Goal: Information Seeking & Learning: Check status

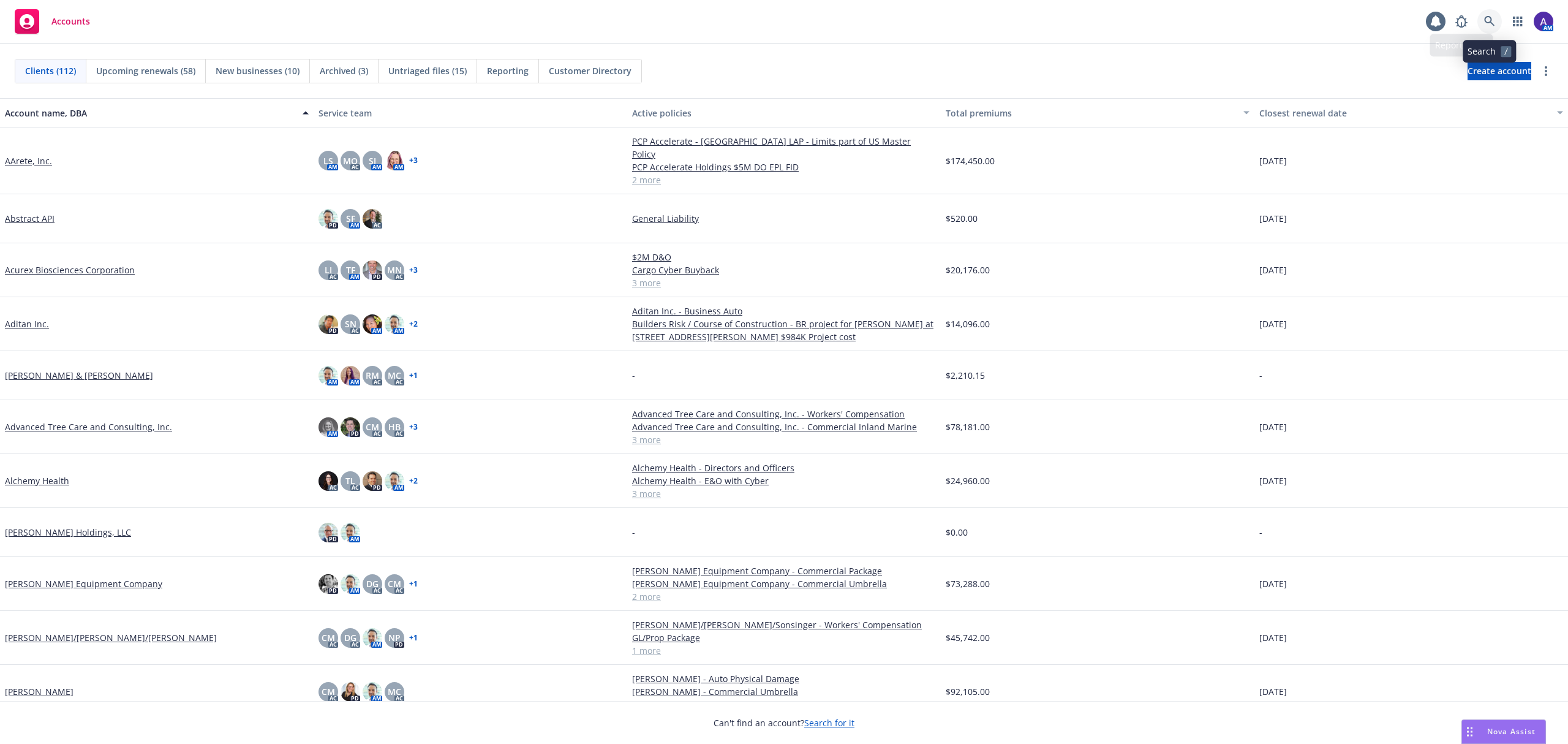
click at [1484, 25] on icon at bounding box center [1490, 21] width 11 height 11
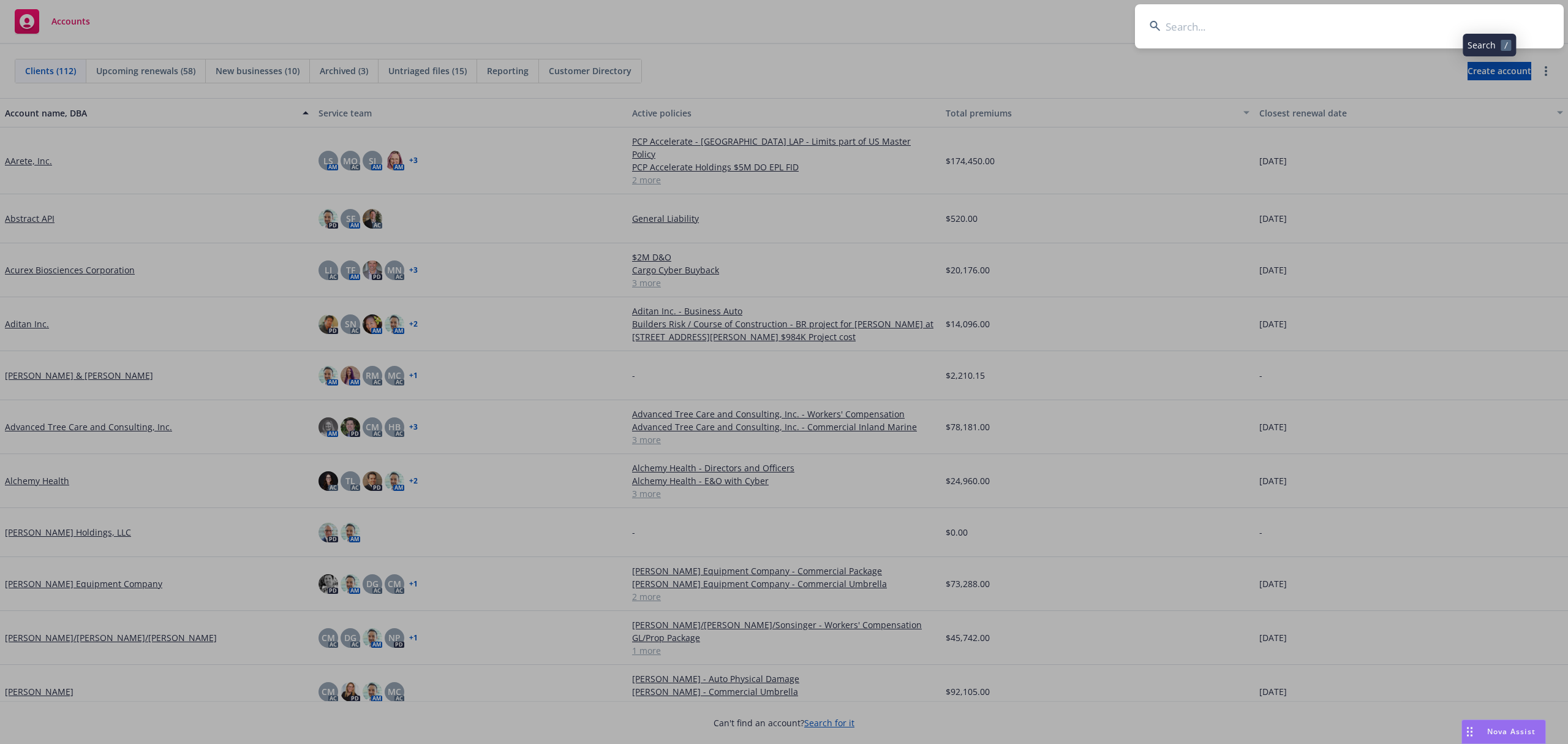
click at [1404, 23] on input at bounding box center [1350, 27] width 429 height 44
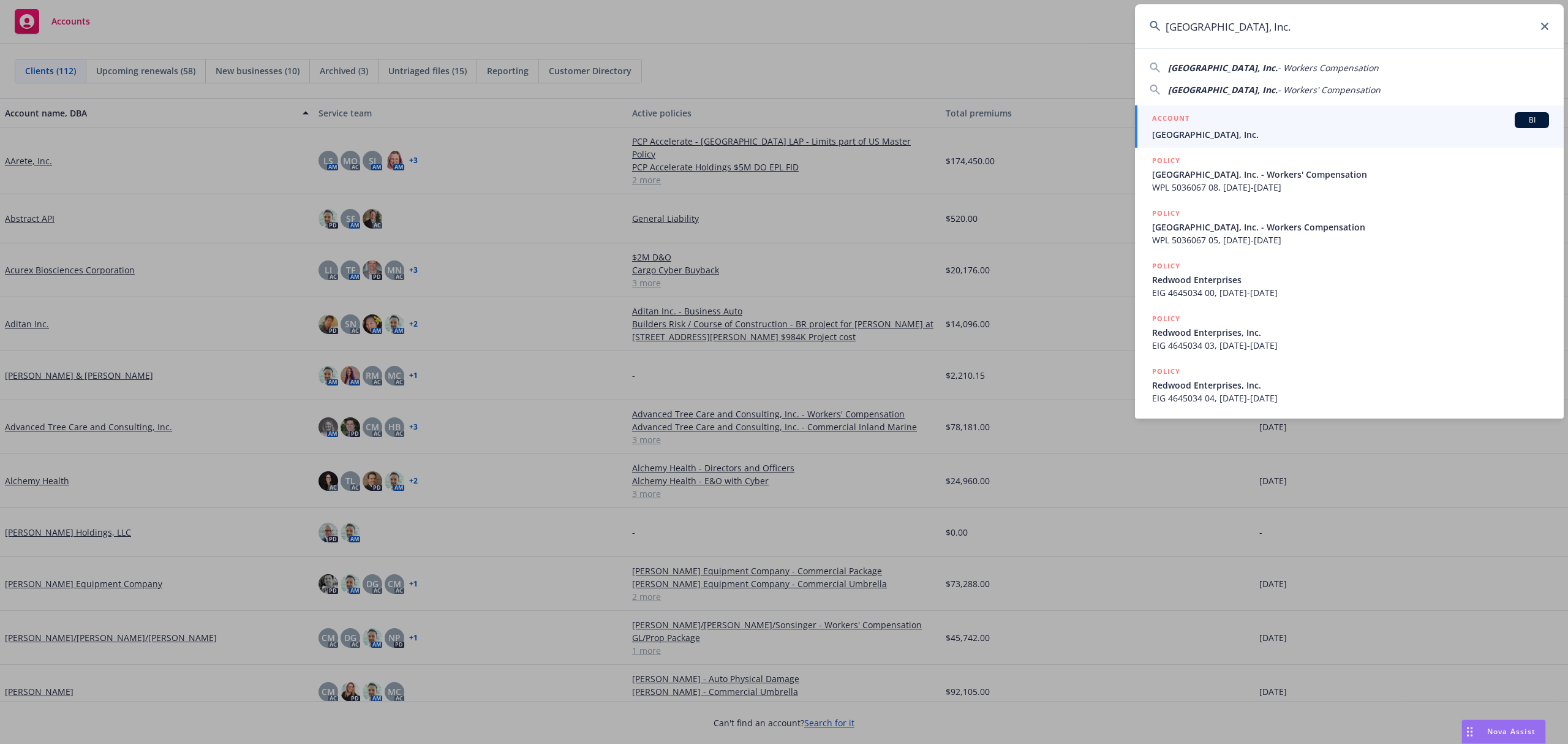
type input "[GEOGRAPHIC_DATA], Inc."
click at [1255, 133] on span "[GEOGRAPHIC_DATA], Inc." at bounding box center [1350, 134] width 397 height 13
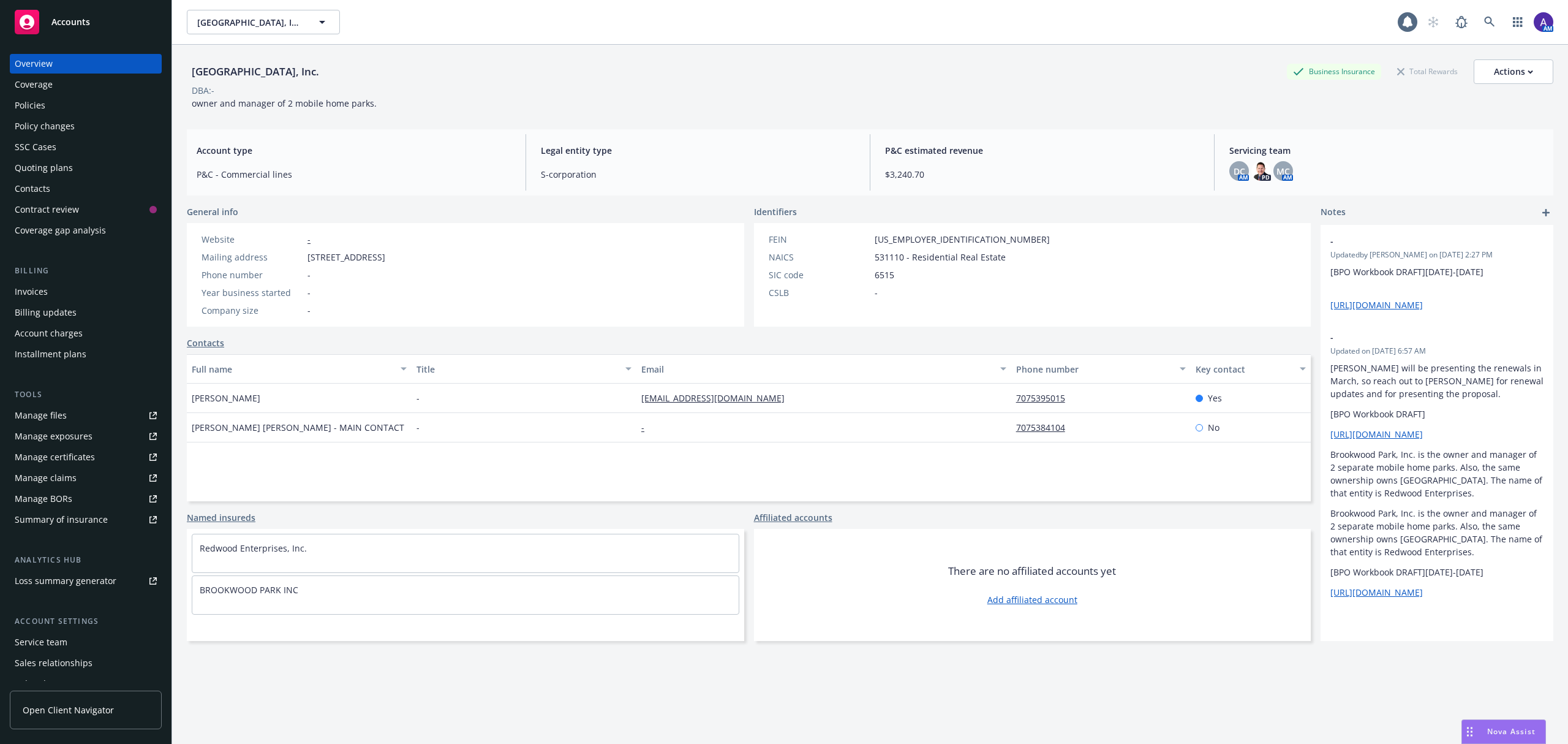
click at [64, 106] on div "Policies" at bounding box center [85, 105] width 142 height 20
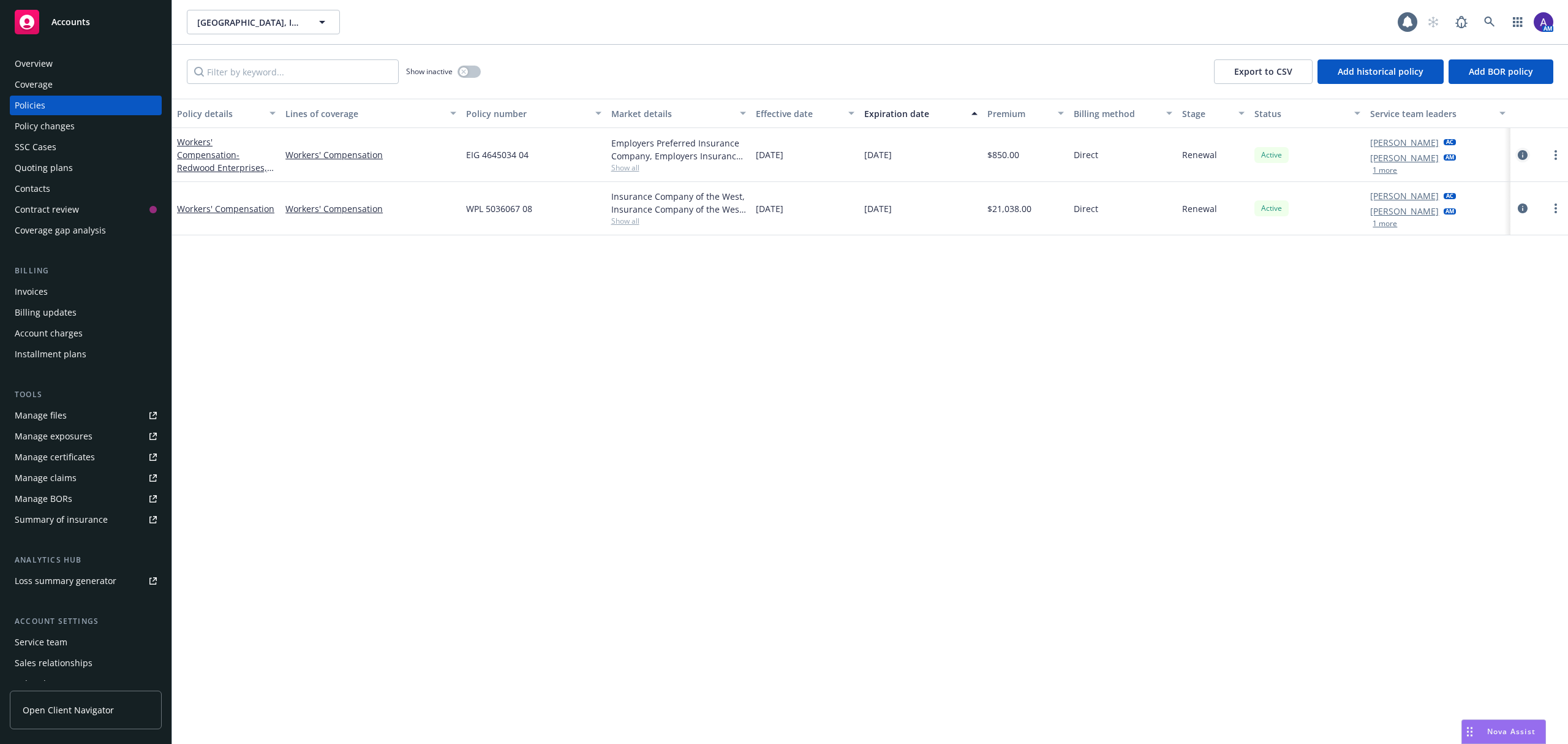
click at [1522, 157] on icon "circleInformation" at bounding box center [1522, 154] width 9 height 9
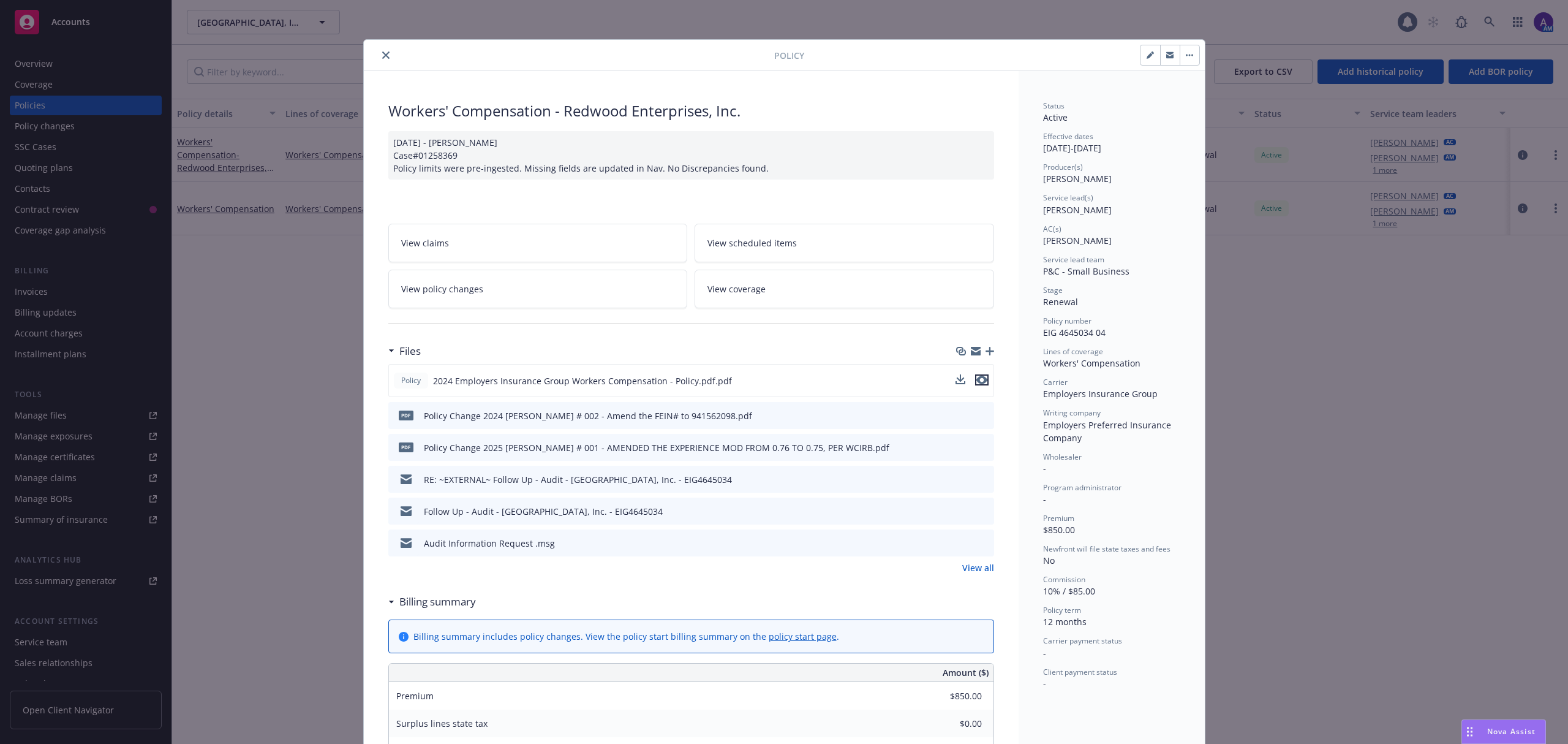
click at [976, 381] on icon "preview file" at bounding box center [981, 380] width 11 height 9
click at [383, 53] on icon "close" at bounding box center [386, 55] width 8 height 8
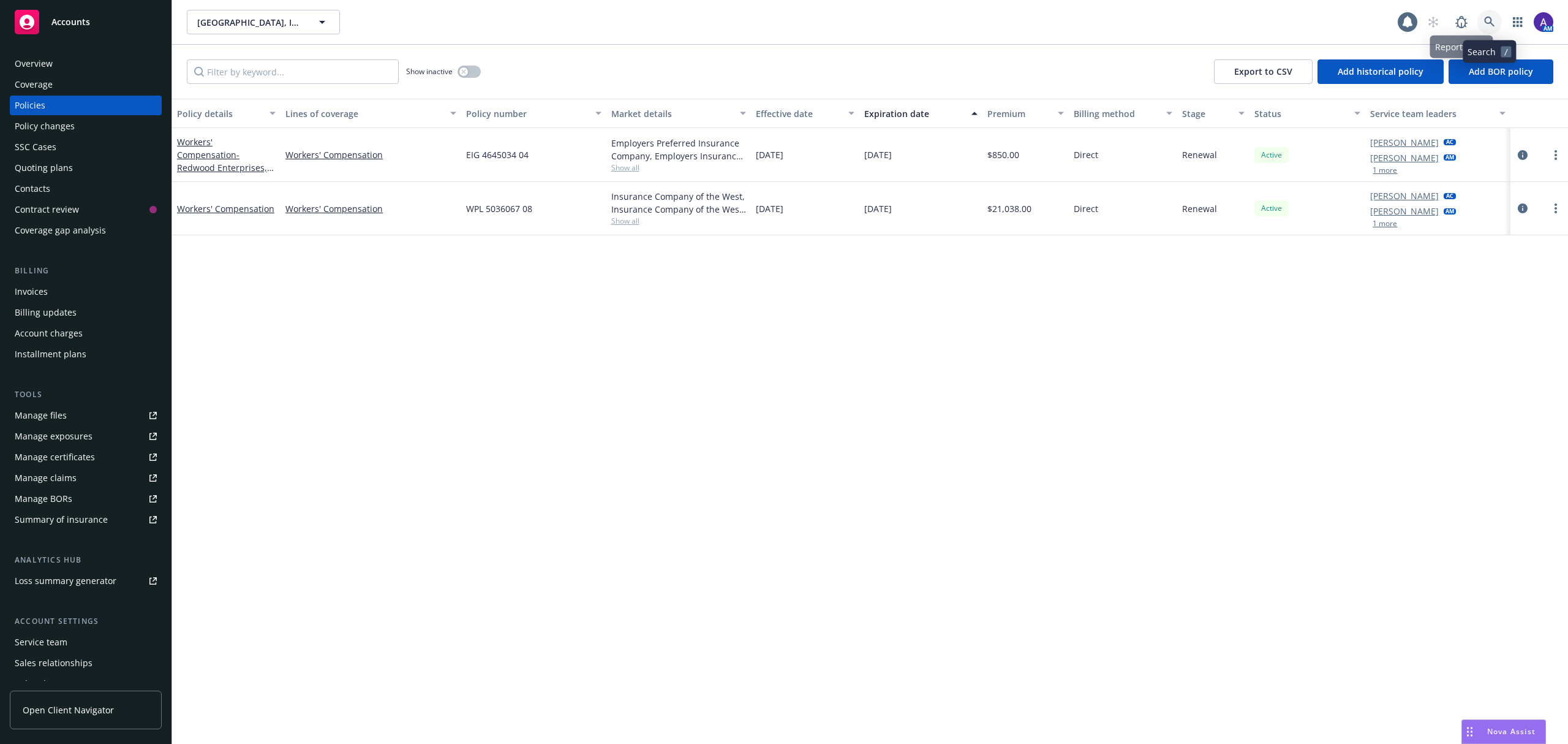
click at [1493, 20] on icon at bounding box center [1490, 22] width 11 height 11
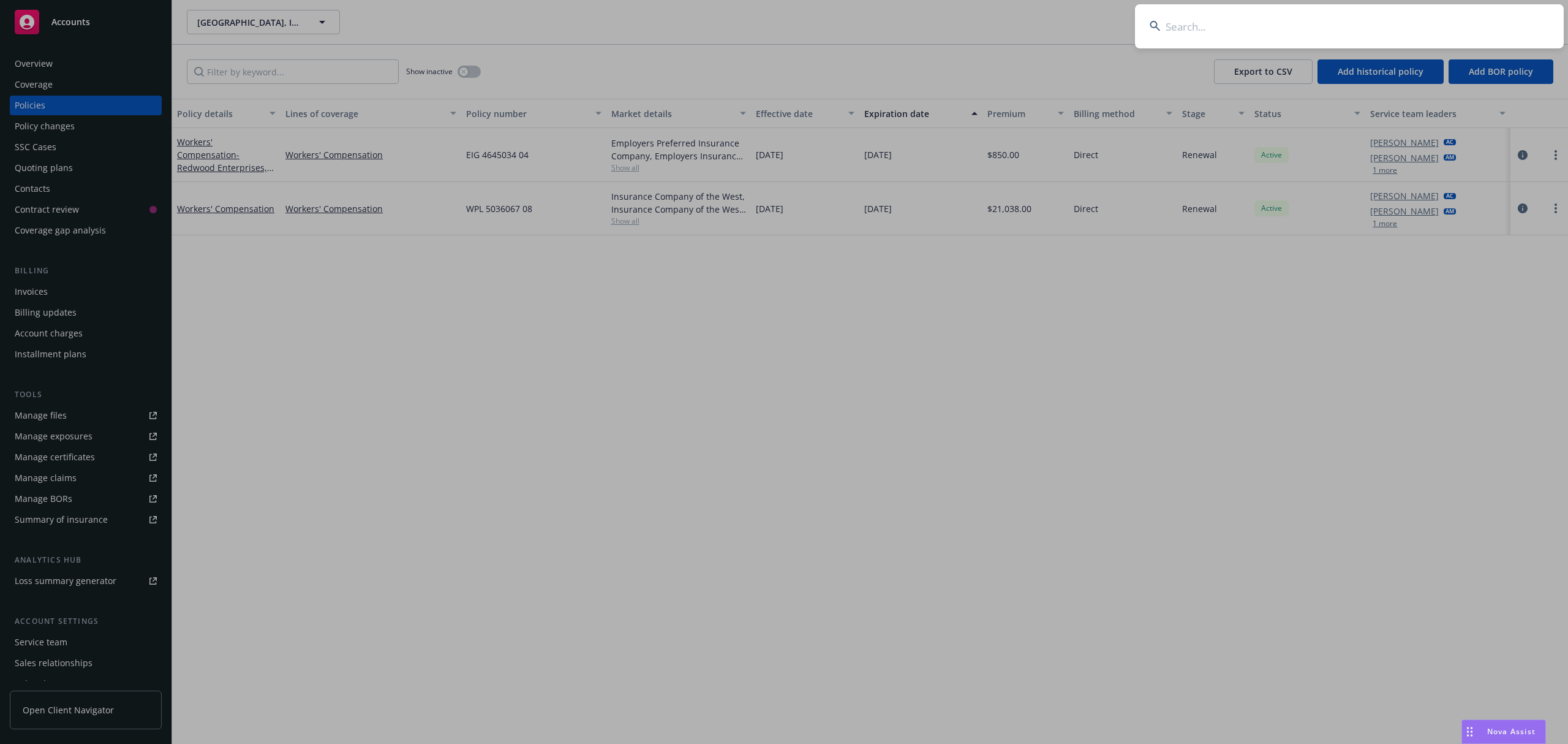
click at [1436, 22] on input at bounding box center [1350, 27] width 429 height 44
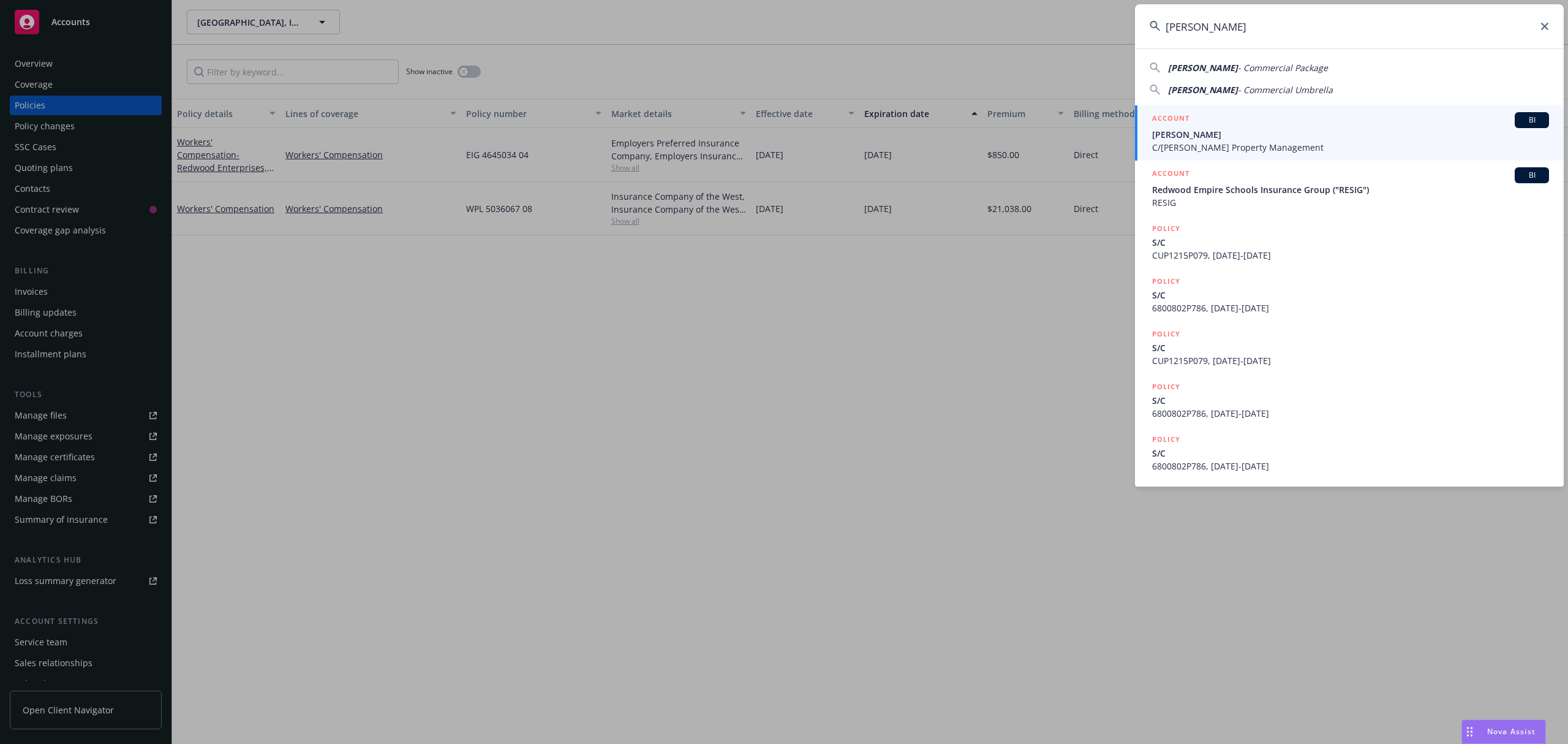
type input "[PERSON_NAME]"
click at [1271, 130] on span "[PERSON_NAME]" at bounding box center [1350, 134] width 397 height 13
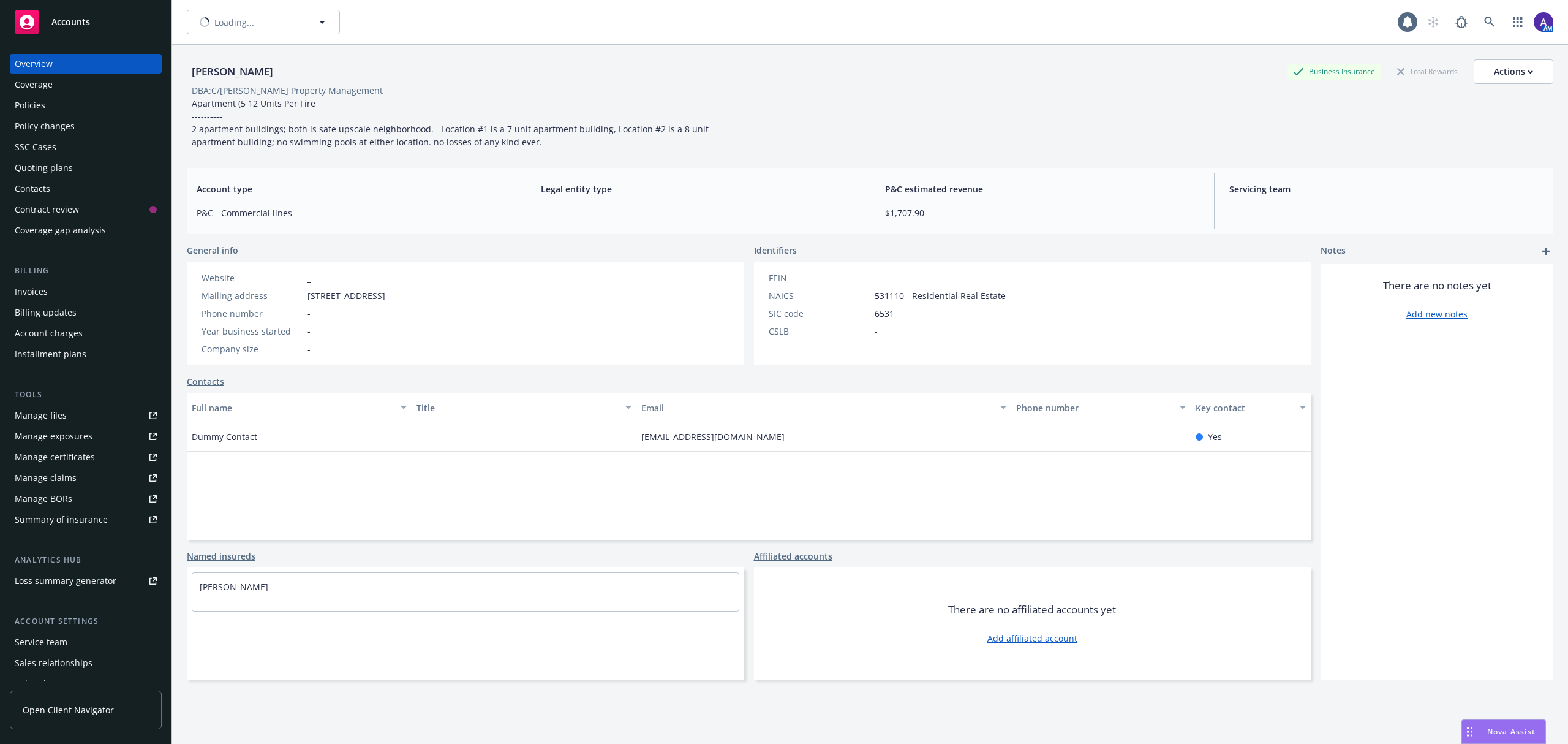
click at [68, 104] on div "Policies" at bounding box center [85, 105] width 142 height 20
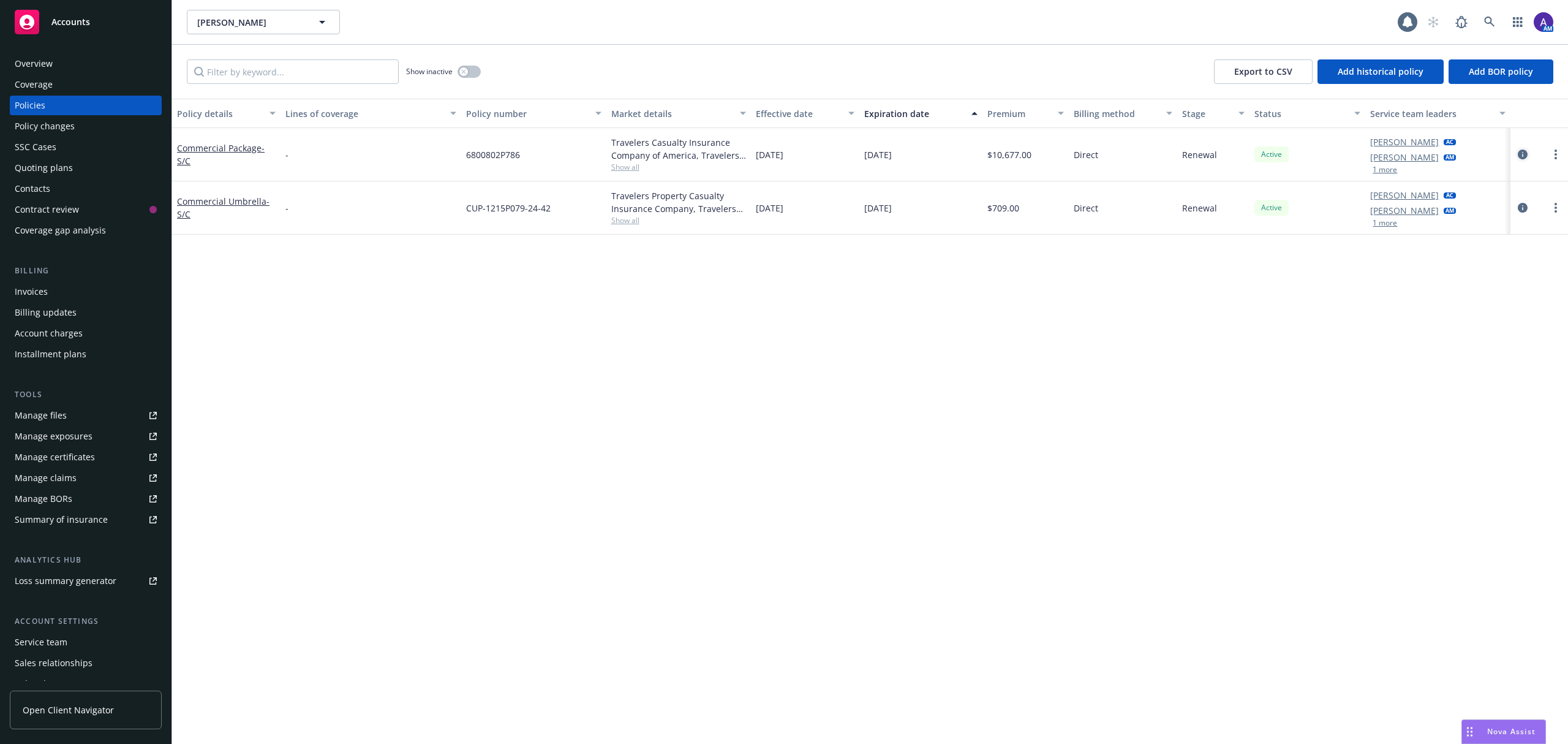
click at [1522, 155] on icon "circleInformation" at bounding box center [1522, 154] width 9 height 9
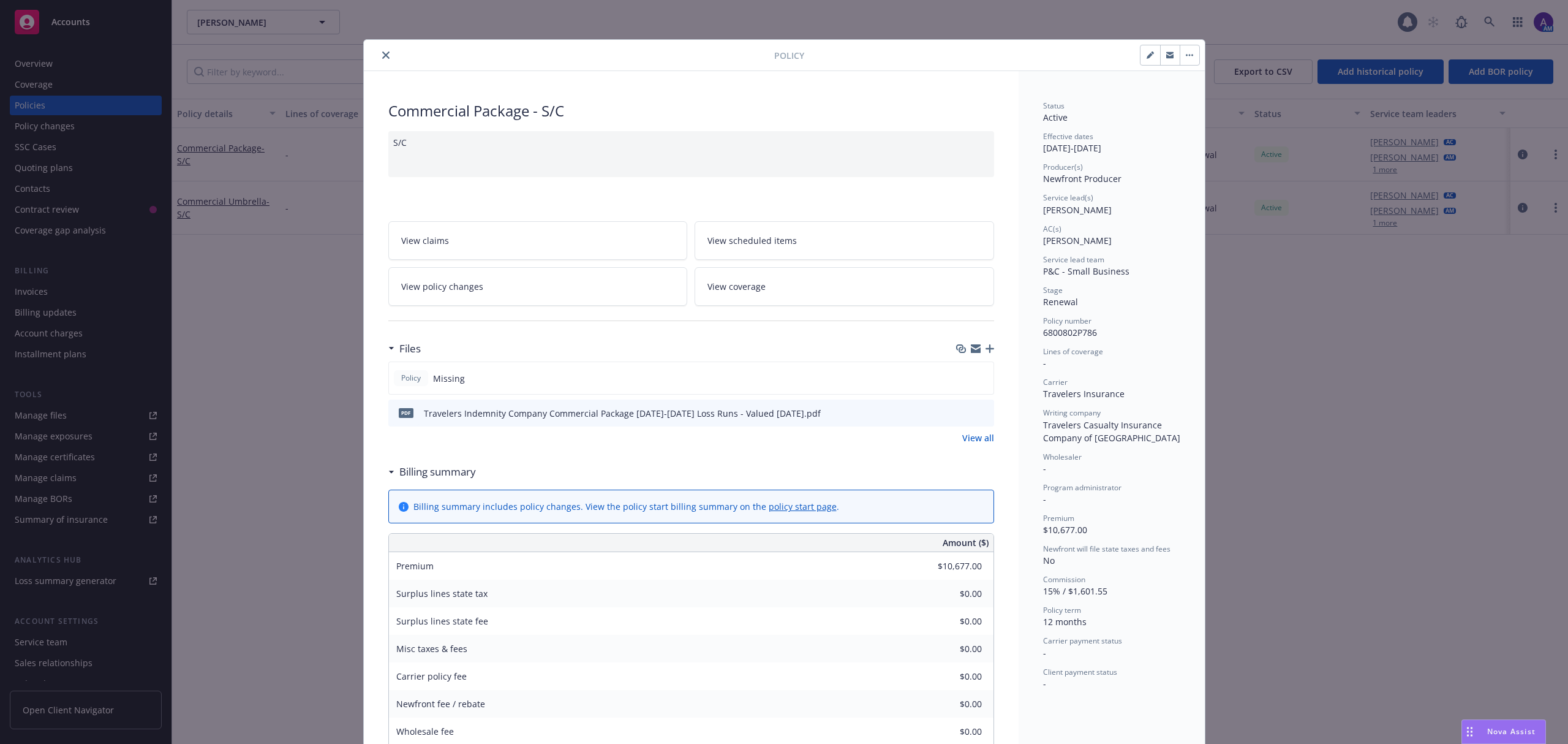
click at [382, 56] on icon "close" at bounding box center [386, 55] width 8 height 8
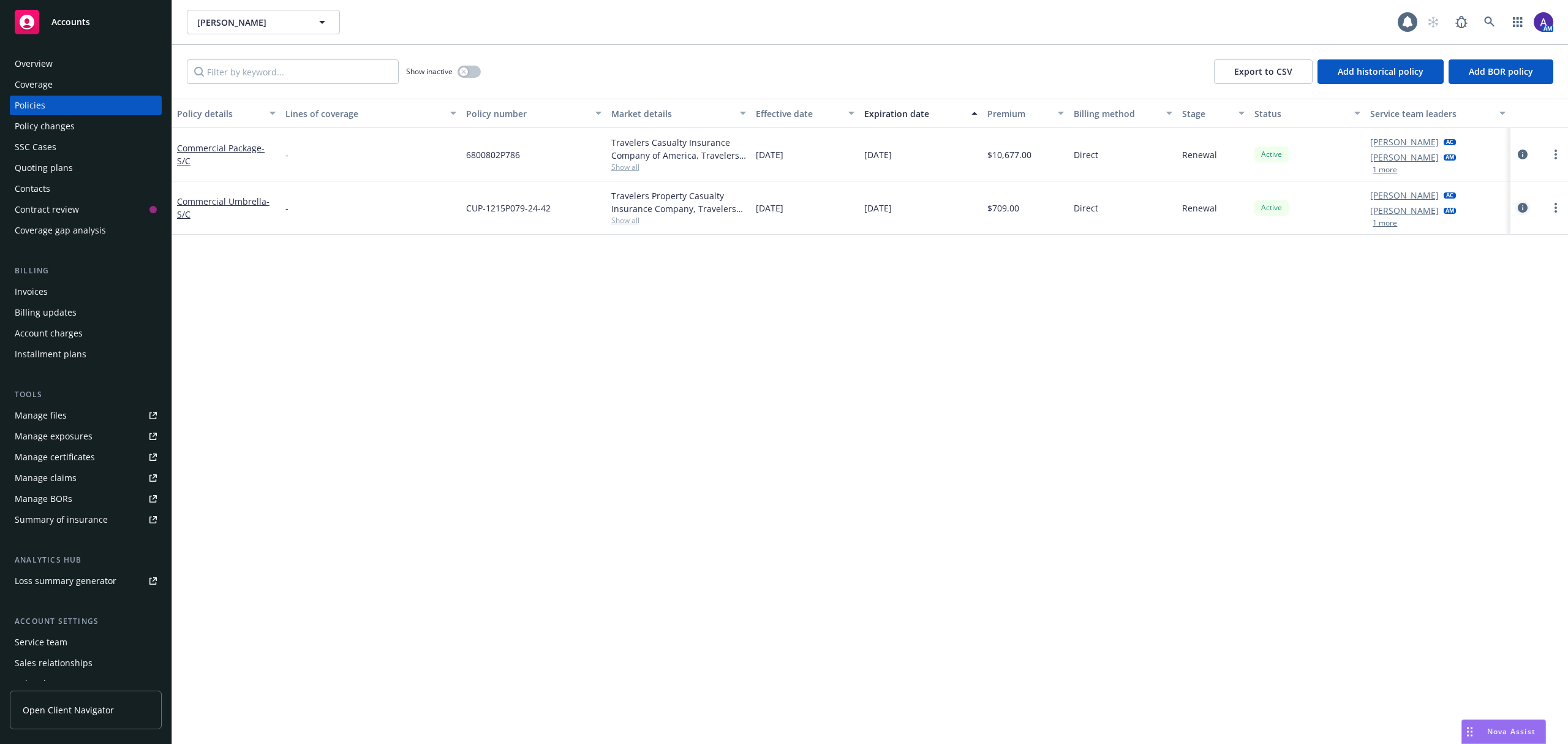
click at [1528, 203] on link "circleInformation" at bounding box center [1522, 208] width 15 height 15
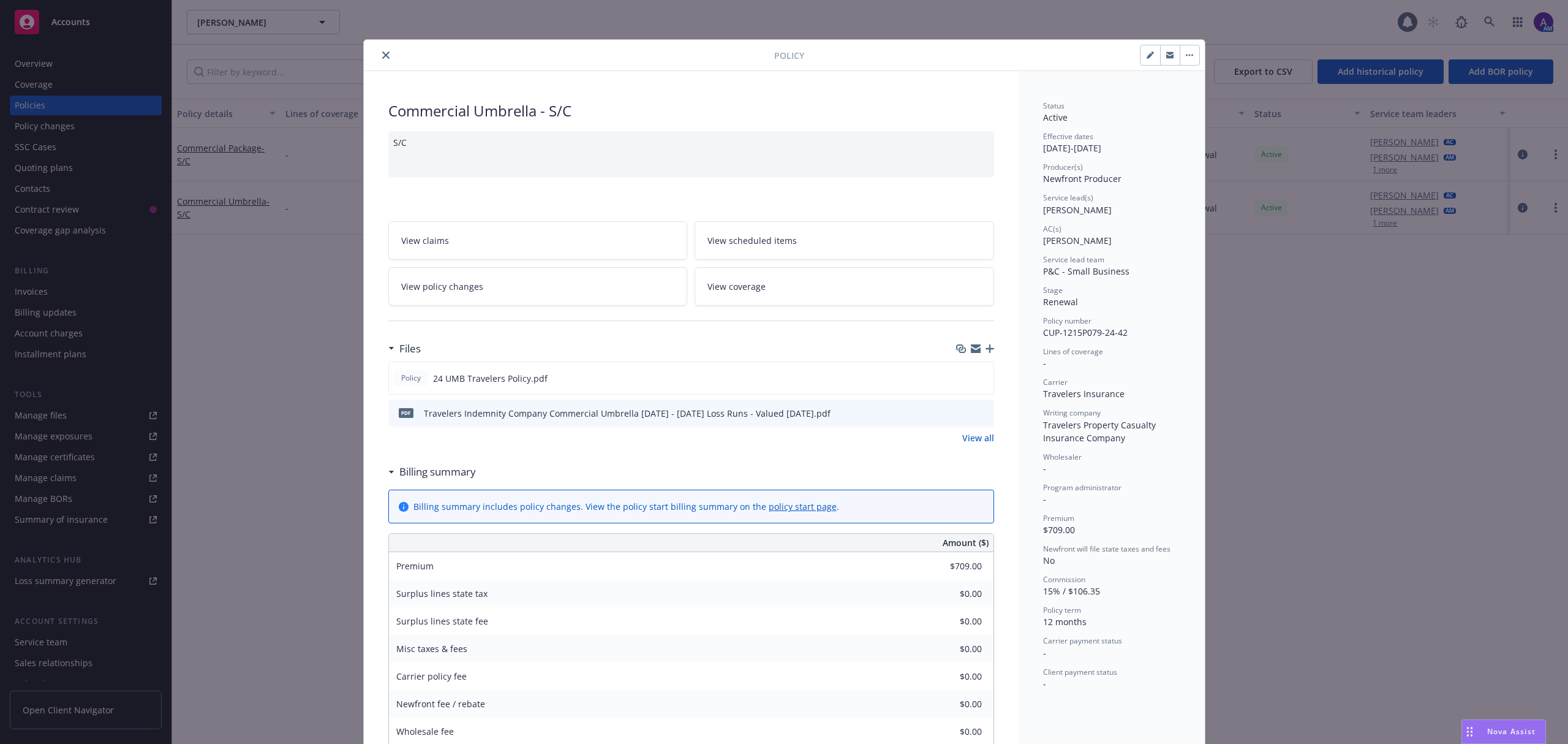
click at [378, 54] on button "close" at bounding box center [385, 55] width 15 height 15
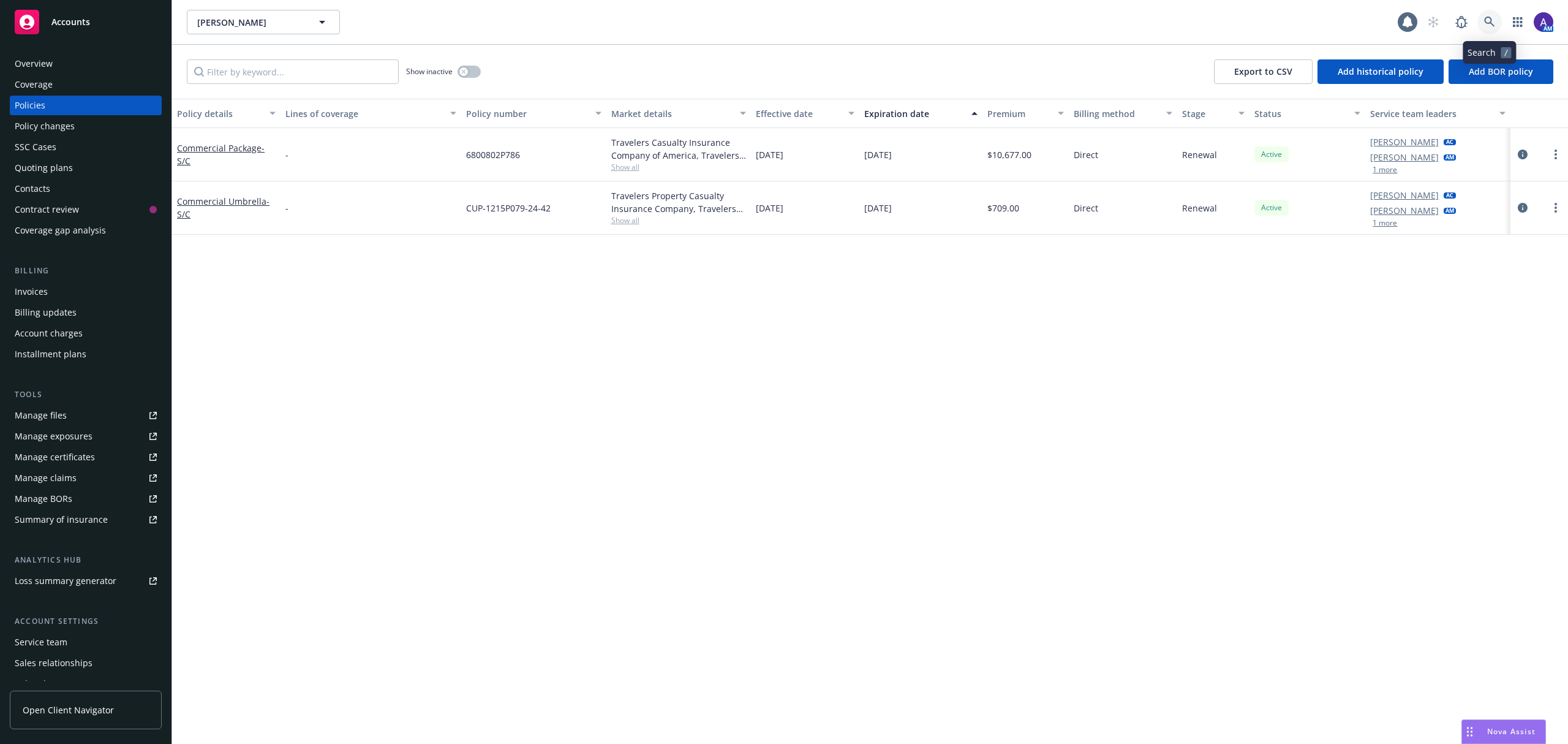
click at [1483, 28] on link at bounding box center [1490, 22] width 25 height 25
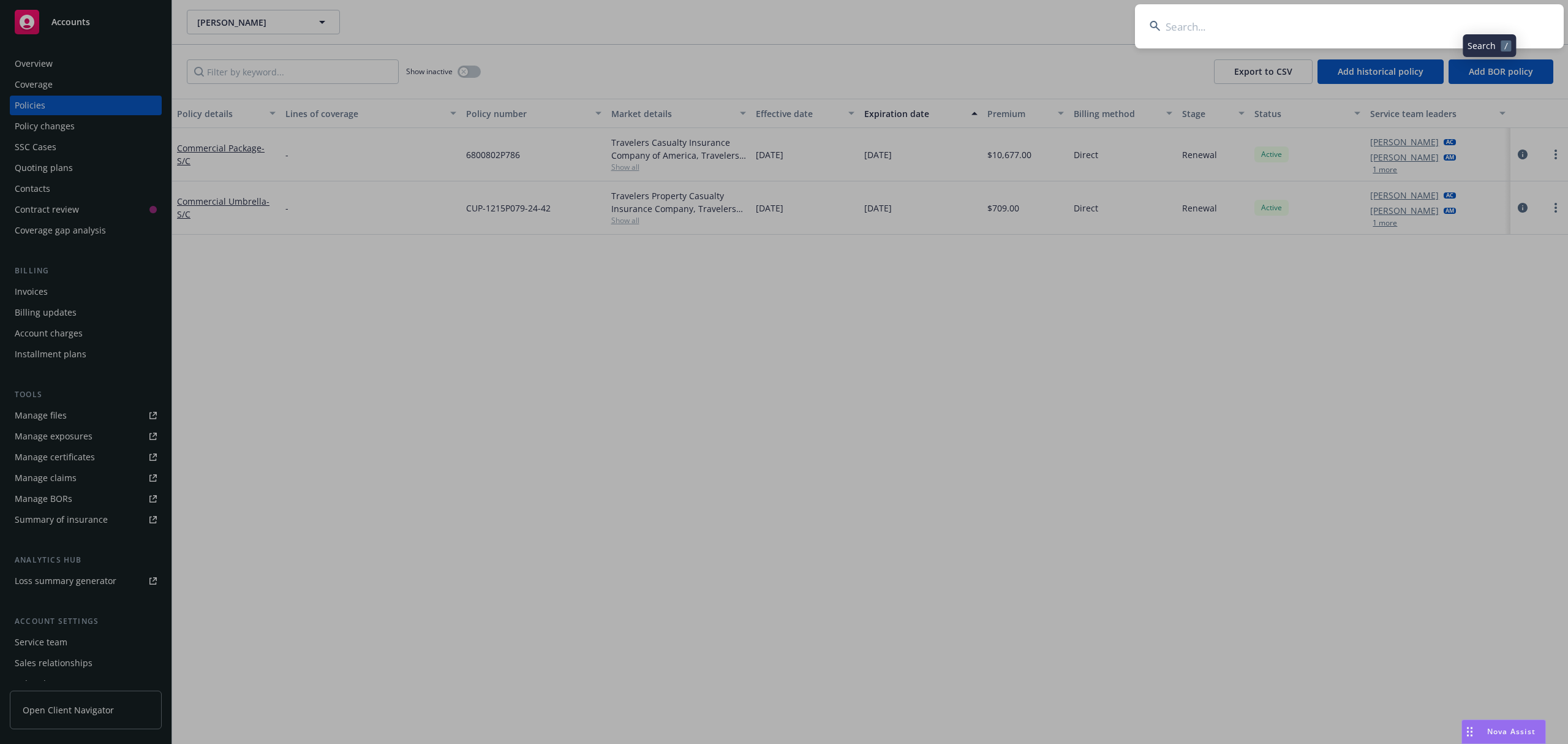
click at [1434, 23] on input at bounding box center [1350, 27] width 429 height 44
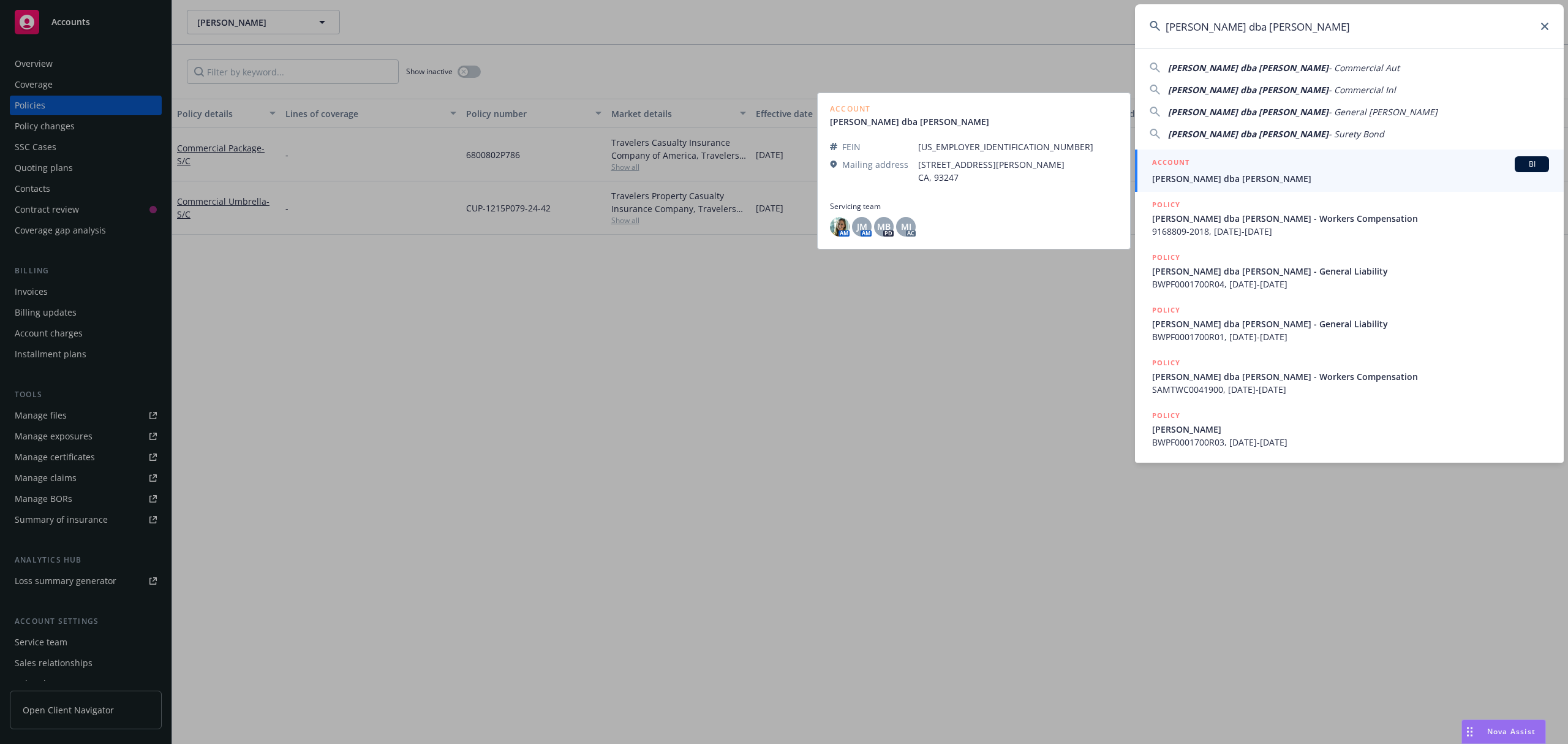
type input "[PERSON_NAME] dba [PERSON_NAME]"
click at [1248, 178] on span "[PERSON_NAME] dba [PERSON_NAME]" at bounding box center [1350, 179] width 397 height 13
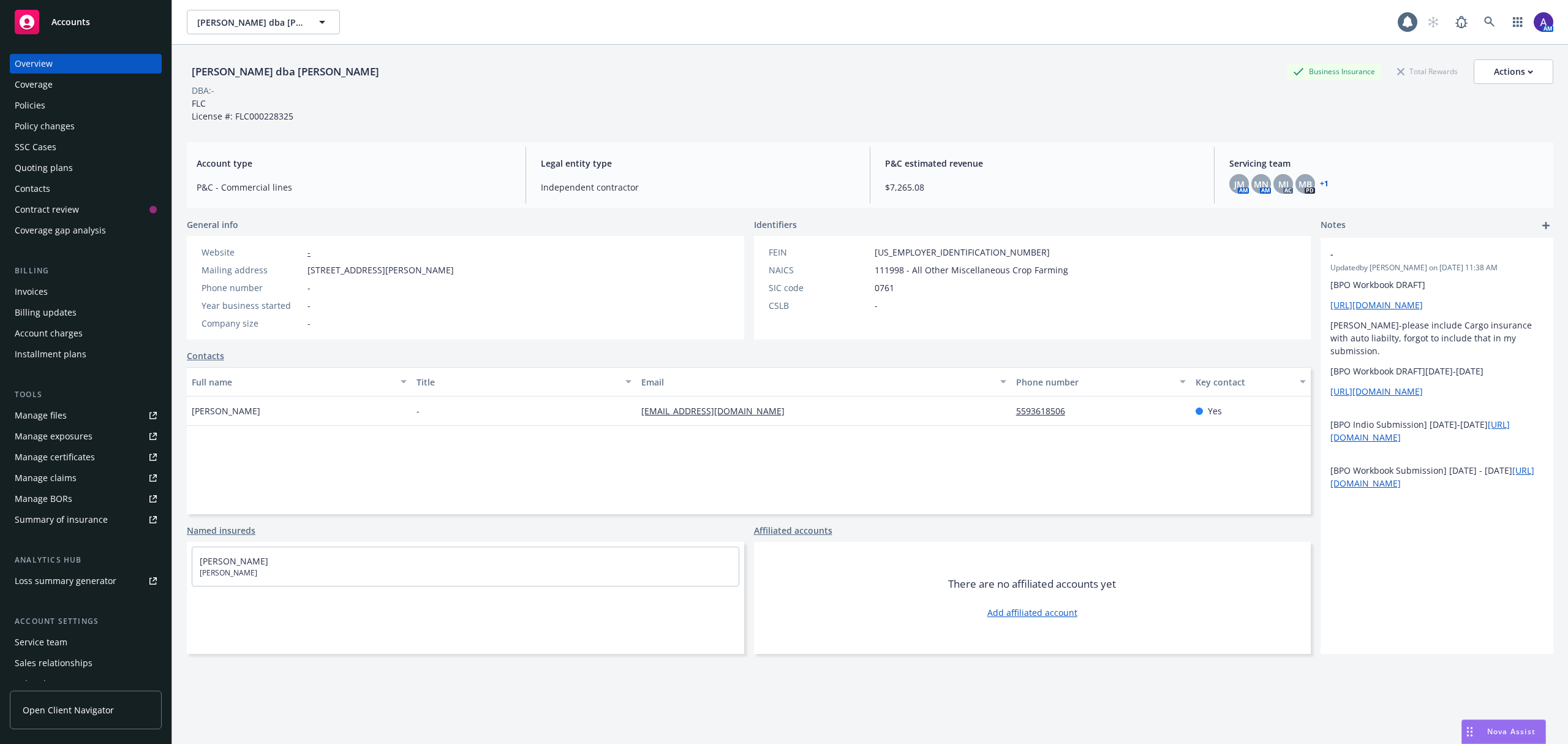
click at [44, 106] on div "Policies" at bounding box center [30, 105] width 30 height 20
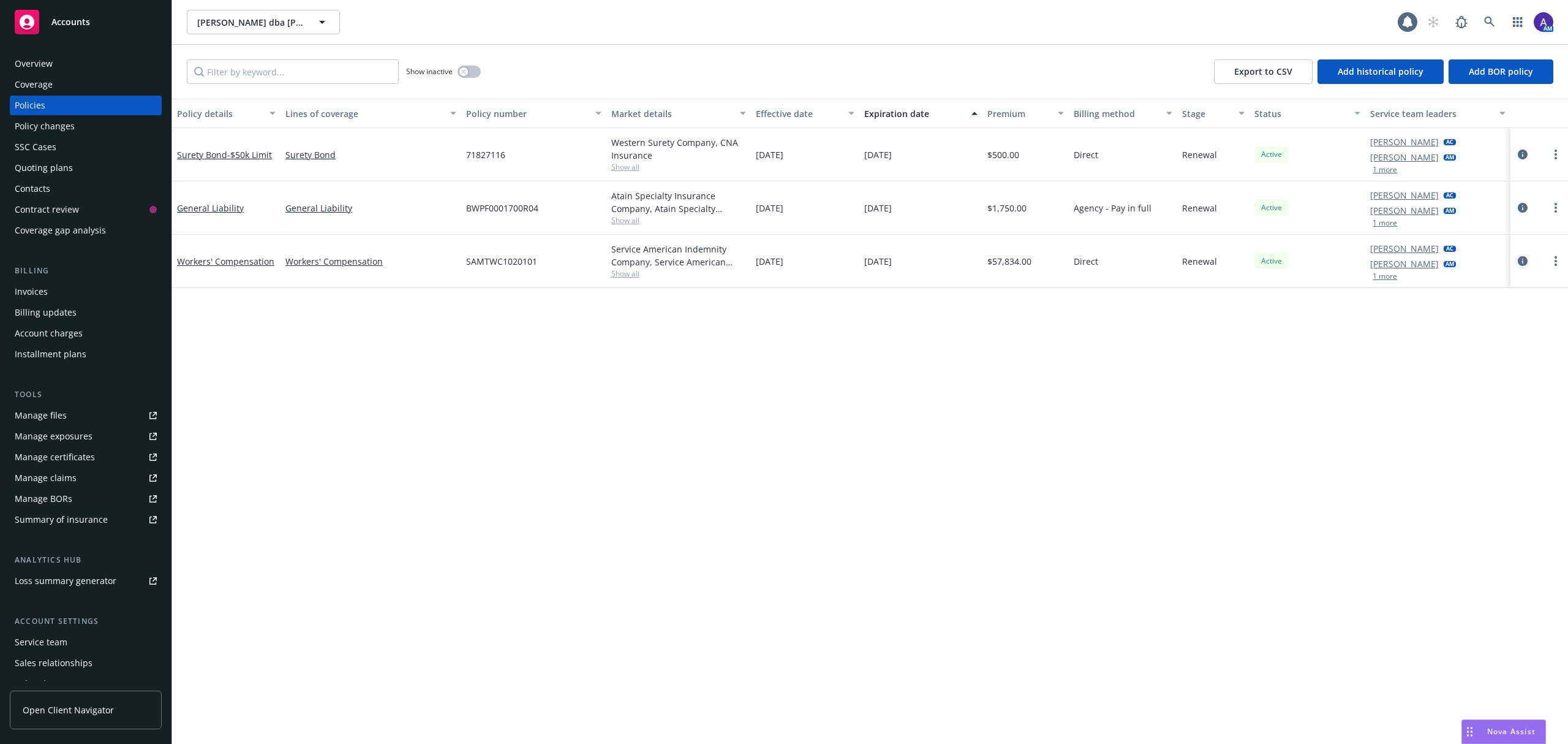
click at [1521, 265] on icon "circleInformation" at bounding box center [1522, 261] width 9 height 9
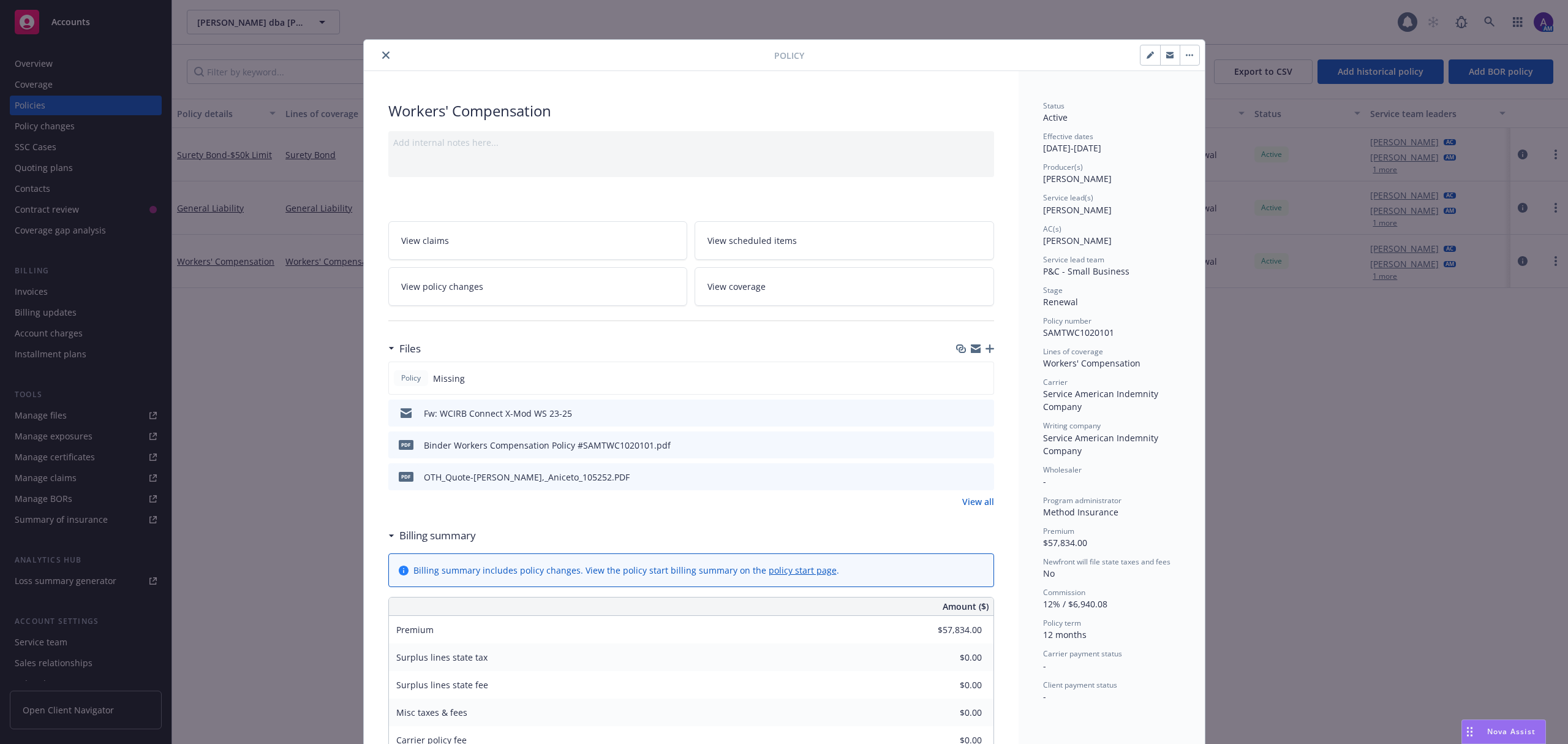
click at [979, 445] on icon "preview file" at bounding box center [982, 445] width 11 height 9
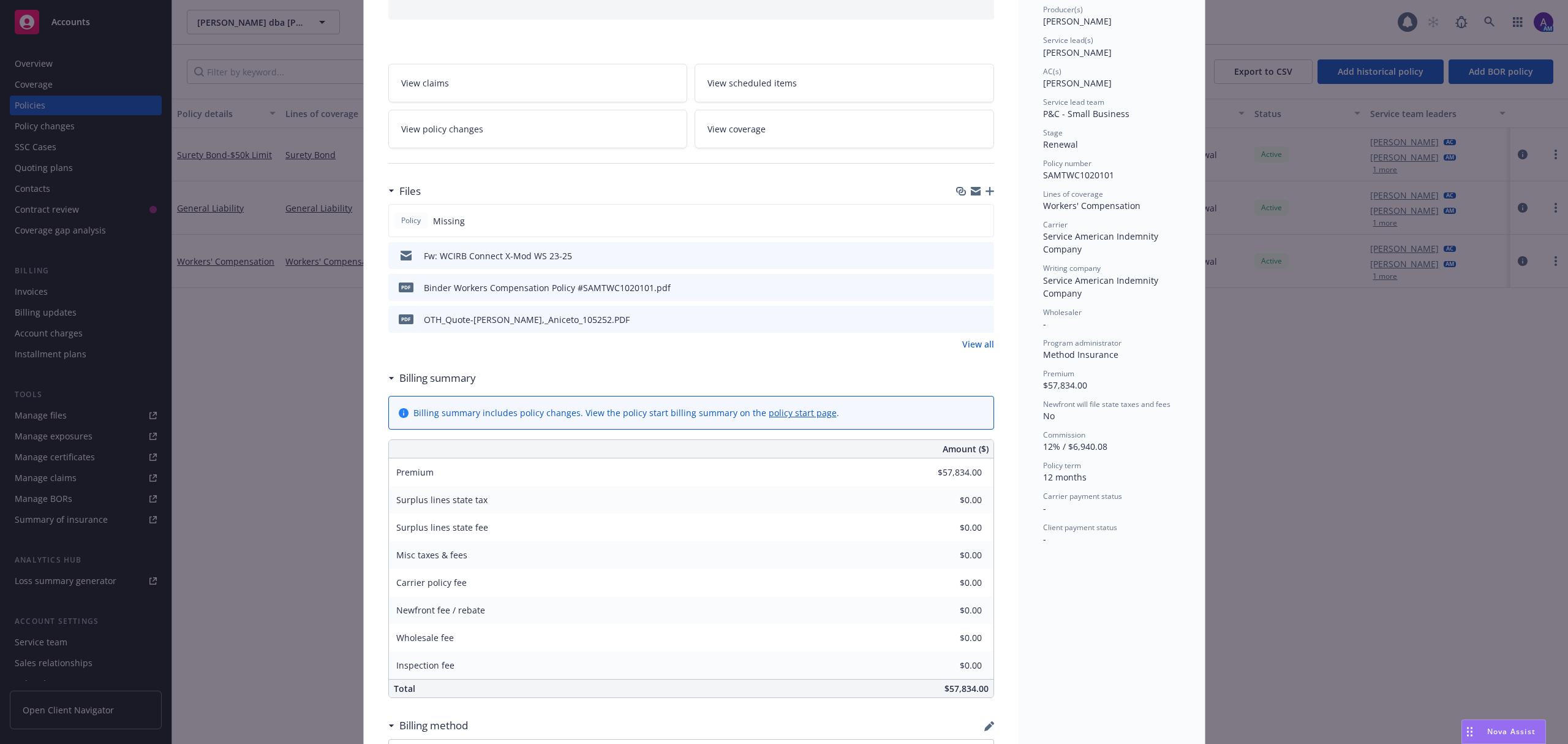
scroll to position [170, 0]
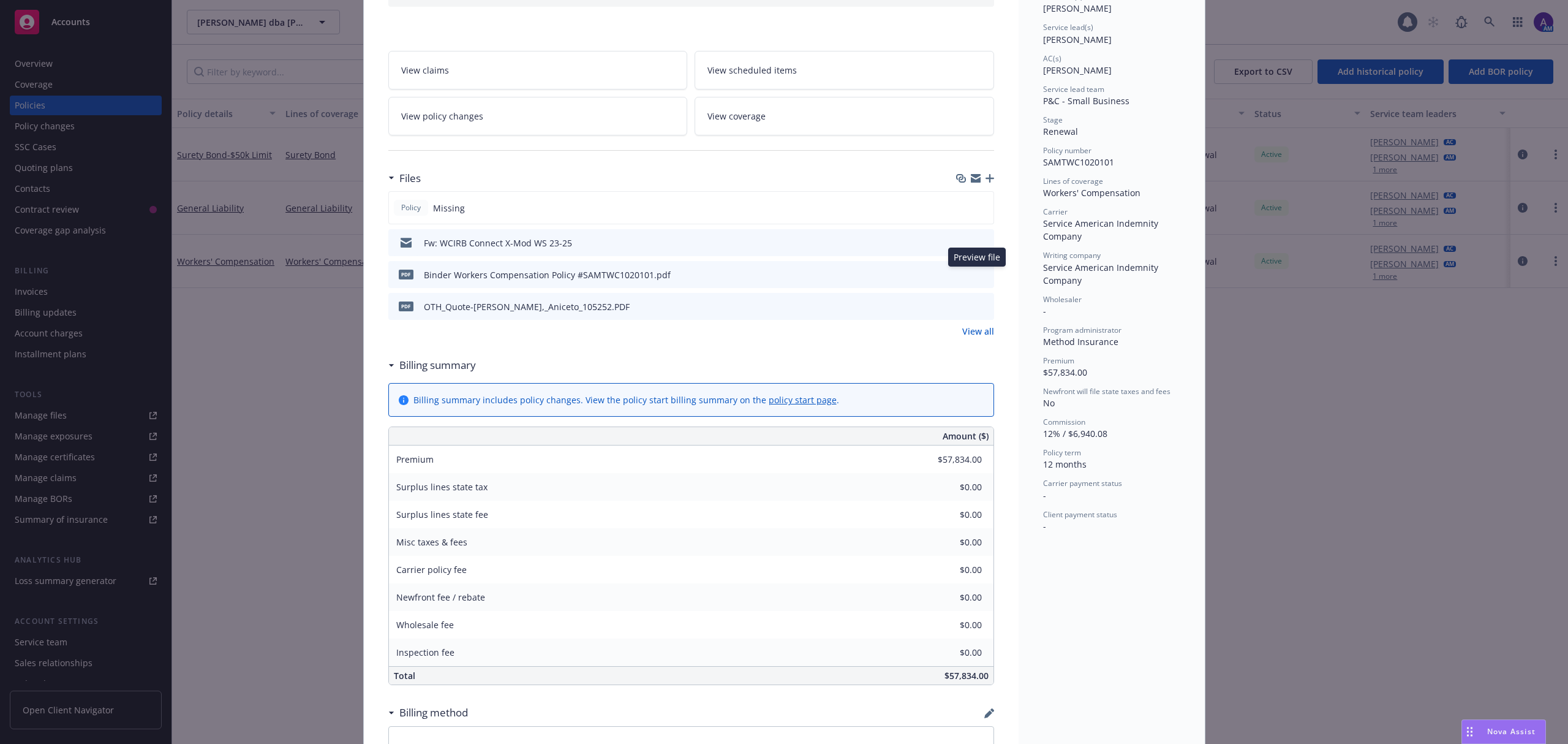
click at [977, 274] on icon "preview file" at bounding box center [982, 274] width 11 height 9
click at [981, 305] on icon "preview file" at bounding box center [982, 306] width 11 height 9
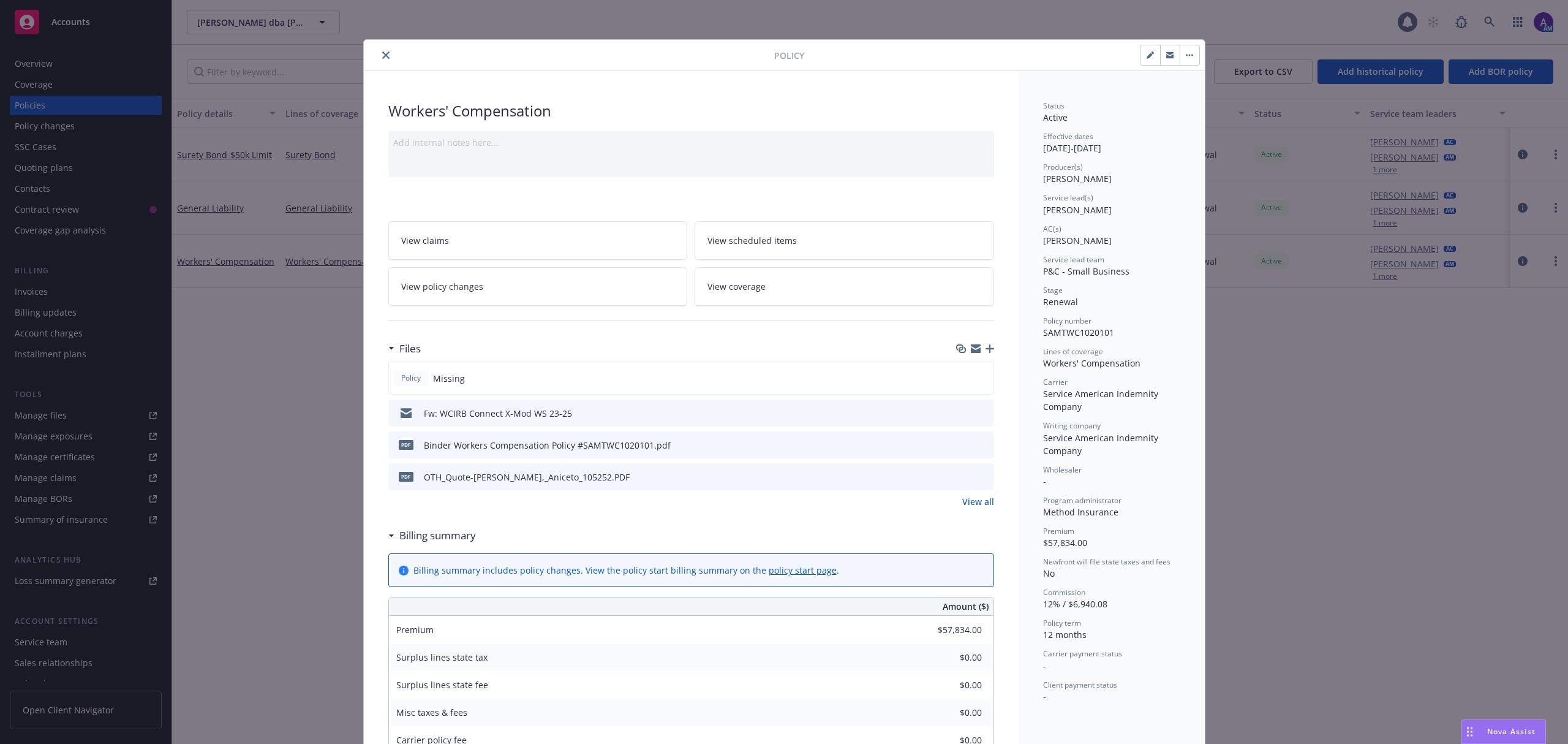
click at [380, 60] on button "close" at bounding box center [385, 55] width 15 height 15
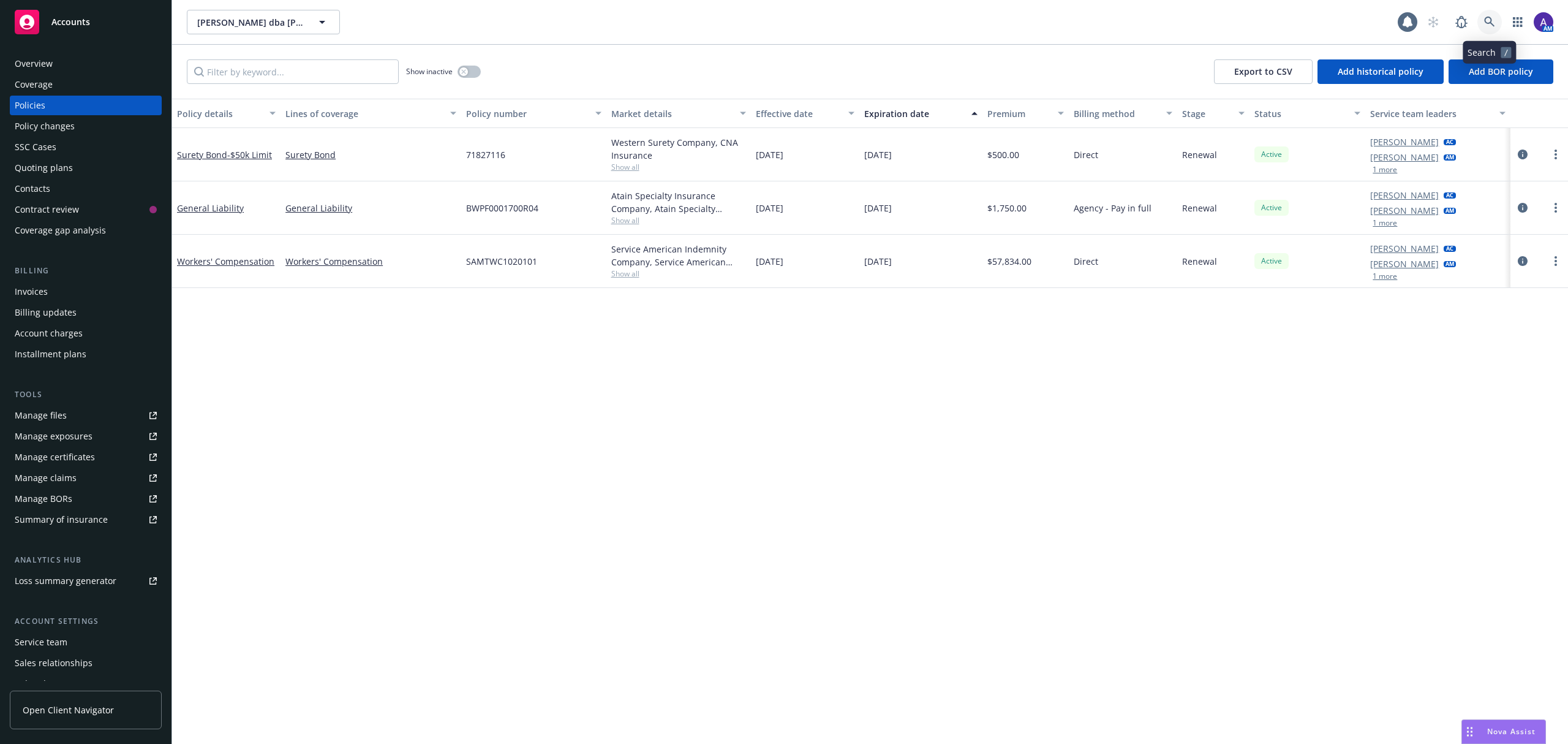
click at [1491, 23] on icon at bounding box center [1490, 22] width 10 height 10
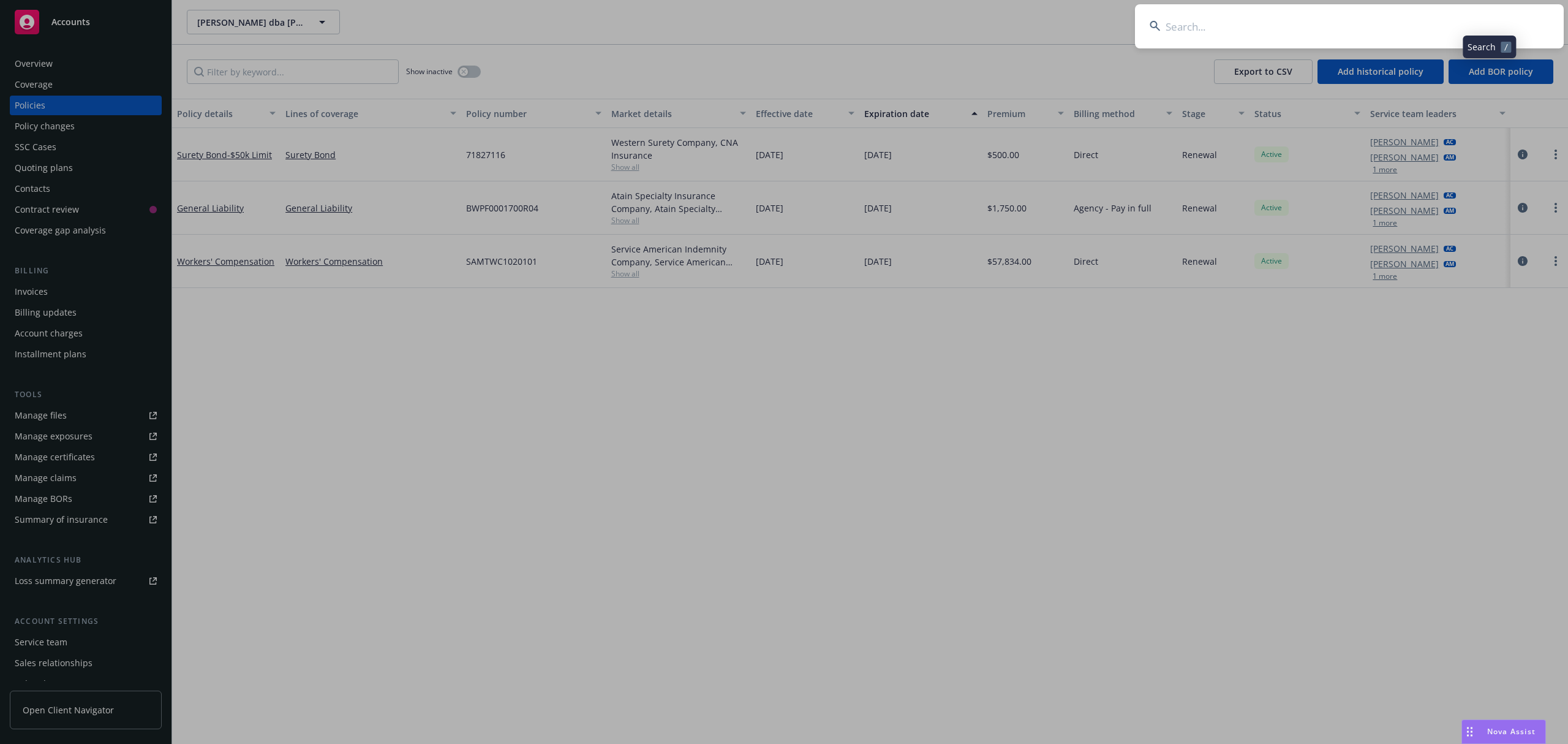
click at [1379, 22] on input at bounding box center [1350, 27] width 429 height 44
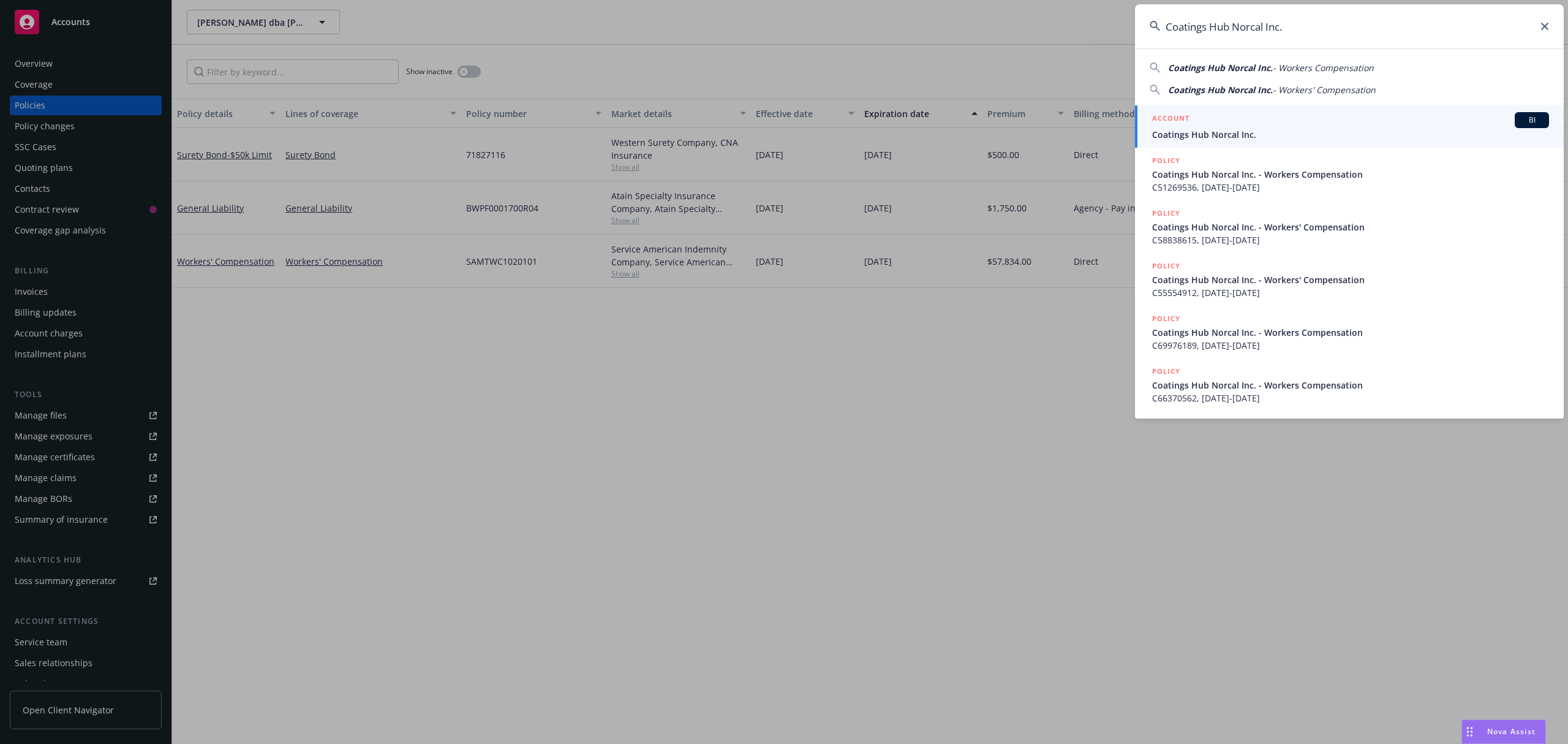
type input "Coatings Hub Norcal Inc."
click at [1300, 130] on span "Coatings Hub Norcal Inc." at bounding box center [1350, 134] width 397 height 13
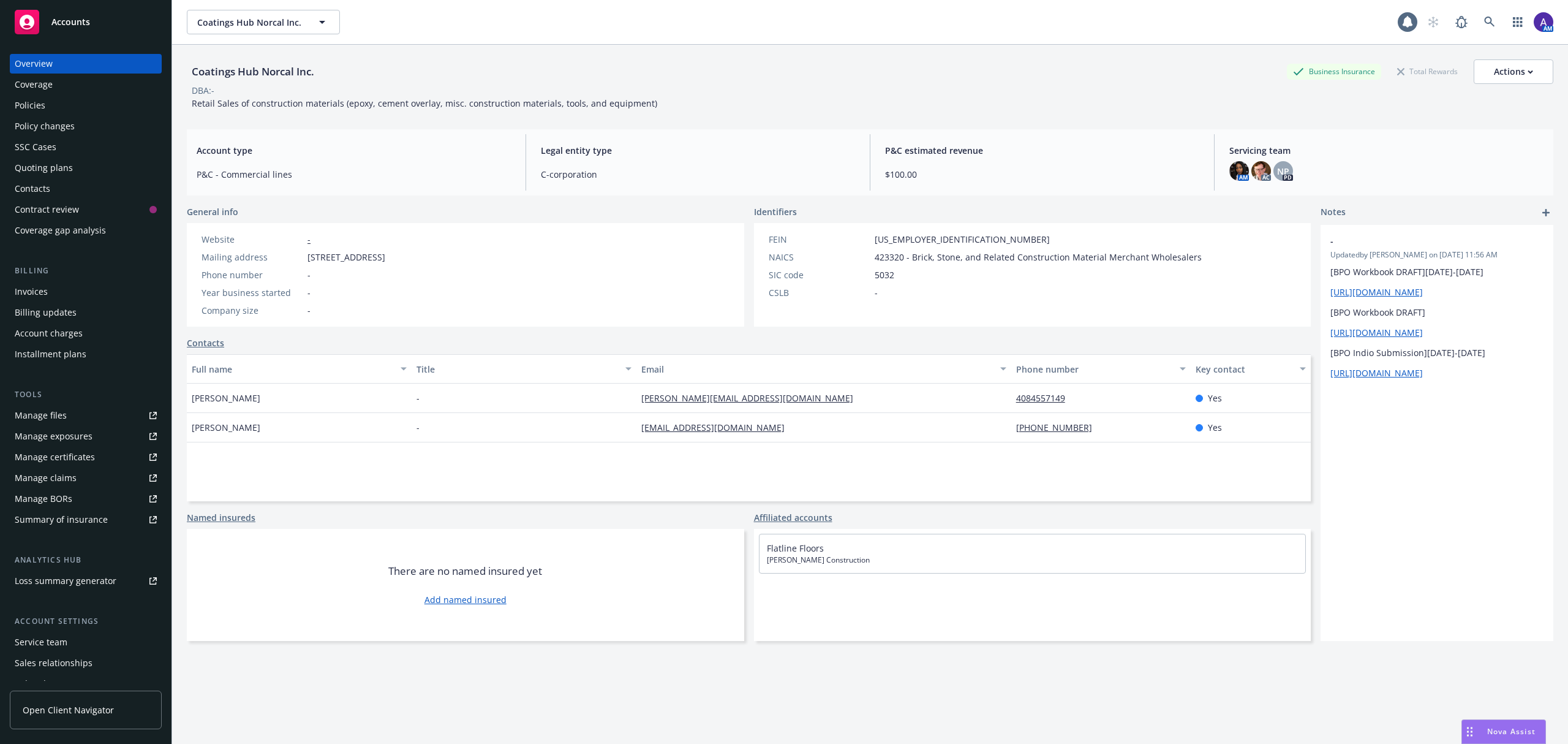
click at [51, 96] on div "Policies" at bounding box center [85, 105] width 142 height 20
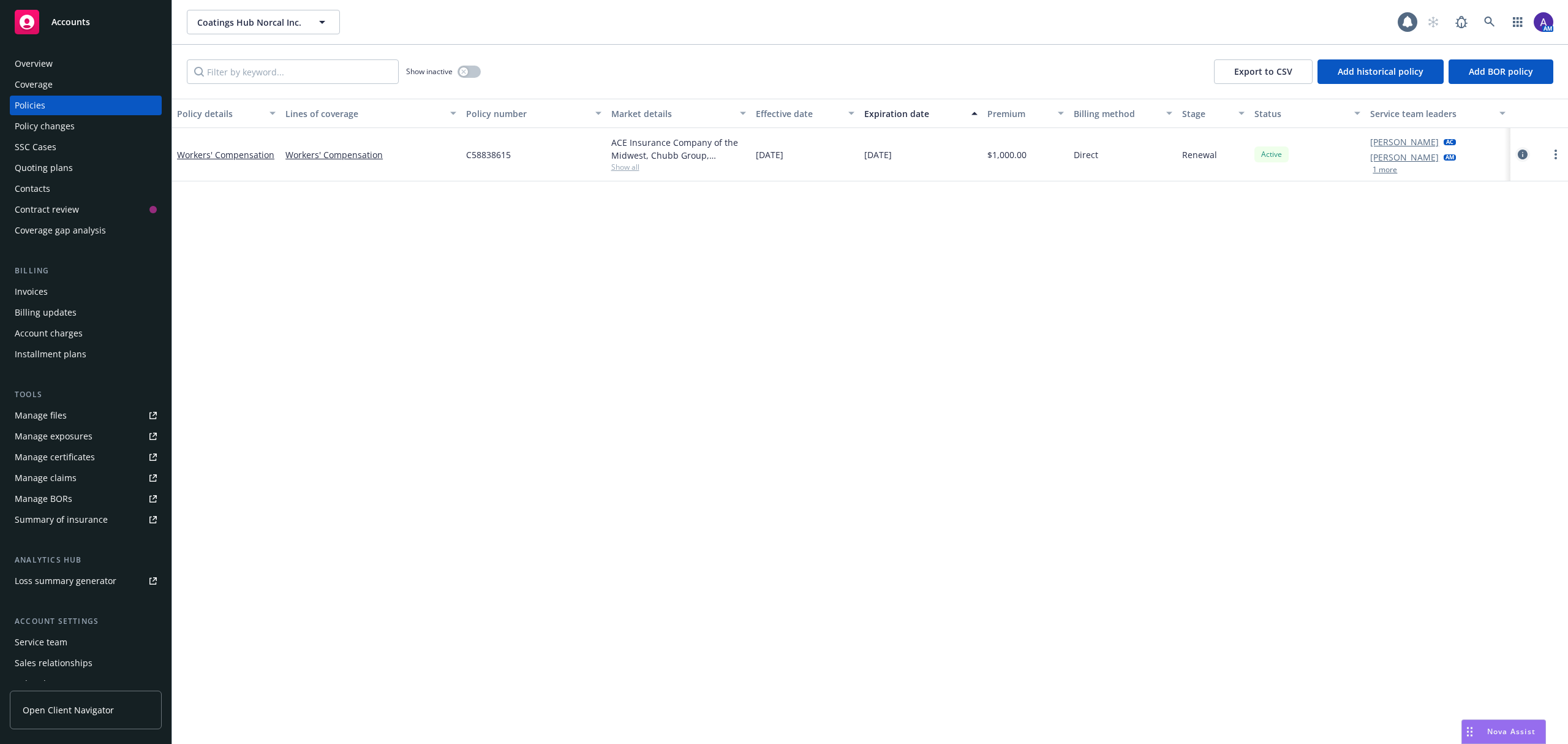
click at [1515, 157] on link "circleInformation" at bounding box center [1522, 154] width 15 height 15
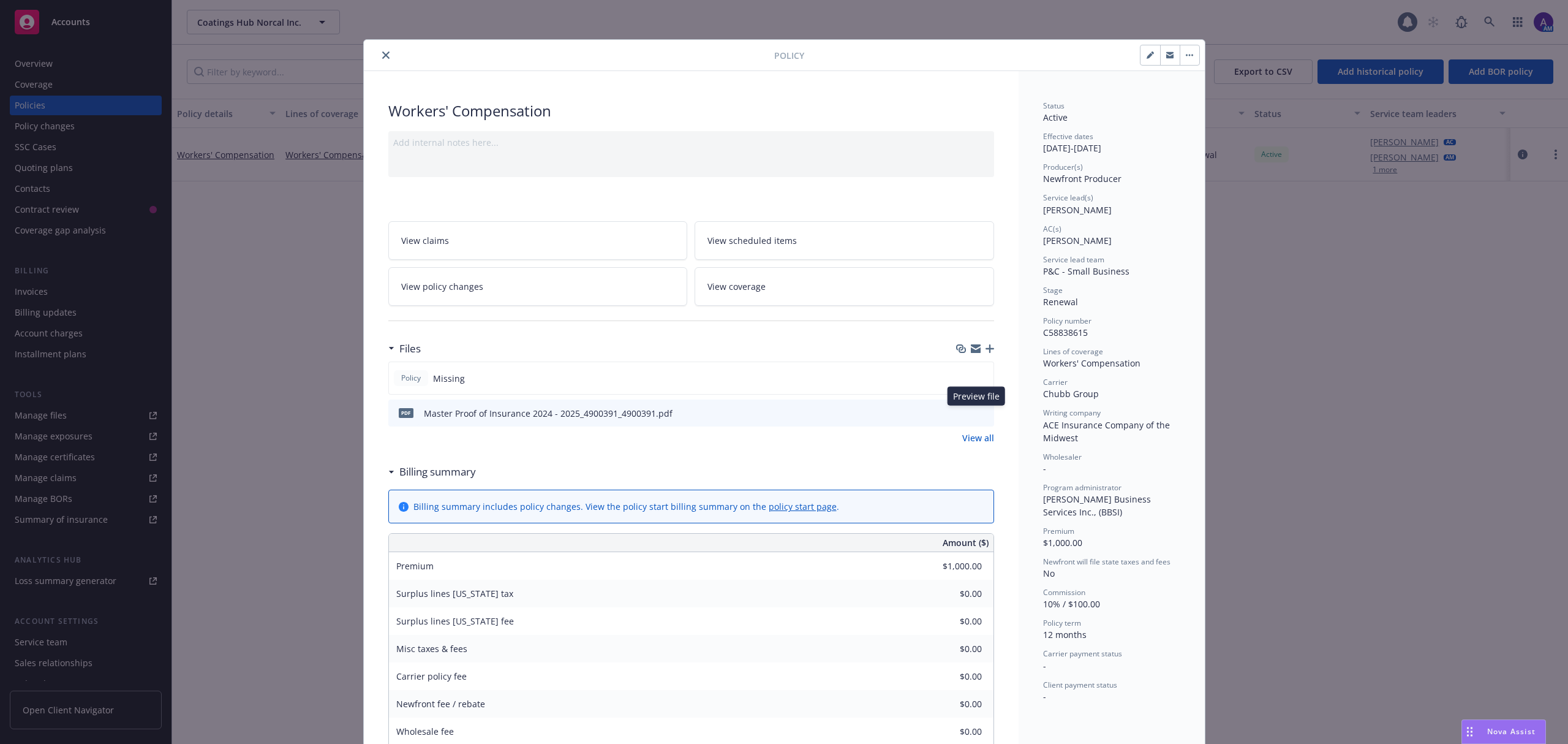
click at [978, 414] on icon "preview file" at bounding box center [982, 413] width 11 height 9
click at [382, 59] on icon "close" at bounding box center [386, 55] width 8 height 8
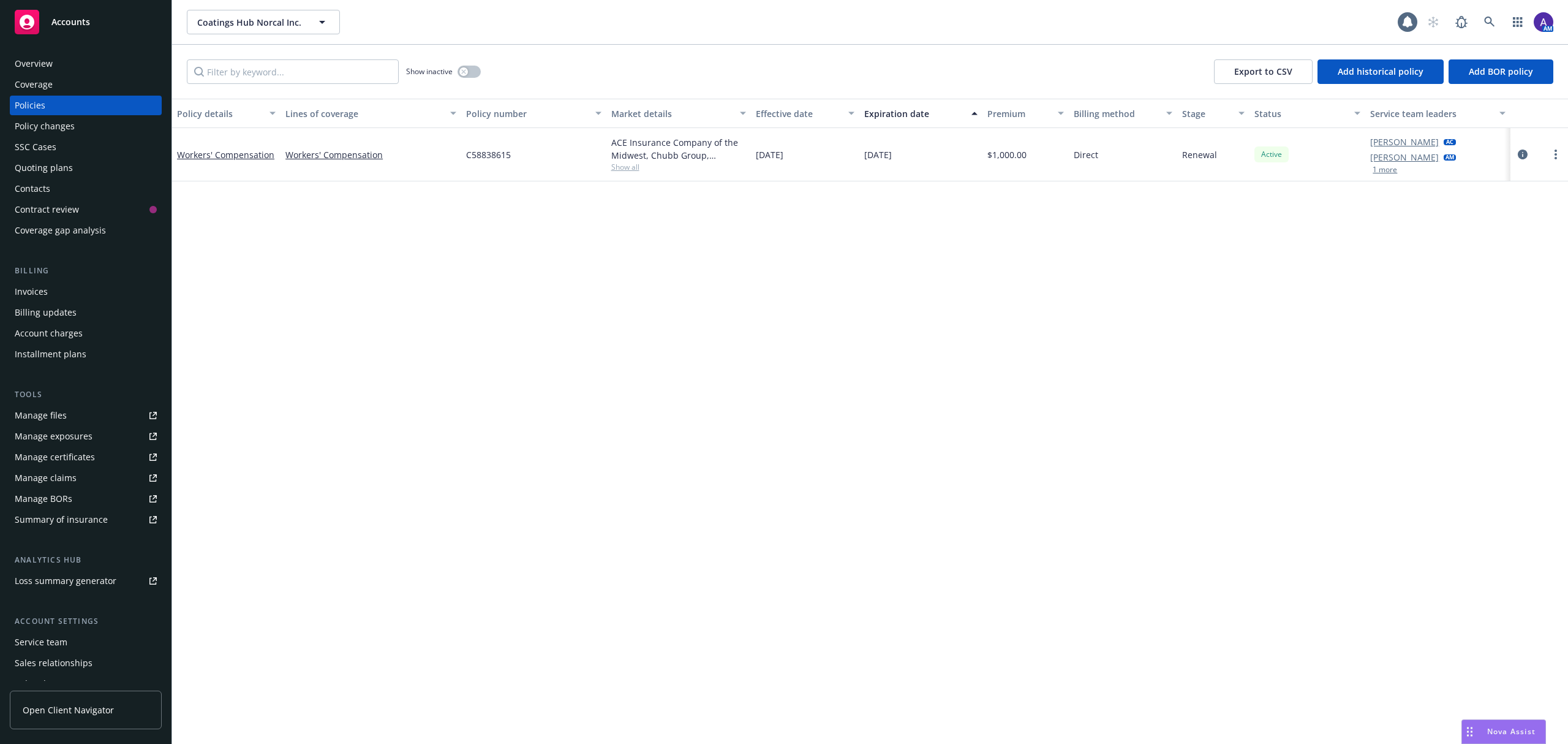
click at [82, 411] on link "Manage files" at bounding box center [85, 415] width 152 height 20
click at [1493, 22] on icon at bounding box center [1490, 22] width 11 height 11
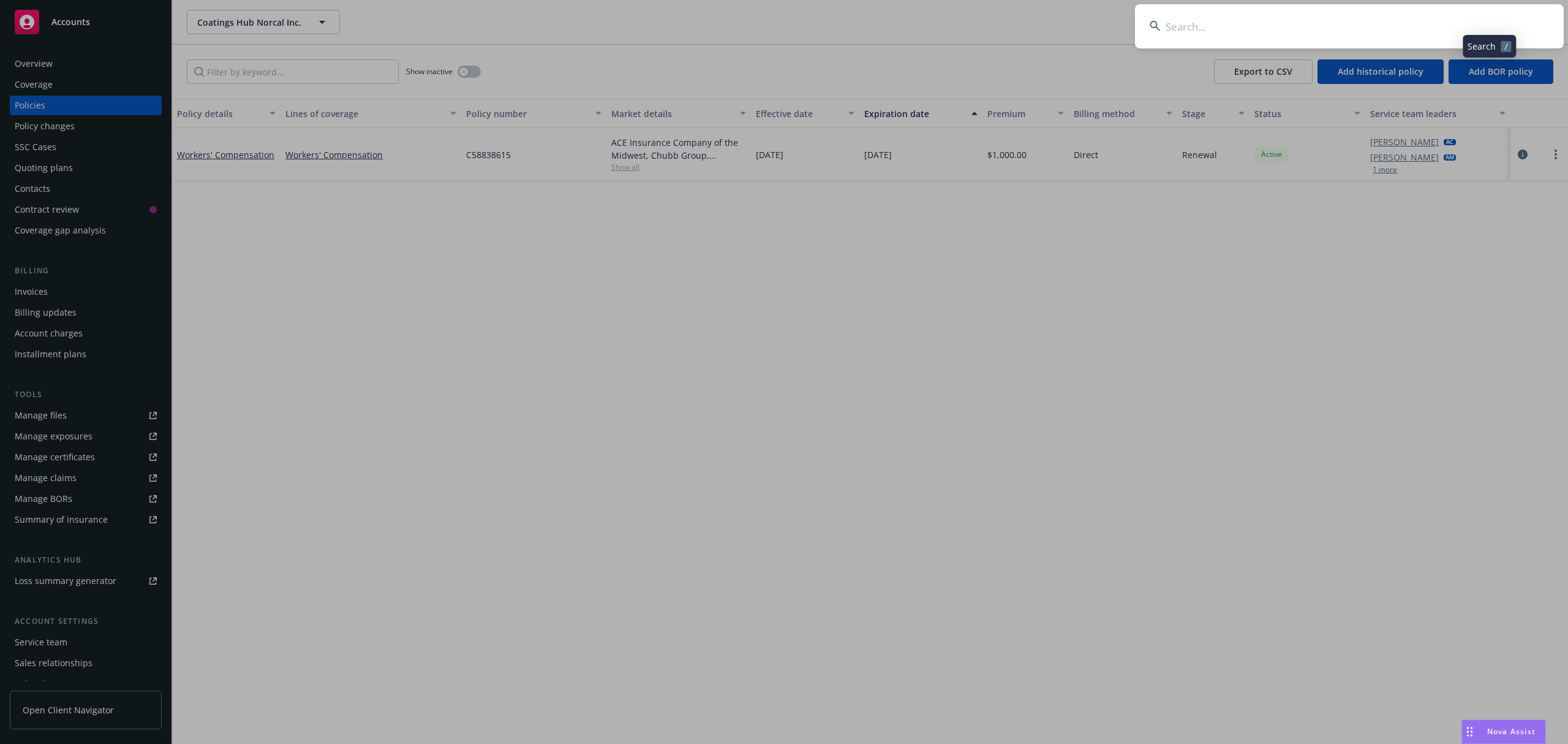
click at [1346, 12] on input at bounding box center [1350, 27] width 429 height 44
click at [1346, 12] on input "[PERSON_NAME] Options, Inc." at bounding box center [1350, 27] width 429 height 44
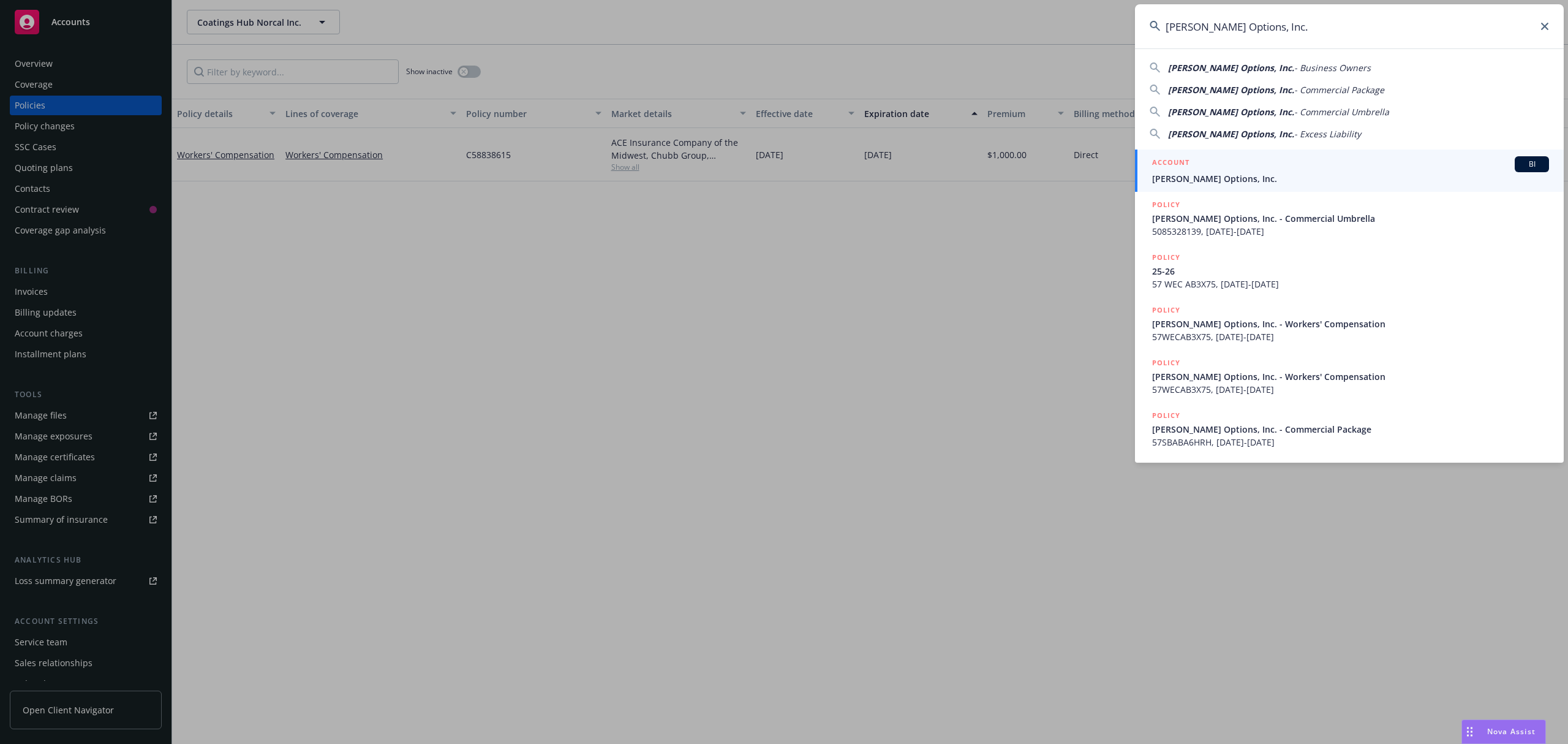
type input "[PERSON_NAME] Options, Inc."
click at [1202, 163] on div "ACCOUNT BI" at bounding box center [1350, 164] width 397 height 16
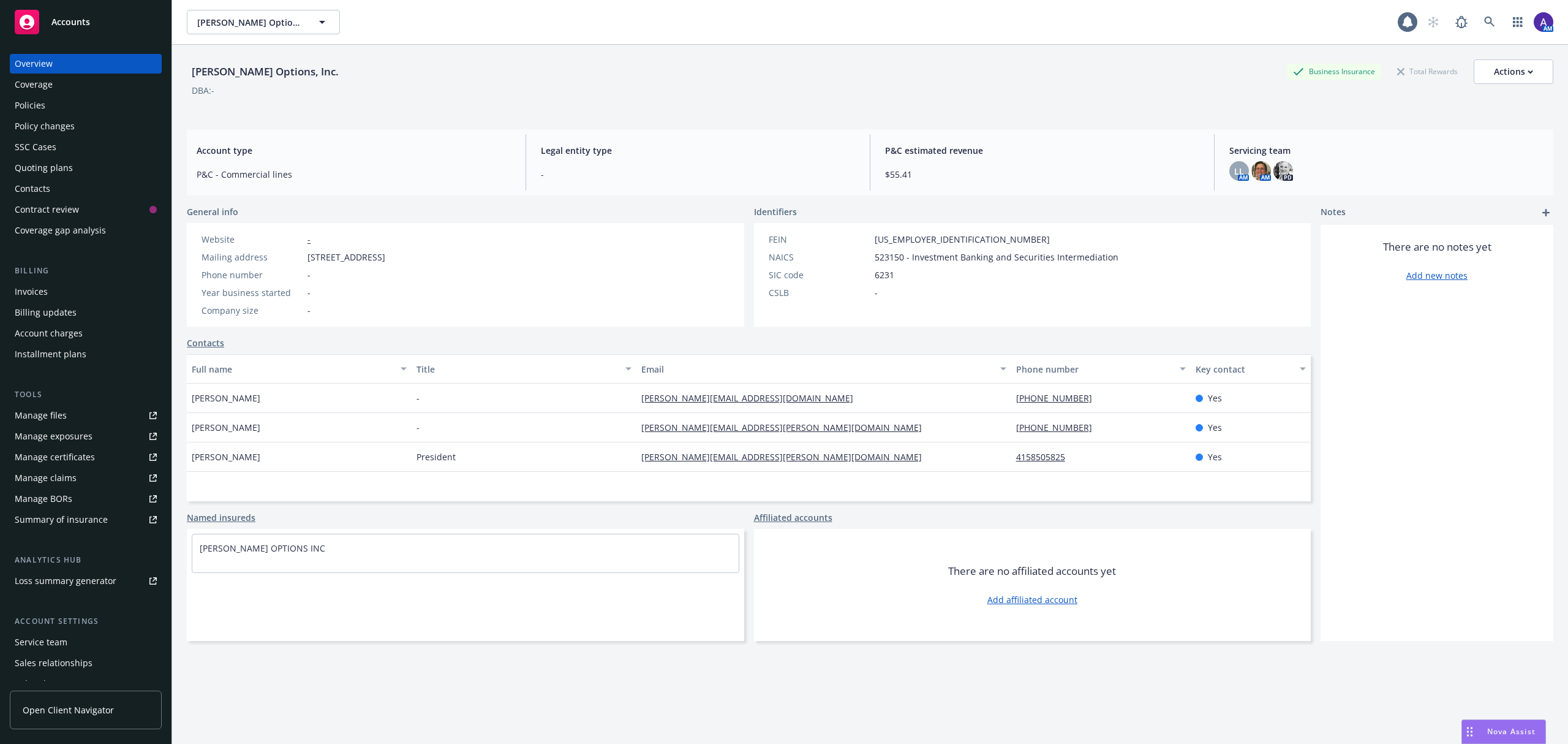
click at [73, 106] on div "Policies" at bounding box center [85, 105] width 142 height 20
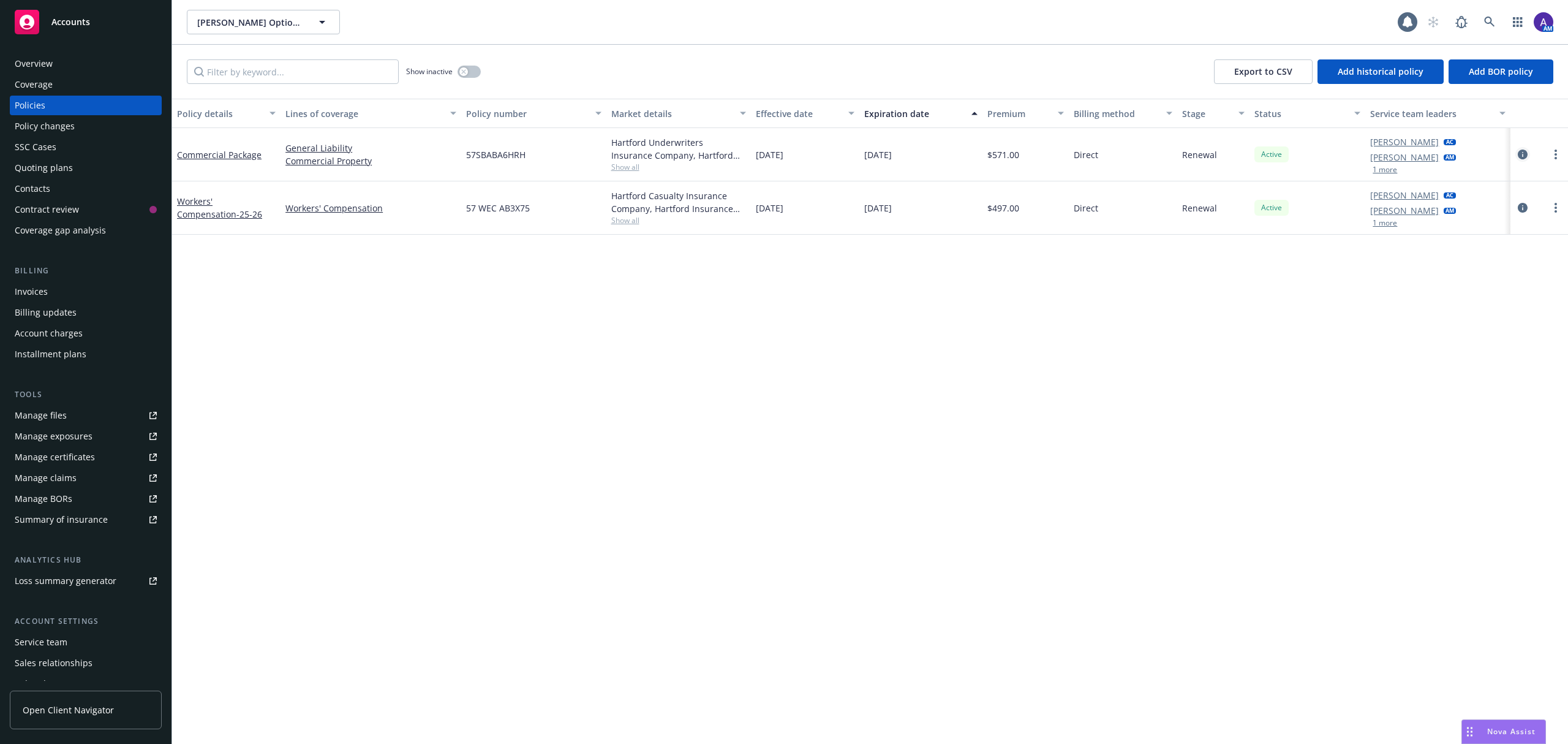
click at [1520, 154] on icon "circleInformation" at bounding box center [1522, 154] width 9 height 9
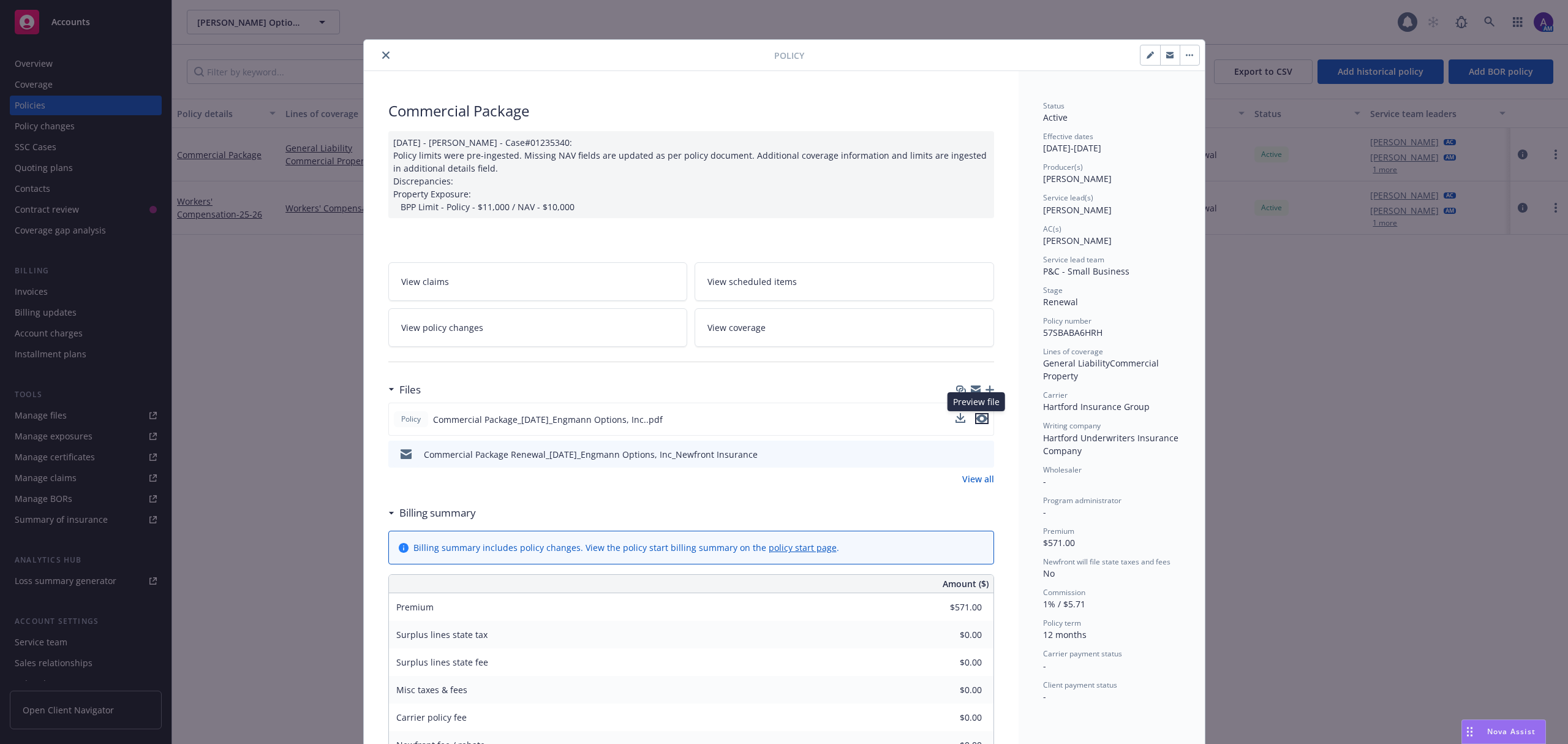
click at [978, 420] on icon "preview file" at bounding box center [981, 419] width 11 height 9
click at [382, 58] on icon "close" at bounding box center [386, 55] width 8 height 8
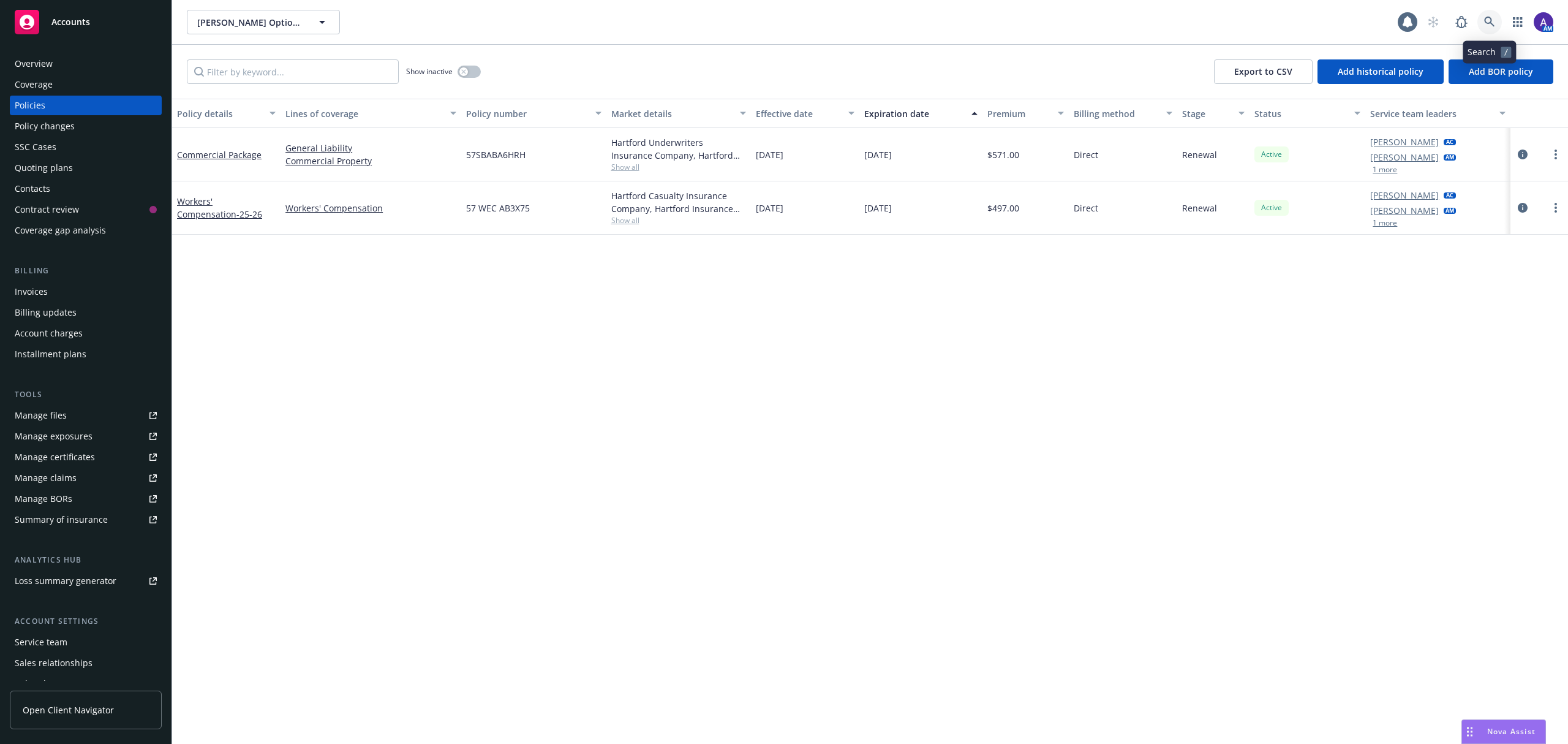
click at [1486, 23] on icon at bounding box center [1490, 22] width 11 height 11
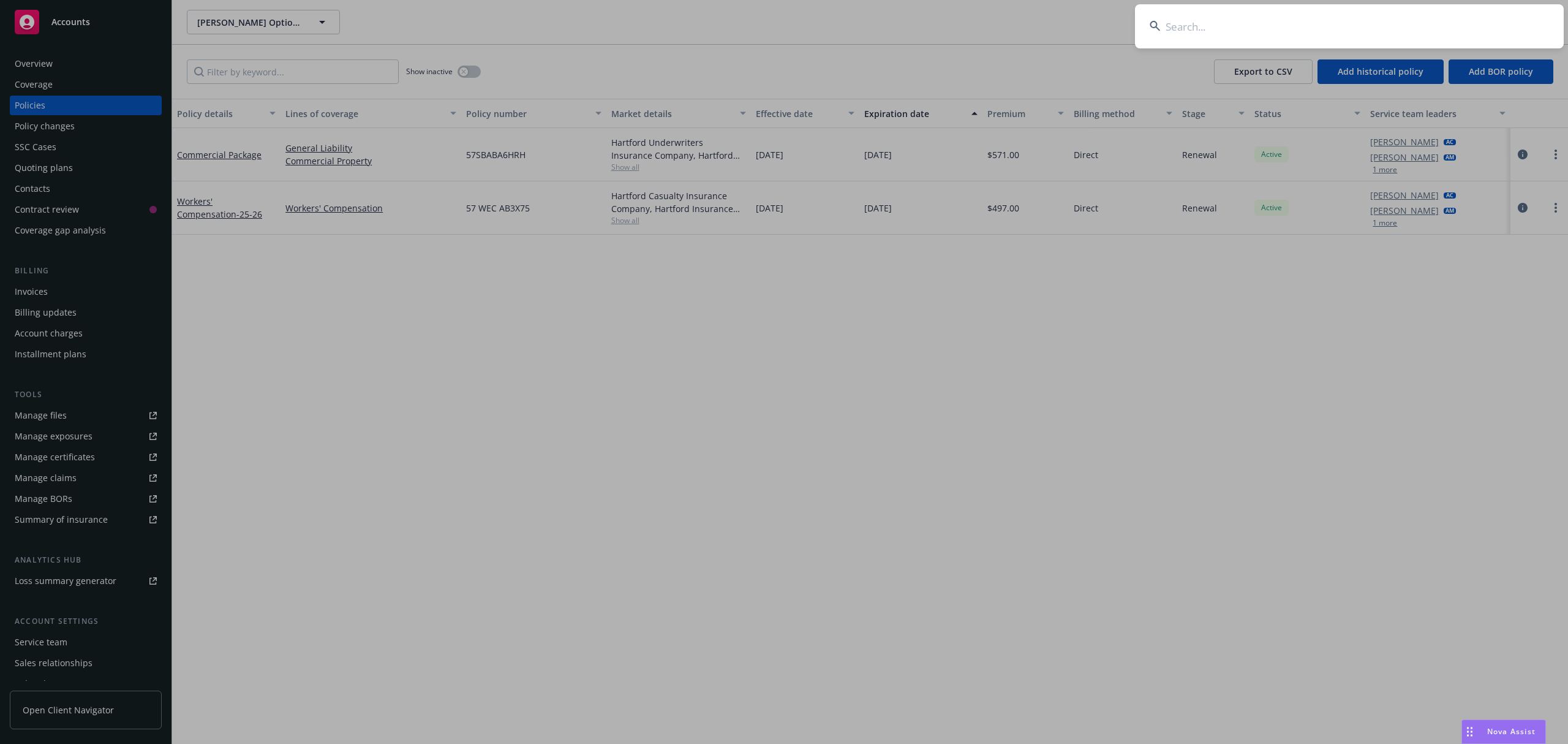
click at [1381, 15] on input at bounding box center [1350, 27] width 429 height 44
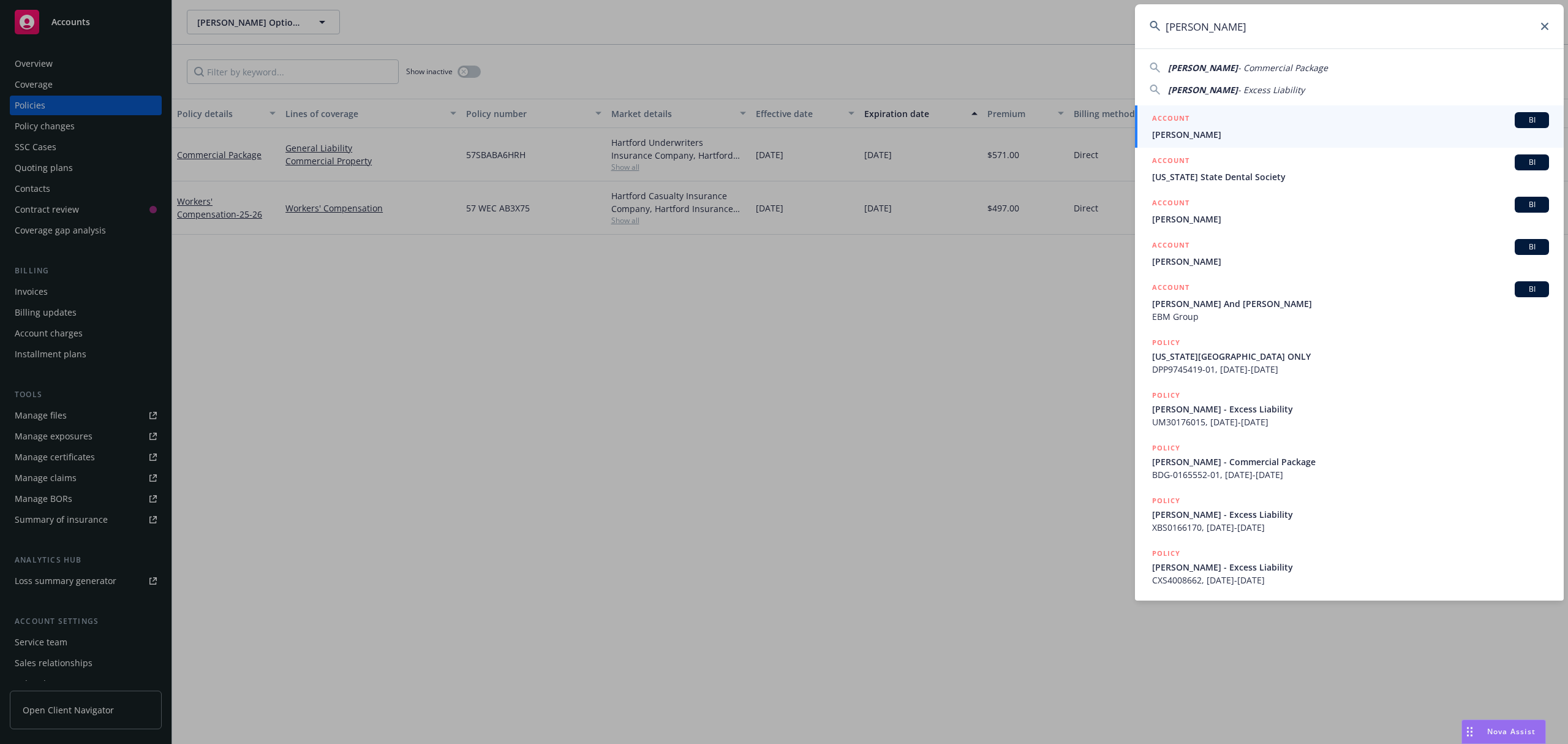
type input "[PERSON_NAME]"
click at [1299, 121] on div "ACCOUNT BI" at bounding box center [1350, 120] width 397 height 16
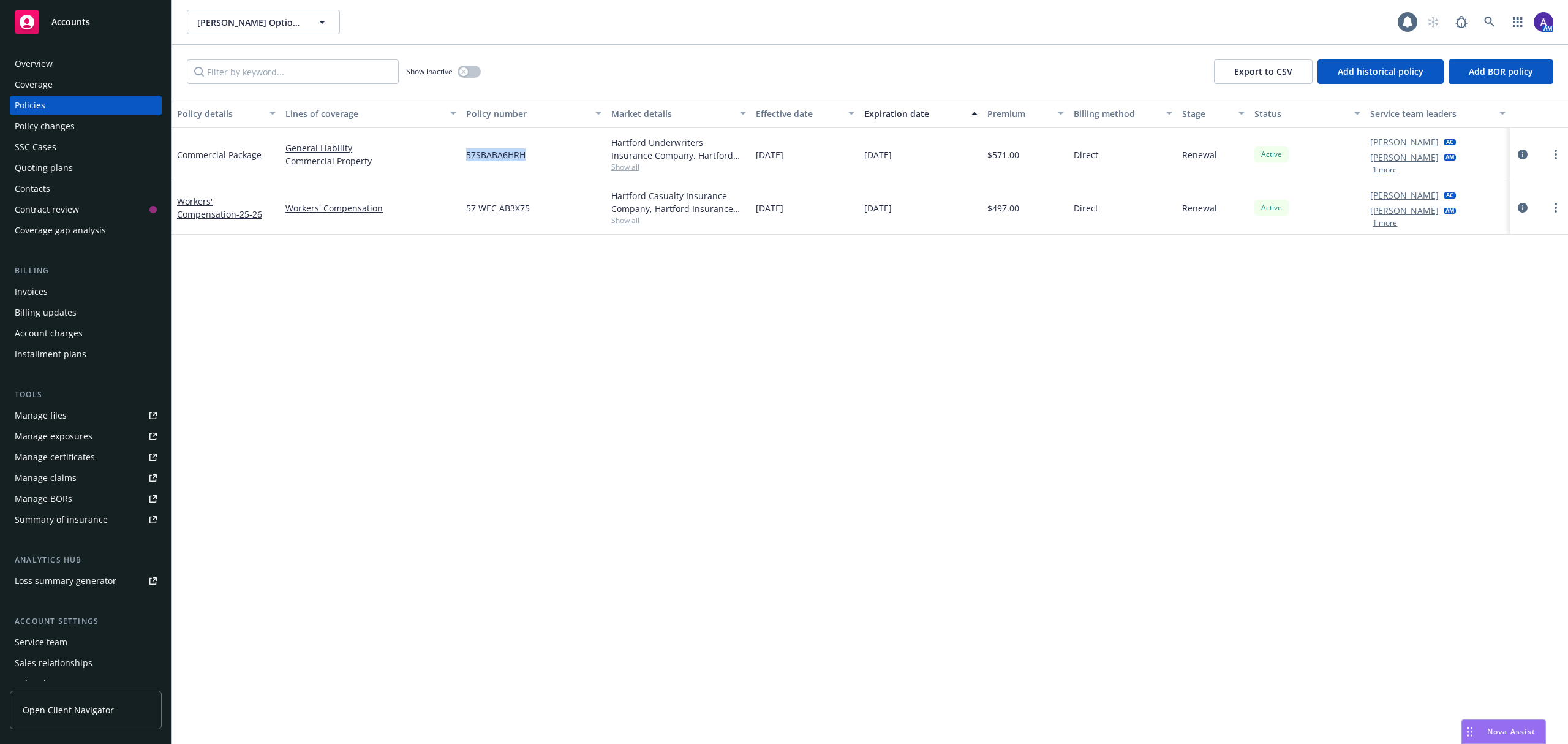
drag, startPoint x: 528, startPoint y: 152, endPoint x: 464, endPoint y: 153, distance: 64.0
click at [464, 153] on div "57SBABA6HRH" at bounding box center [533, 154] width 144 height 53
copy span "57SBABA6HRH"
click at [1485, 28] on link at bounding box center [1490, 22] width 25 height 25
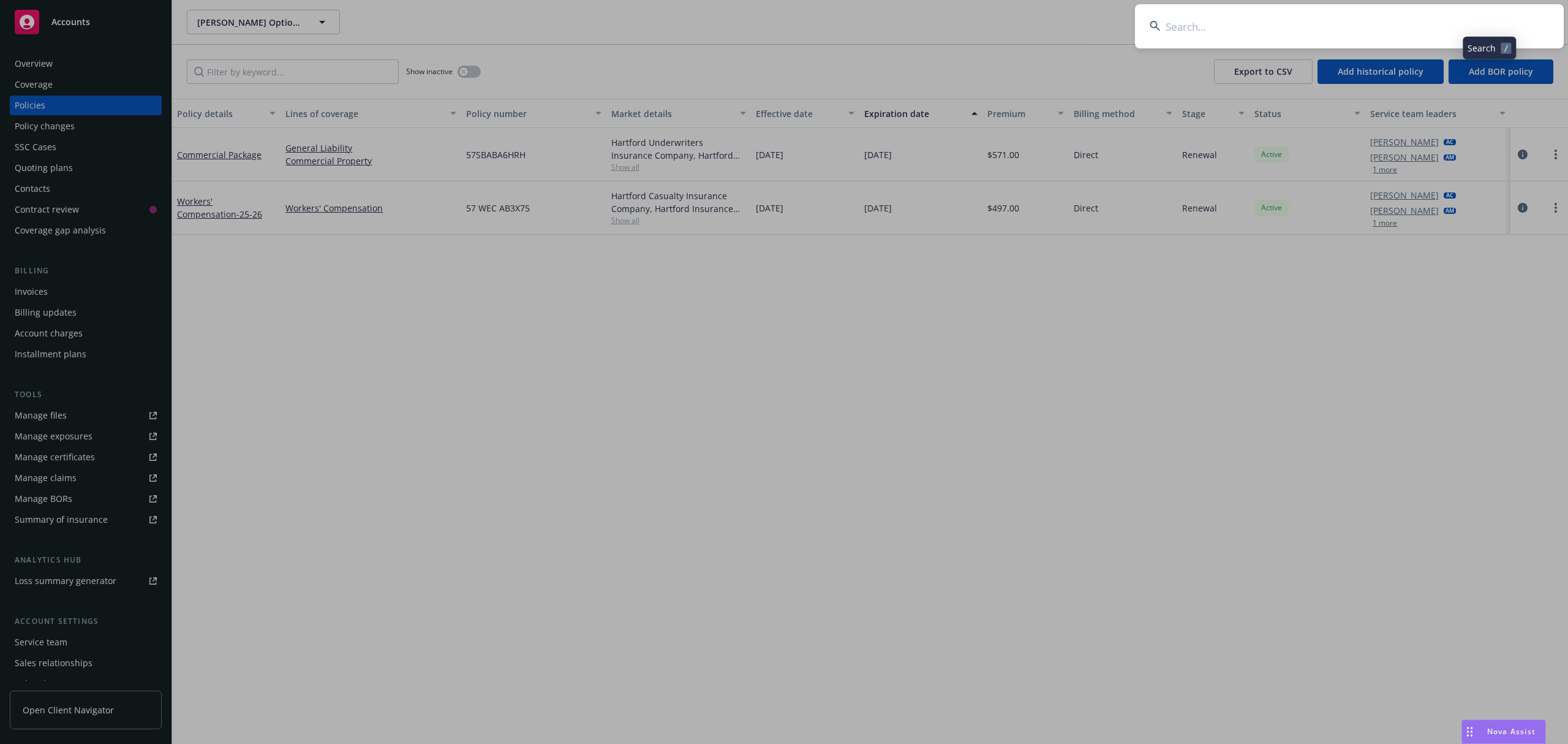
click at [1416, 28] on input at bounding box center [1350, 27] width 429 height 44
click at [1416, 28] on input "[PERSON_NAME]" at bounding box center [1350, 27] width 429 height 44
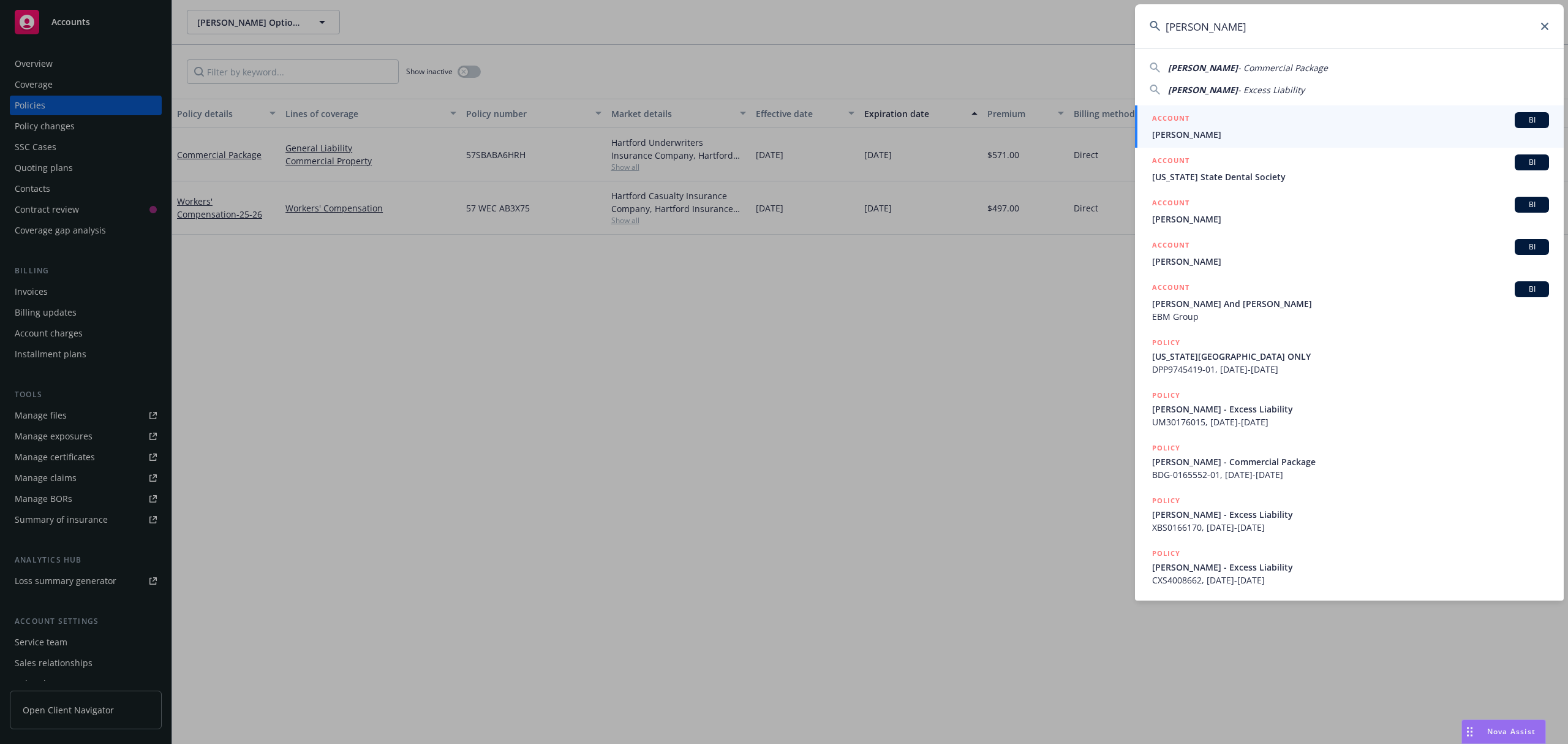
type input "[PERSON_NAME]"
click at [1216, 123] on div "ACCOUNT BI" at bounding box center [1350, 120] width 397 height 16
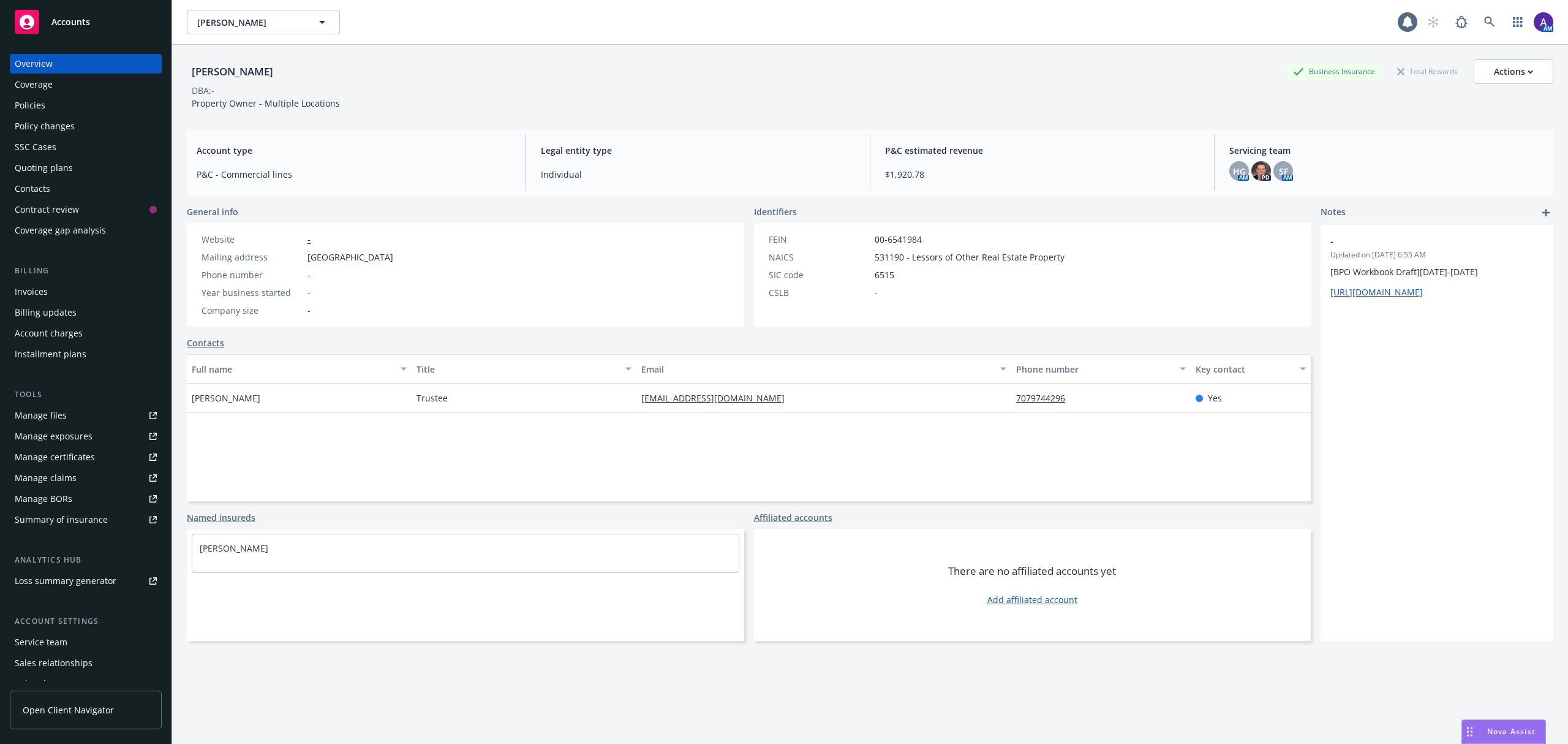
click at [91, 104] on div "Policies" at bounding box center [85, 105] width 142 height 20
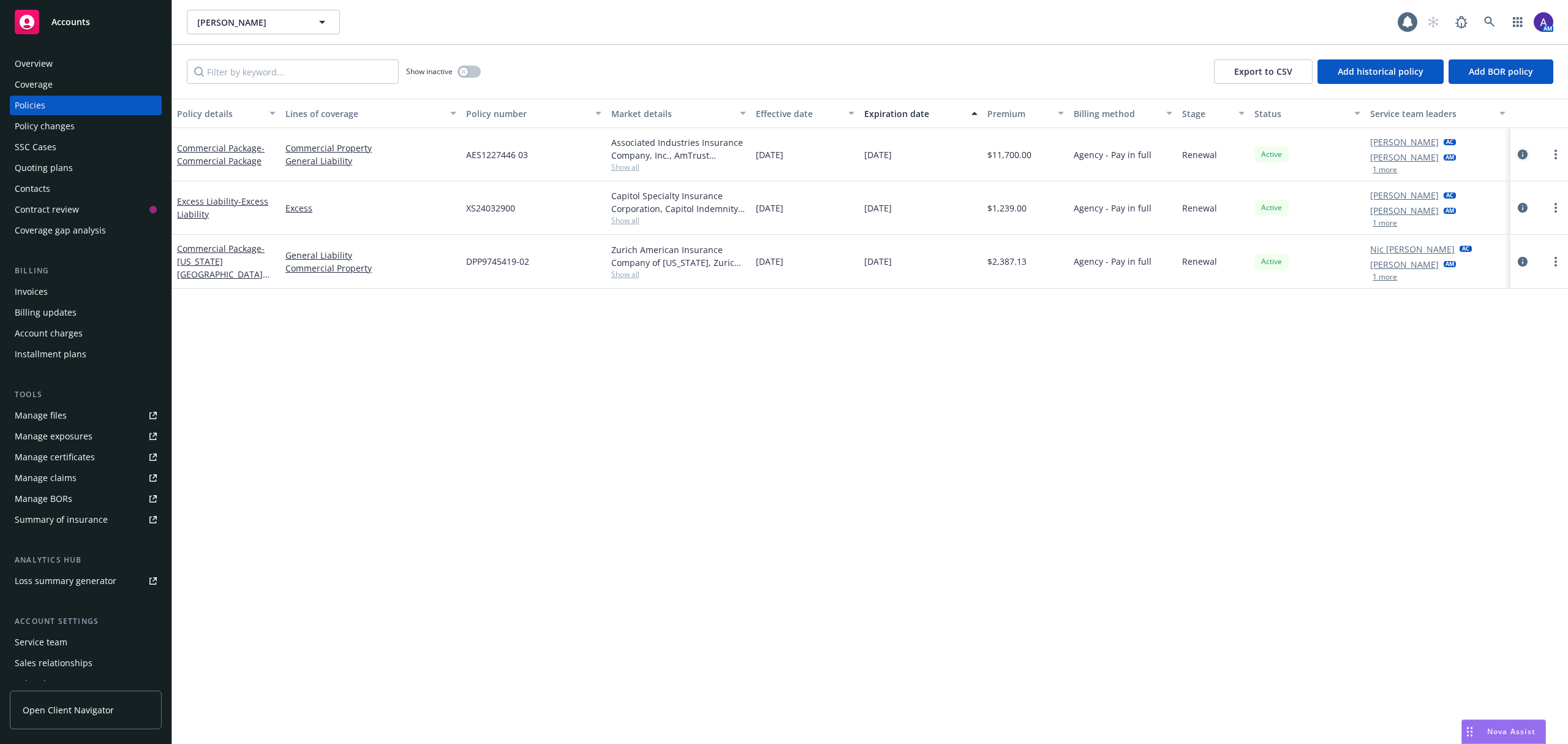
click at [1522, 152] on icon "circleInformation" at bounding box center [1522, 154] width 9 height 9
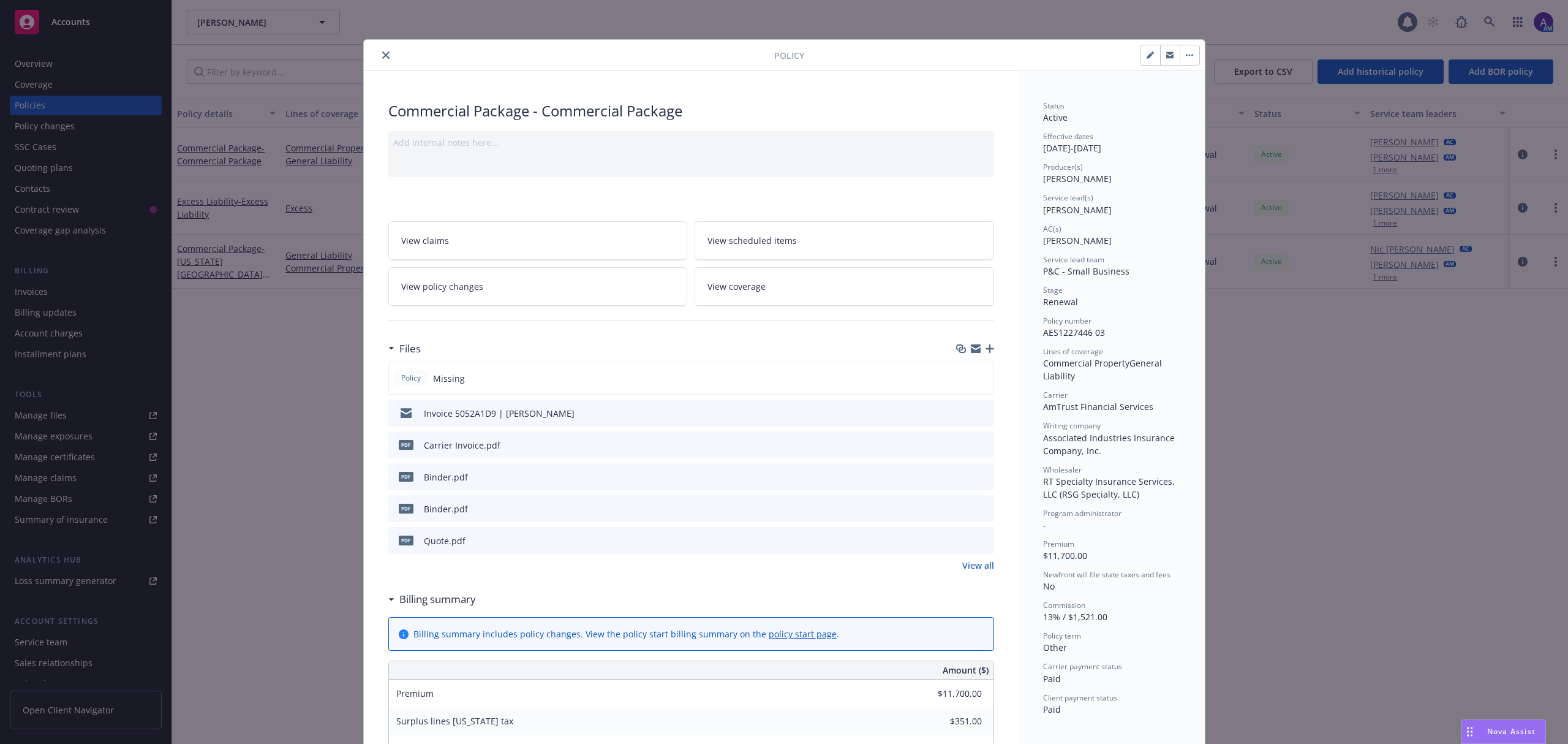
click at [382, 55] on icon "close" at bounding box center [386, 55] width 8 height 8
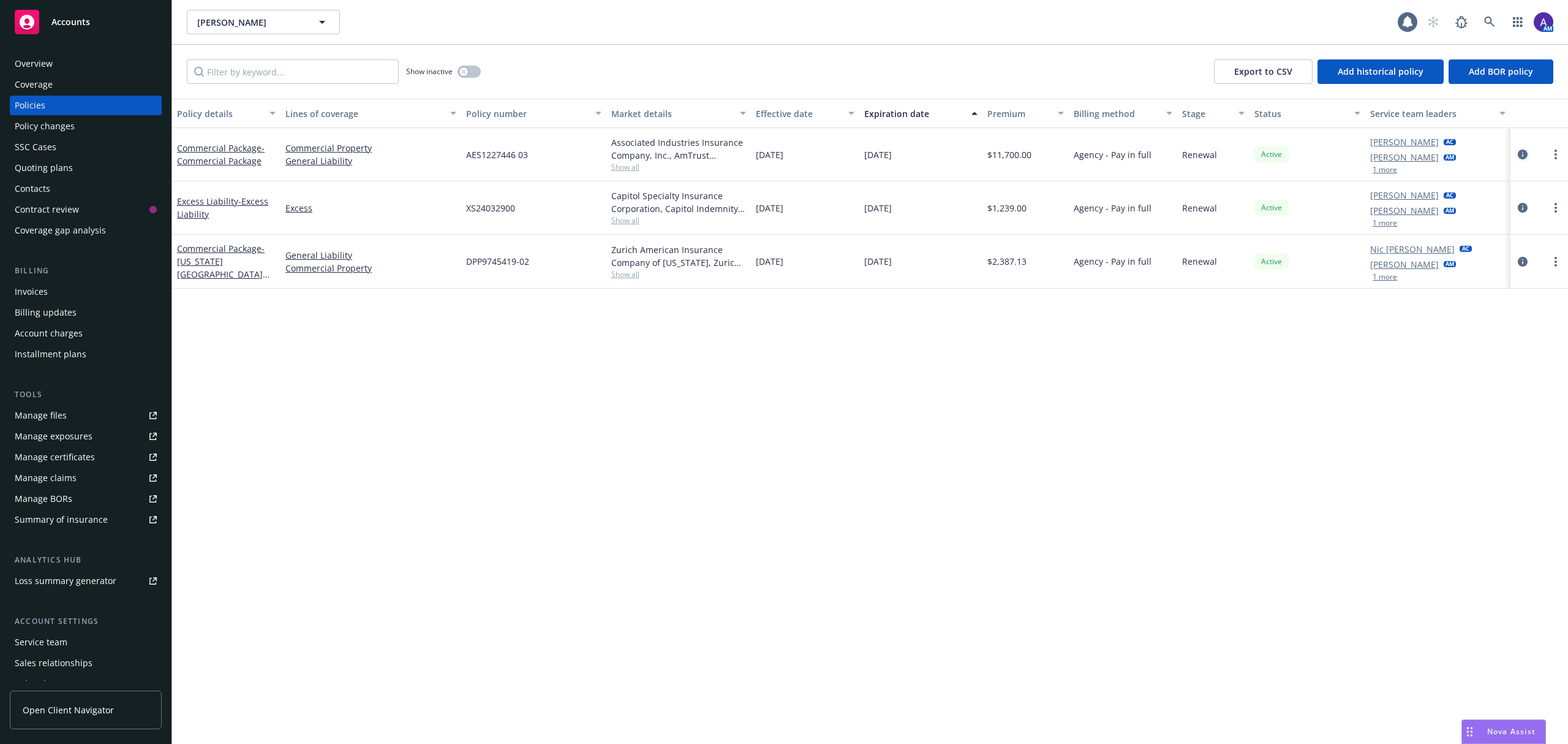
click at [1522, 153] on icon "circleInformation" at bounding box center [1522, 154] width 9 height 9
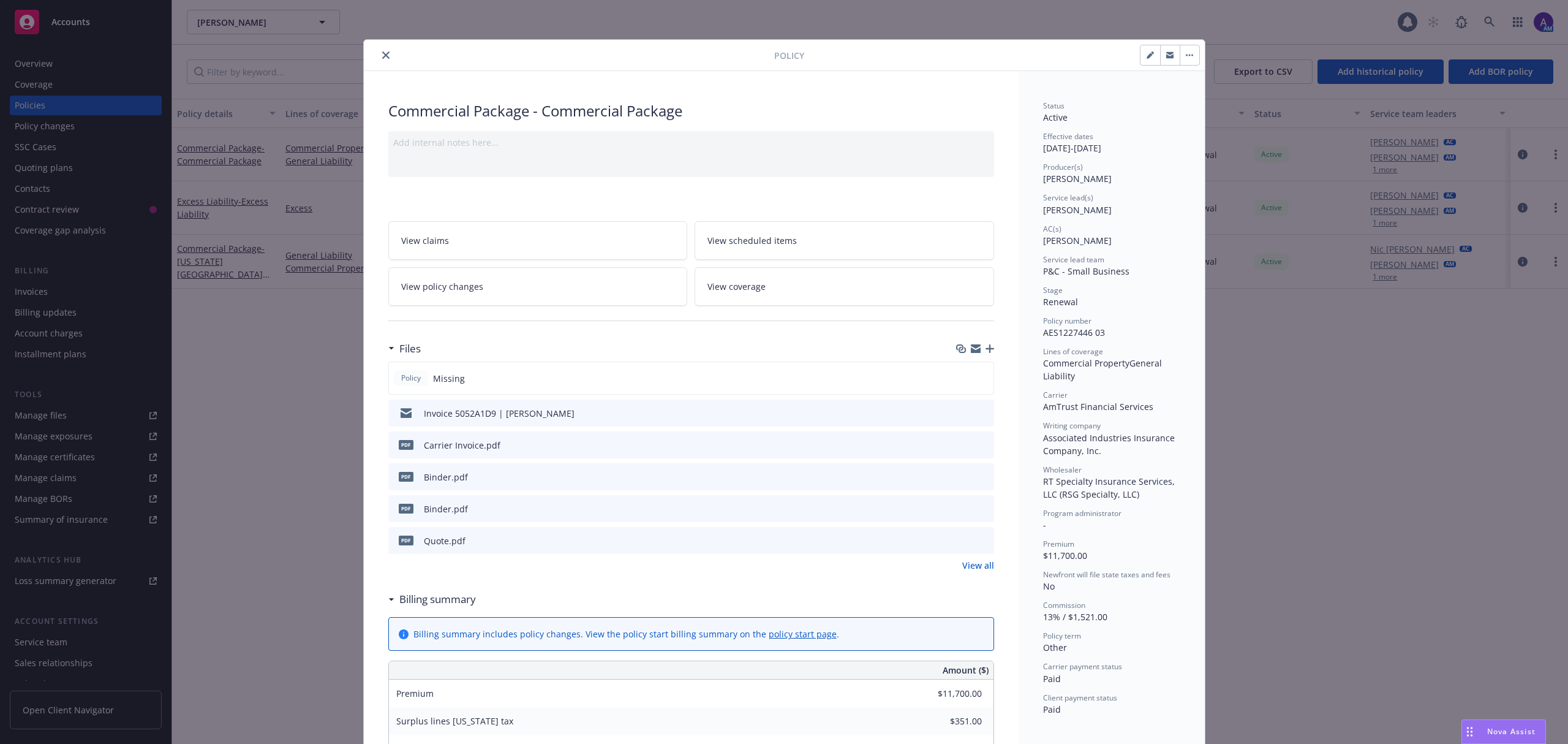
scroll to position [37, 0]
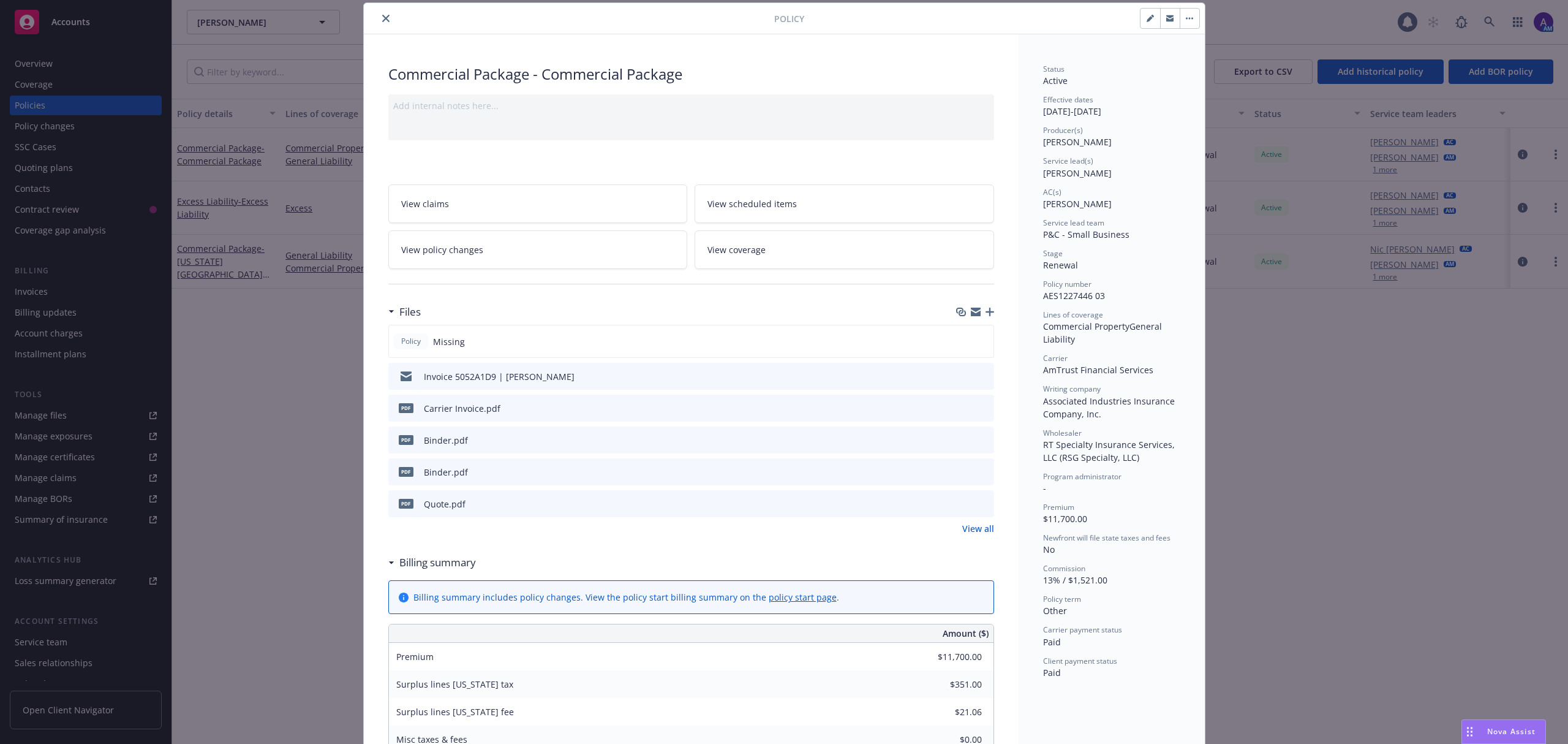
click at [958, 442] on icon "download file" at bounding box center [962, 439] width 9 height 9
click at [959, 504] on icon "download file" at bounding box center [962, 503] width 9 height 9
click at [981, 408] on icon "preview file" at bounding box center [982, 408] width 11 height 9
click at [978, 445] on button at bounding box center [983, 440] width 11 height 13
click at [978, 439] on icon "preview file" at bounding box center [982, 439] width 11 height 9
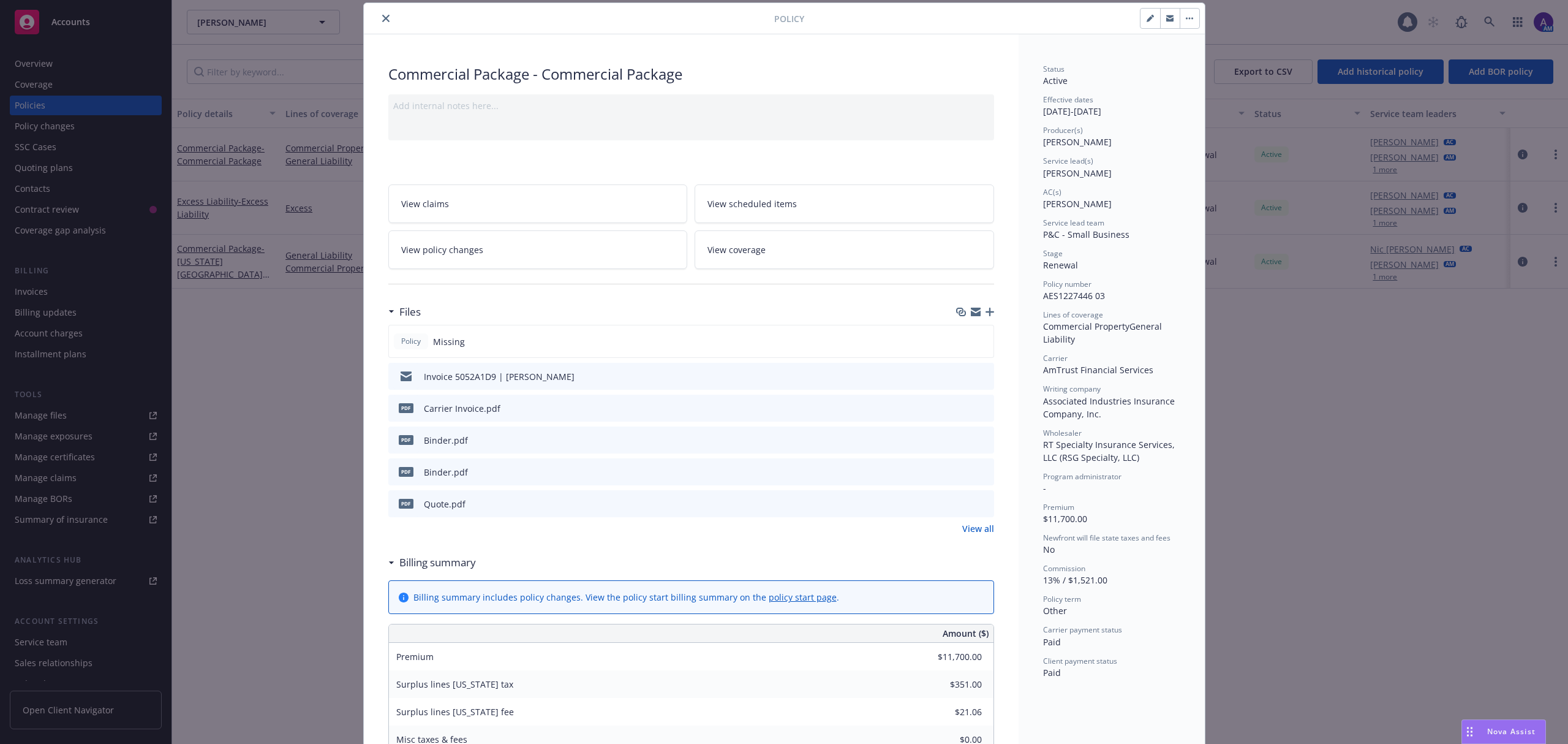
click at [382, 18] on icon "close" at bounding box center [386, 18] width 8 height 8
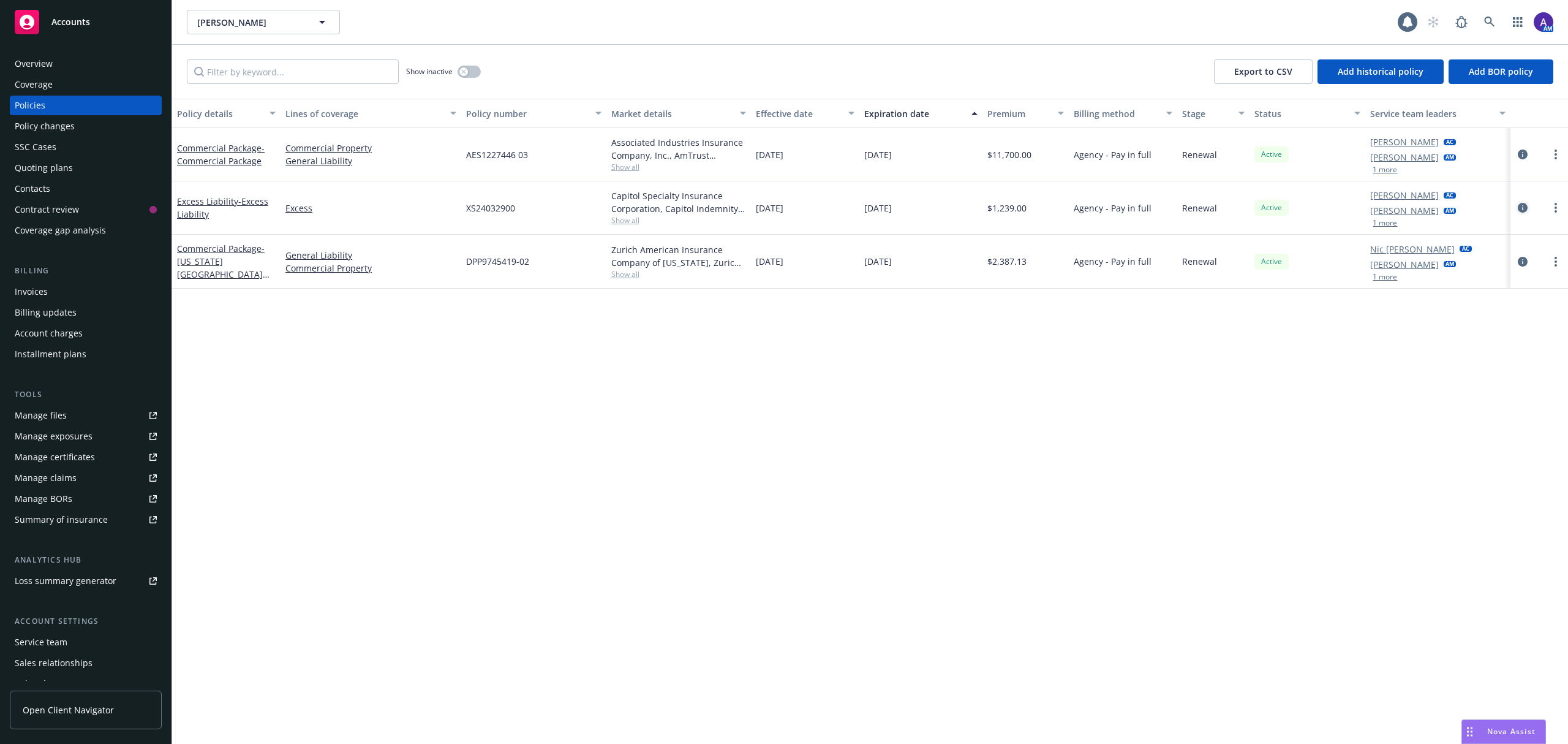
click at [1522, 215] on link "circleInformation" at bounding box center [1522, 208] width 15 height 15
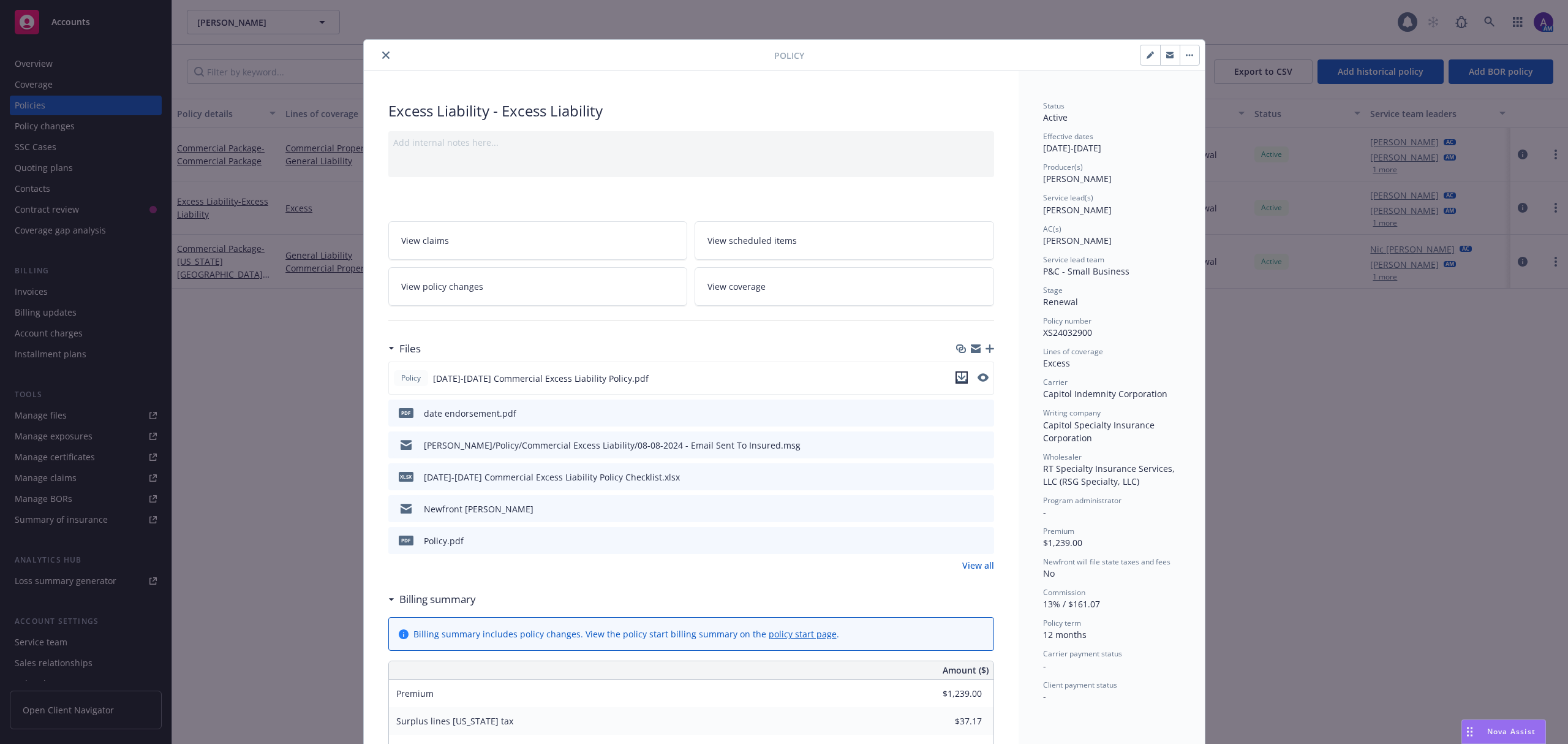
click at [959, 376] on icon "download file" at bounding box center [961, 377] width 9 height 9
click at [382, 56] on icon "close" at bounding box center [386, 55] width 8 height 8
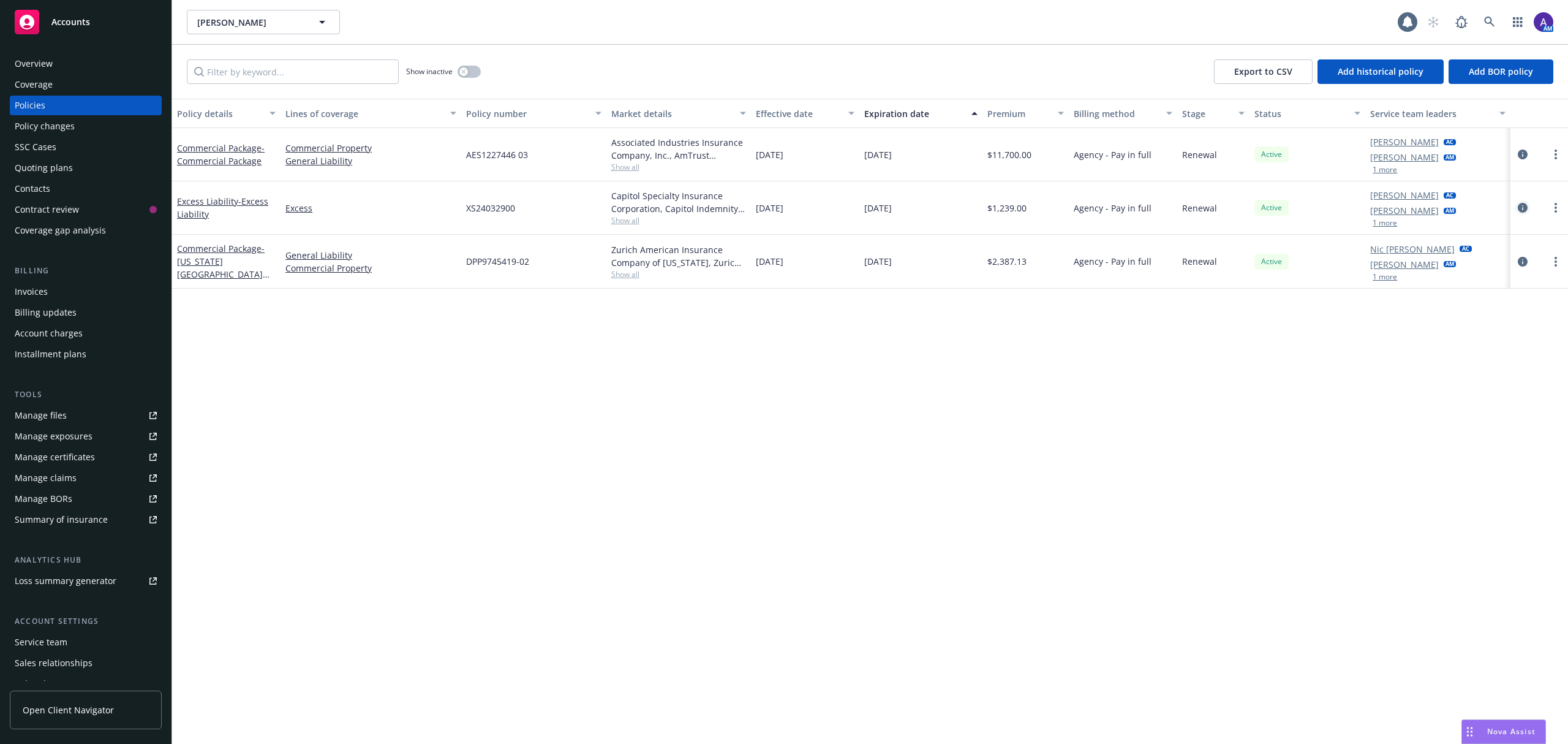
click at [1521, 208] on icon "circleInformation" at bounding box center [1522, 207] width 9 height 9
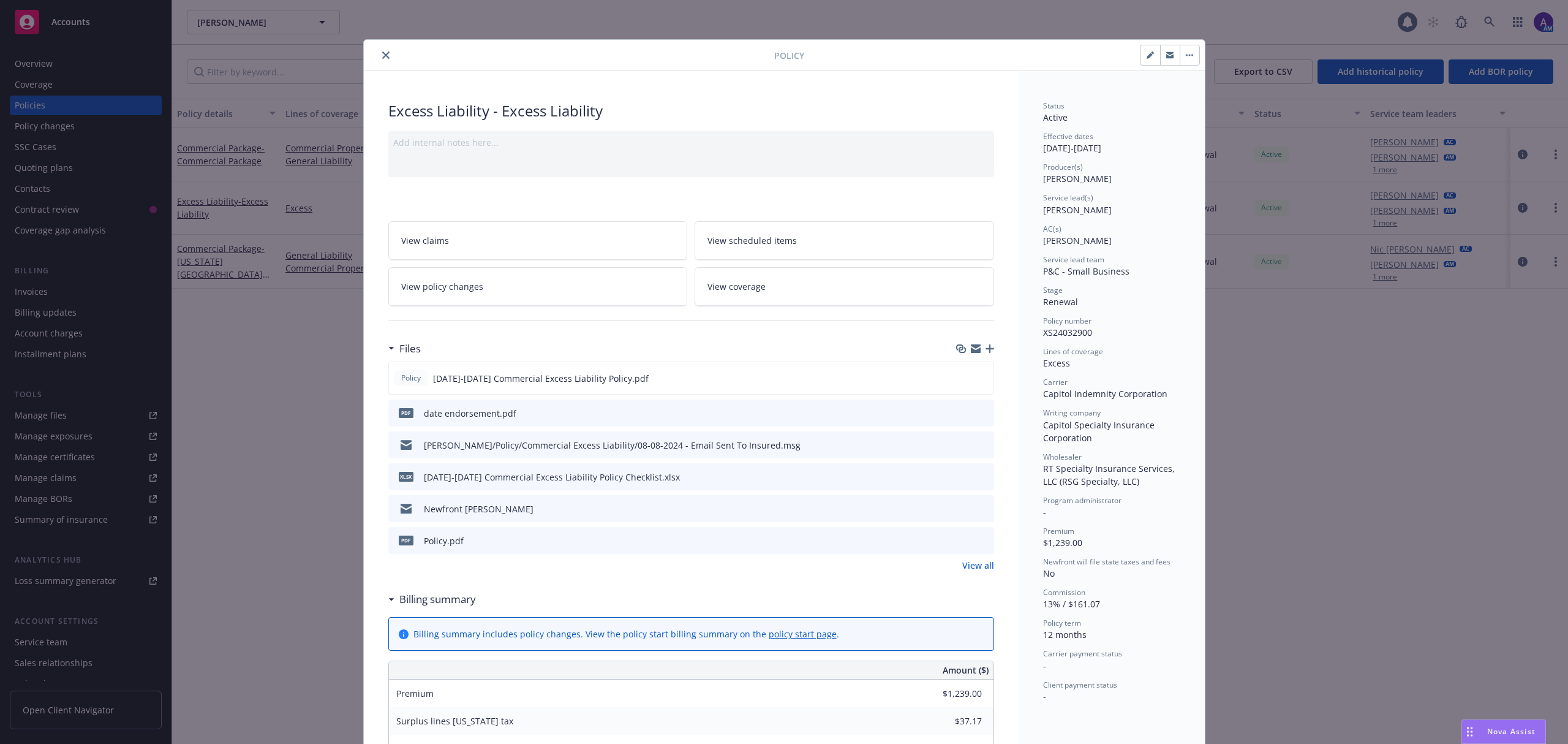
scroll to position [37, 0]
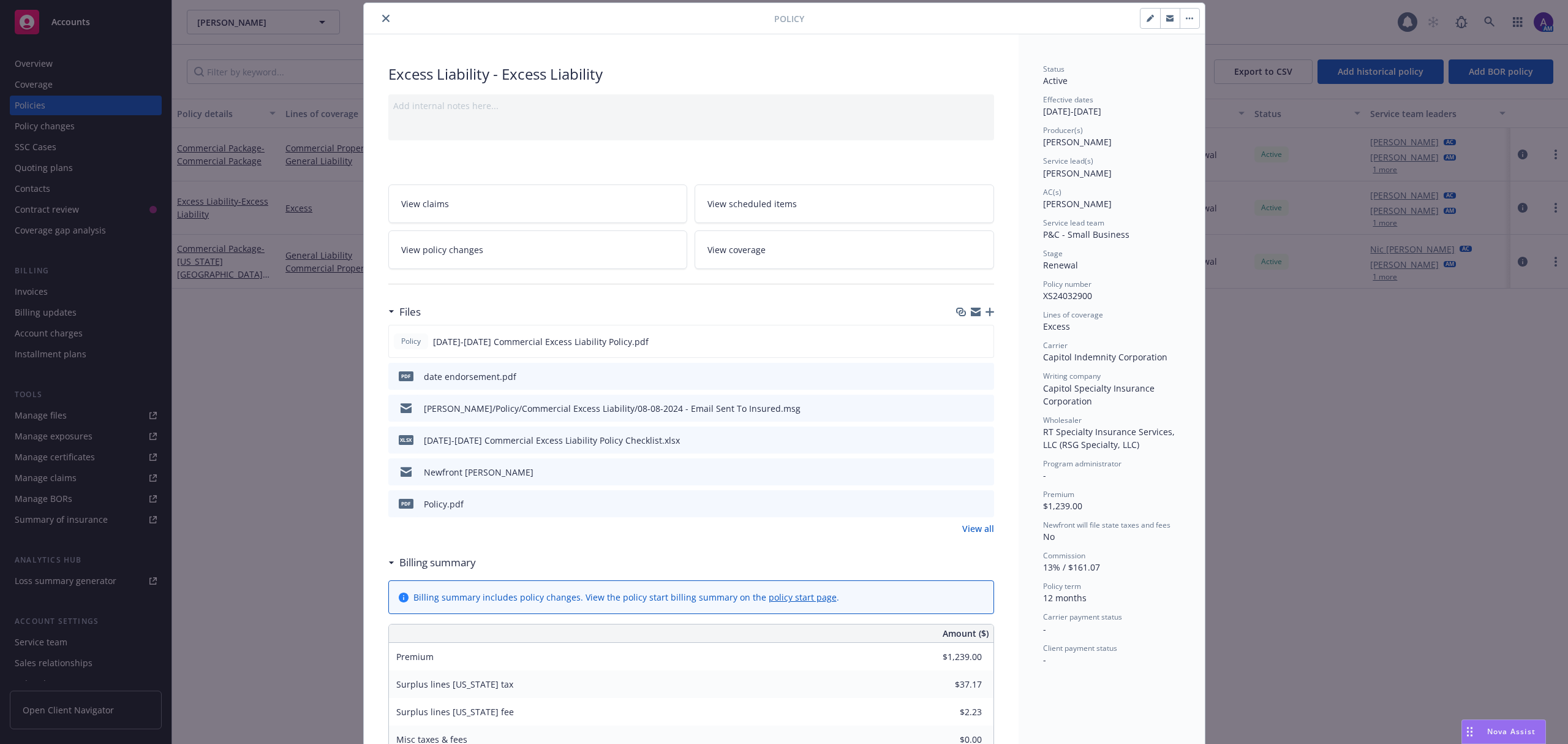
click at [977, 376] on icon "preview file" at bounding box center [982, 376] width 11 height 9
click at [977, 505] on icon "preview file" at bounding box center [982, 503] width 11 height 9
click at [378, 23] on button "close" at bounding box center [385, 18] width 15 height 15
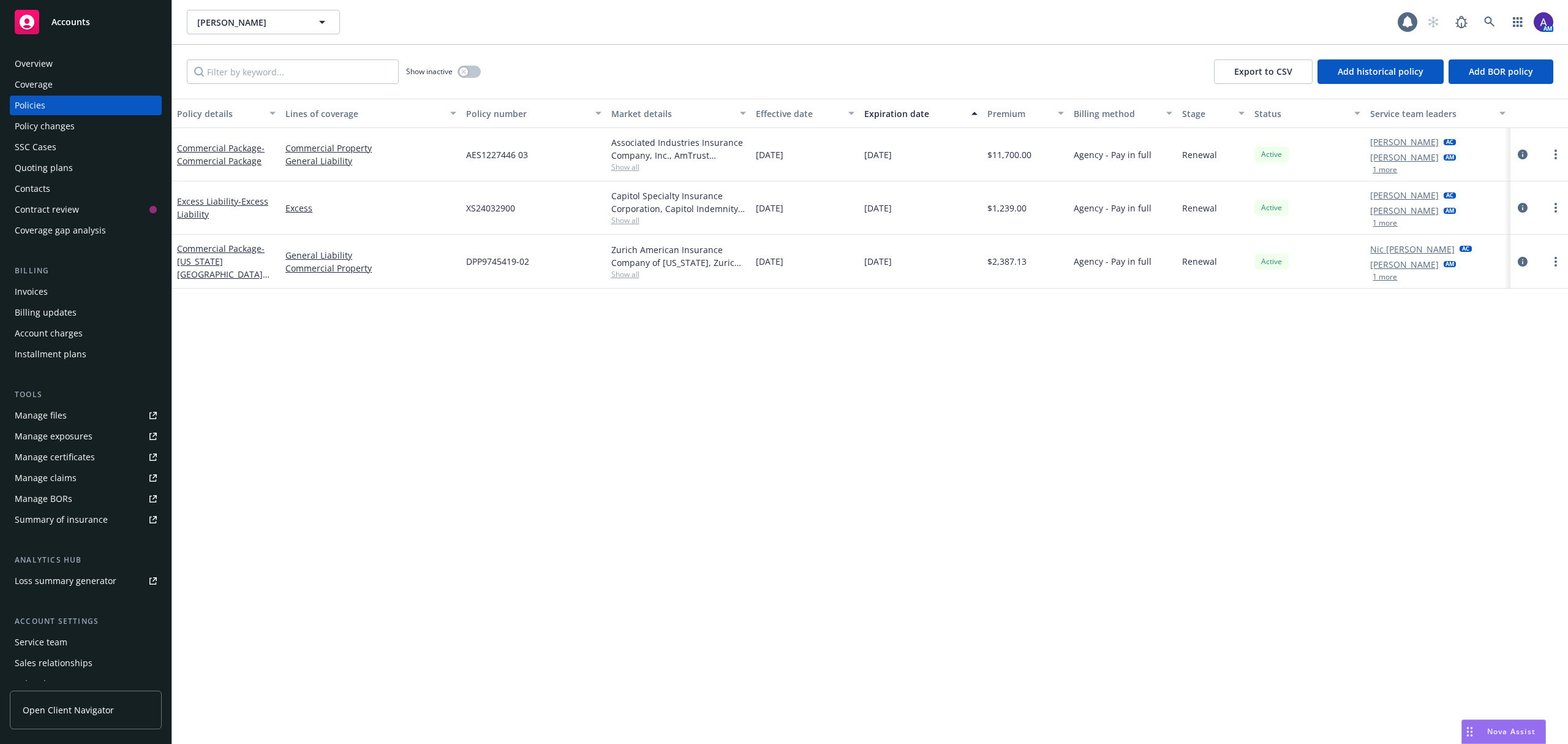
drag, startPoint x: 33, startPoint y: 47, endPoint x: 27, endPoint y: 58, distance: 12.5
click at [33, 47] on div "Overview Coverage Policies Policy changes SSC Cases Quoting plans Contacts Cont…" at bounding box center [85, 391] width 171 height 705
click at [25, 64] on div "Overview" at bounding box center [34, 63] width 38 height 20
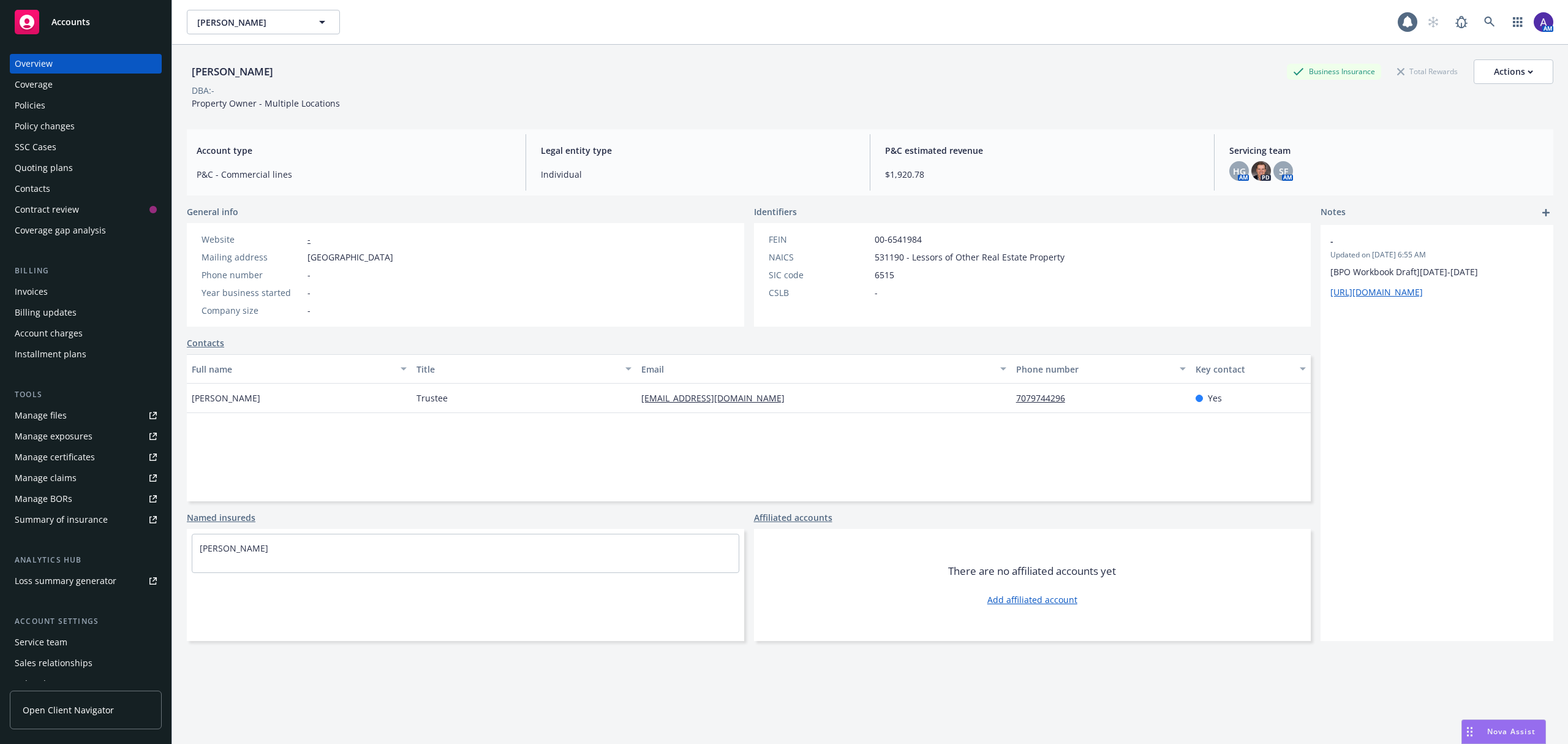
click at [240, 67] on div "[PERSON_NAME]" at bounding box center [232, 72] width 91 height 16
copy div "[PERSON_NAME]"
click at [1478, 15] on link at bounding box center [1490, 22] width 25 height 25
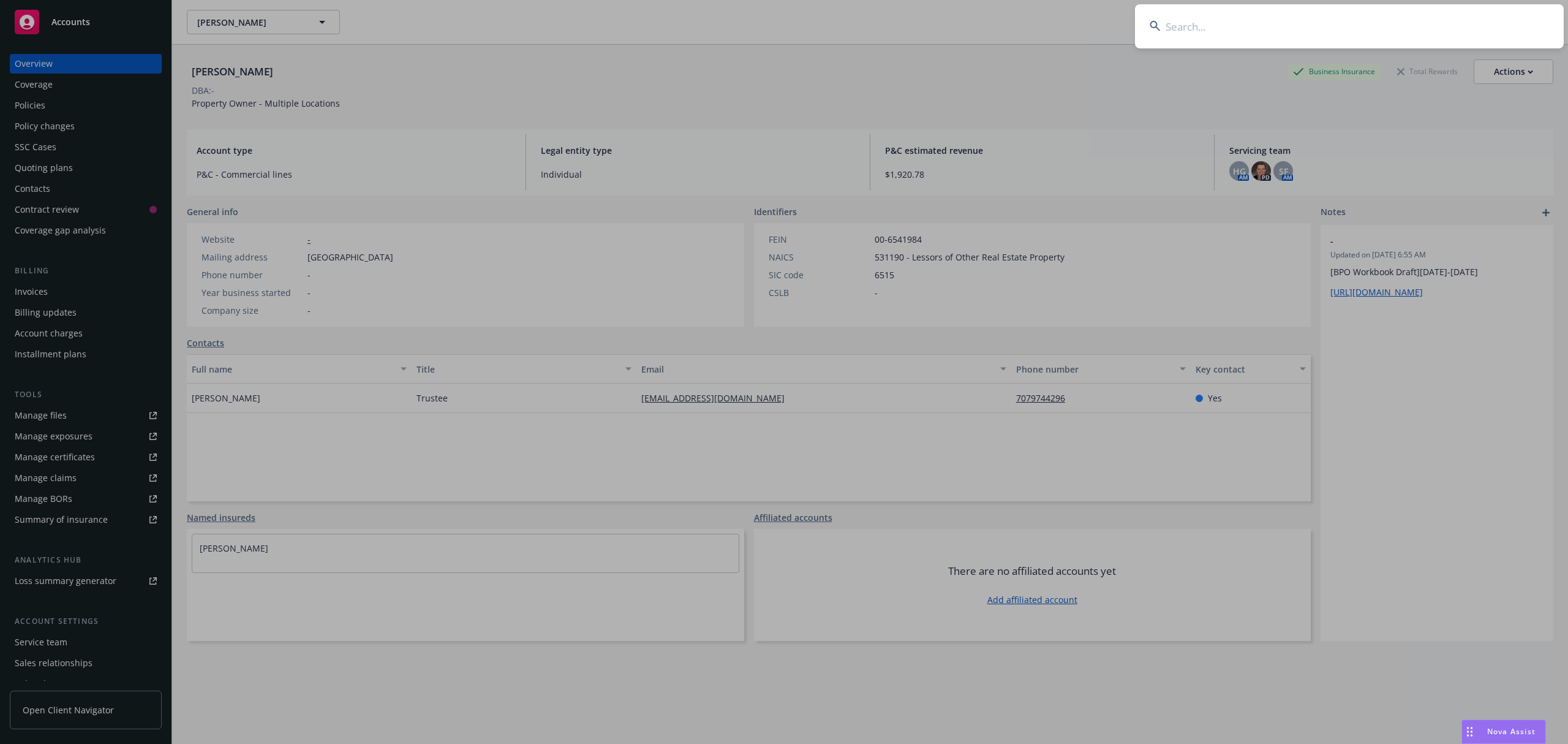
click at [1380, 11] on input at bounding box center [1350, 27] width 429 height 44
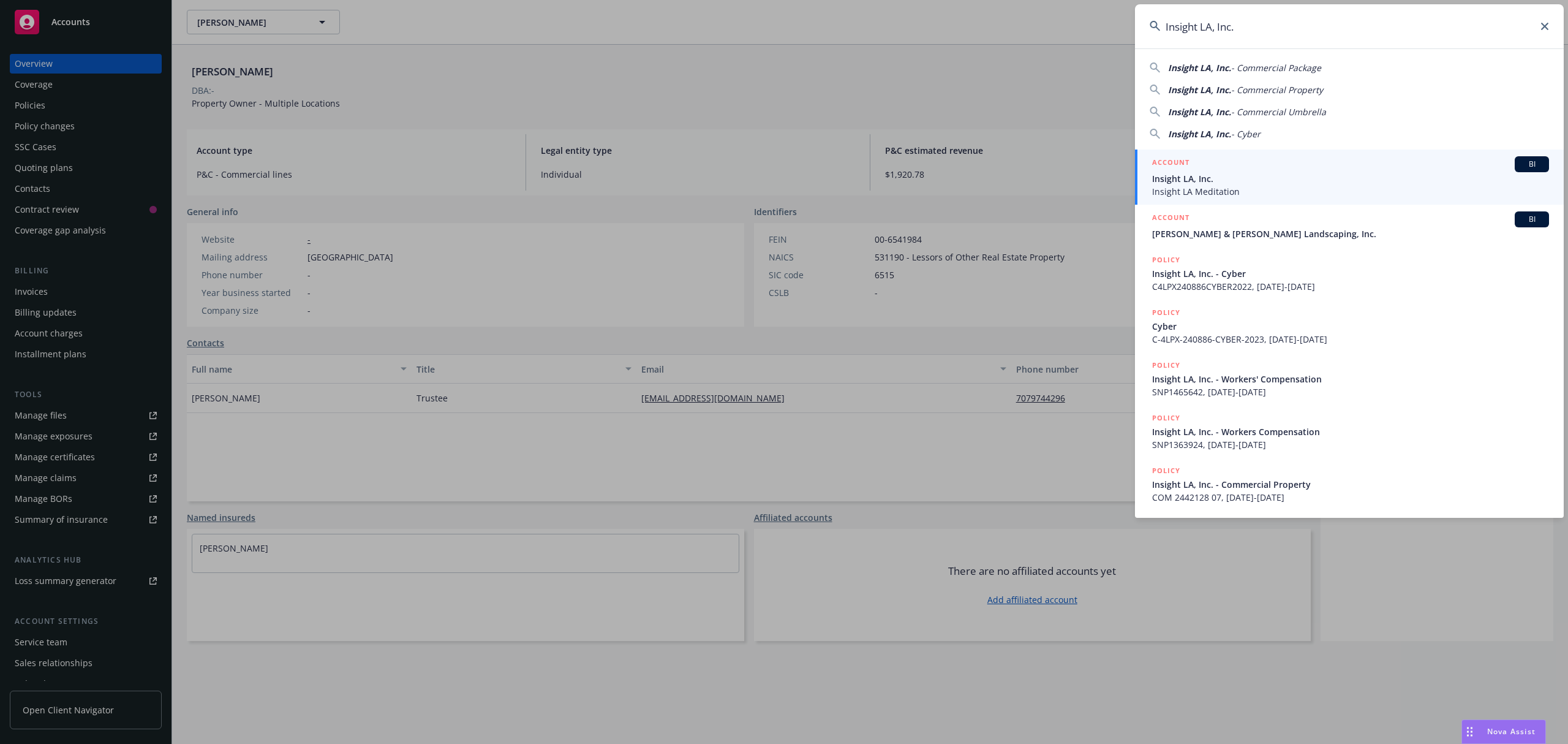
type input "Insight LA, Inc."
click at [1223, 178] on span "Insight LA, Inc." at bounding box center [1350, 179] width 397 height 13
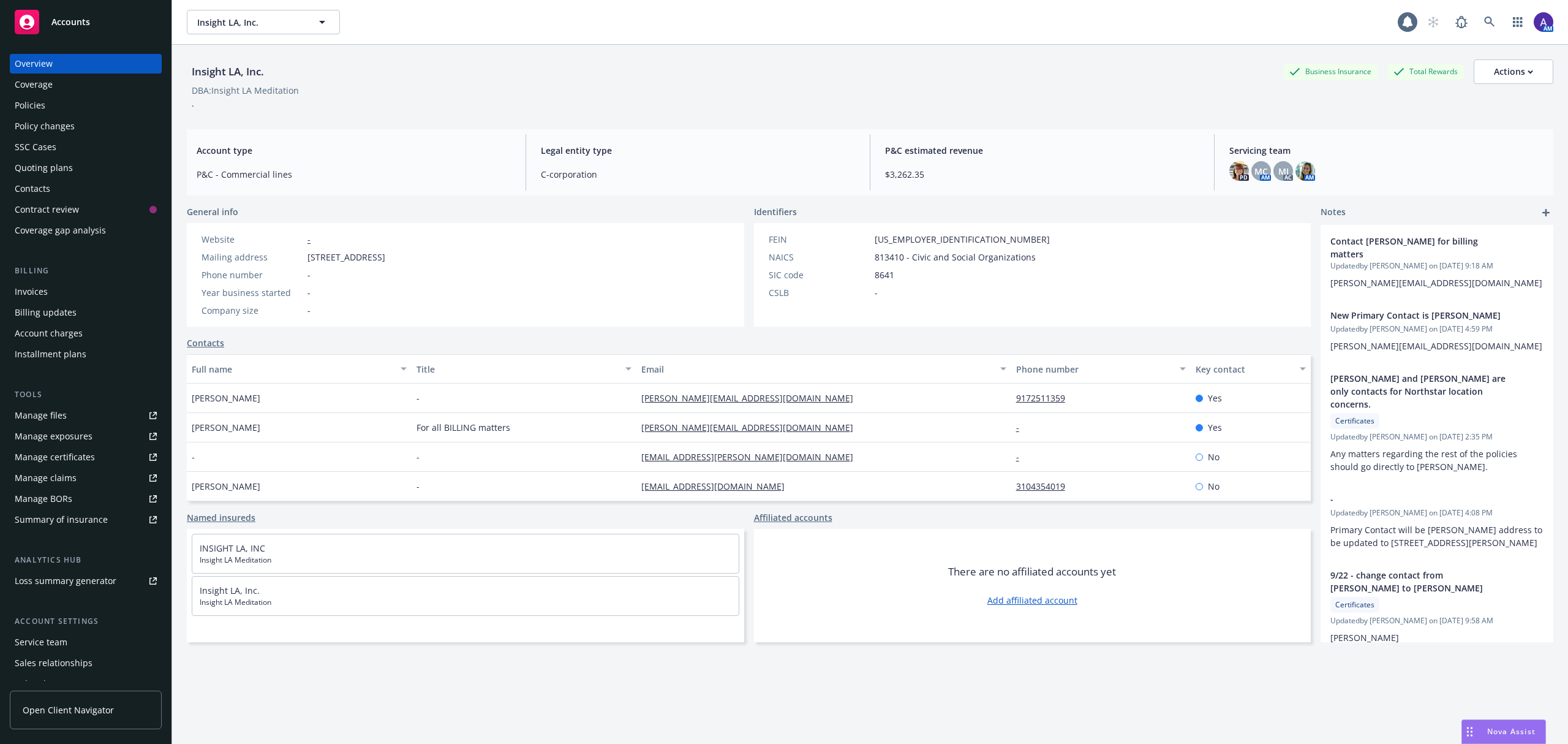
click at [91, 98] on div "Policies" at bounding box center [85, 105] width 142 height 20
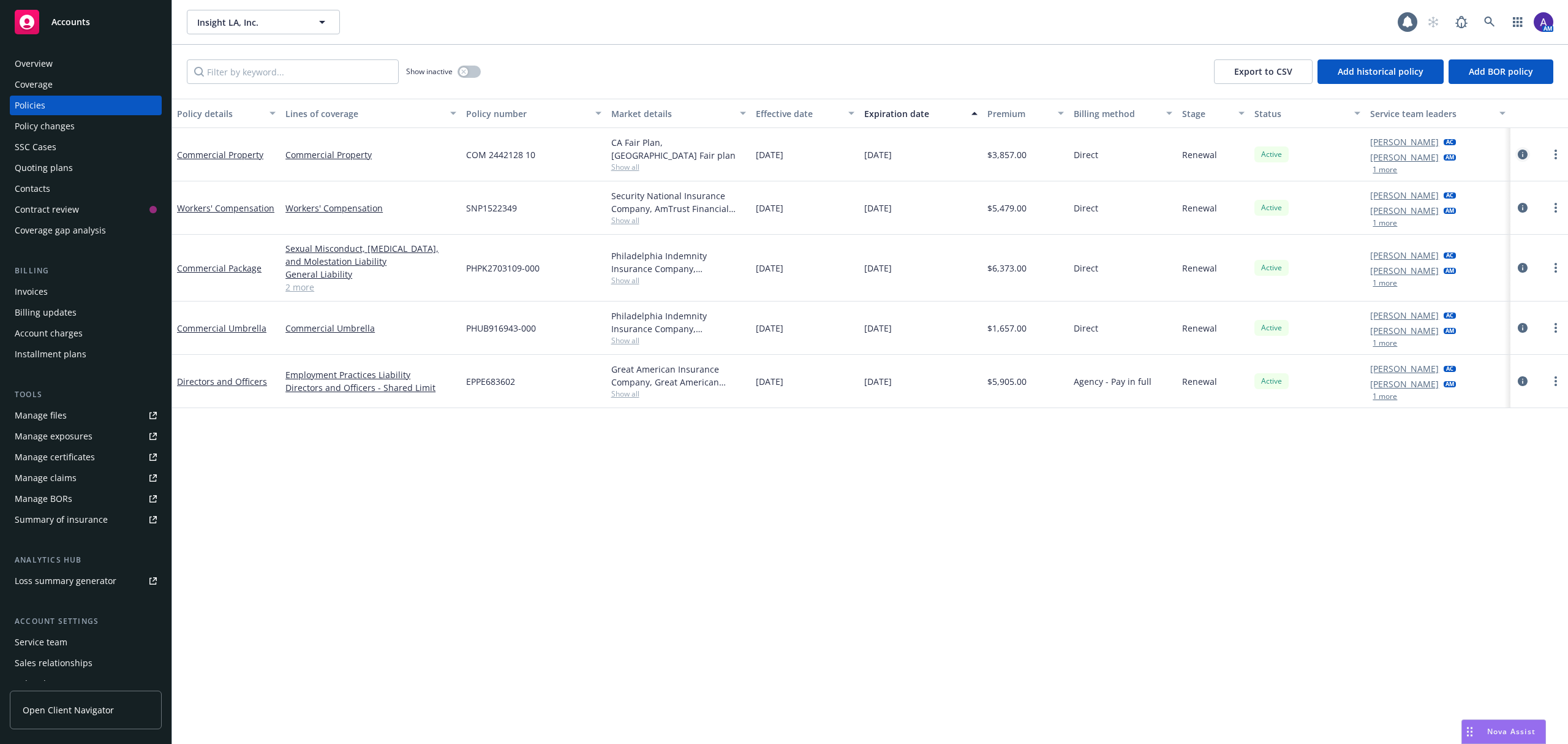
click at [1523, 160] on icon "circleInformation" at bounding box center [1522, 154] width 9 height 9
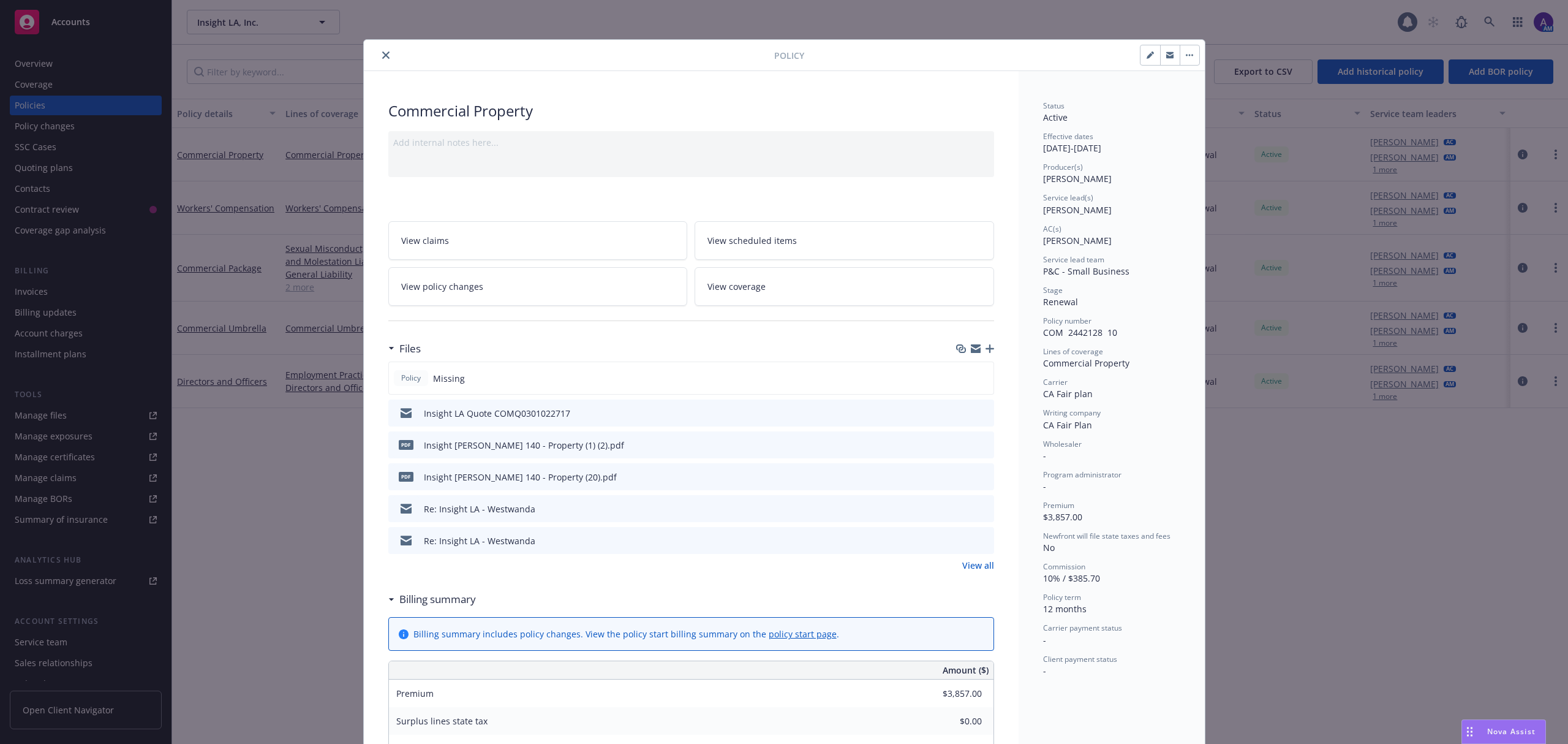
click at [977, 412] on icon "preview file" at bounding box center [982, 413] width 11 height 9
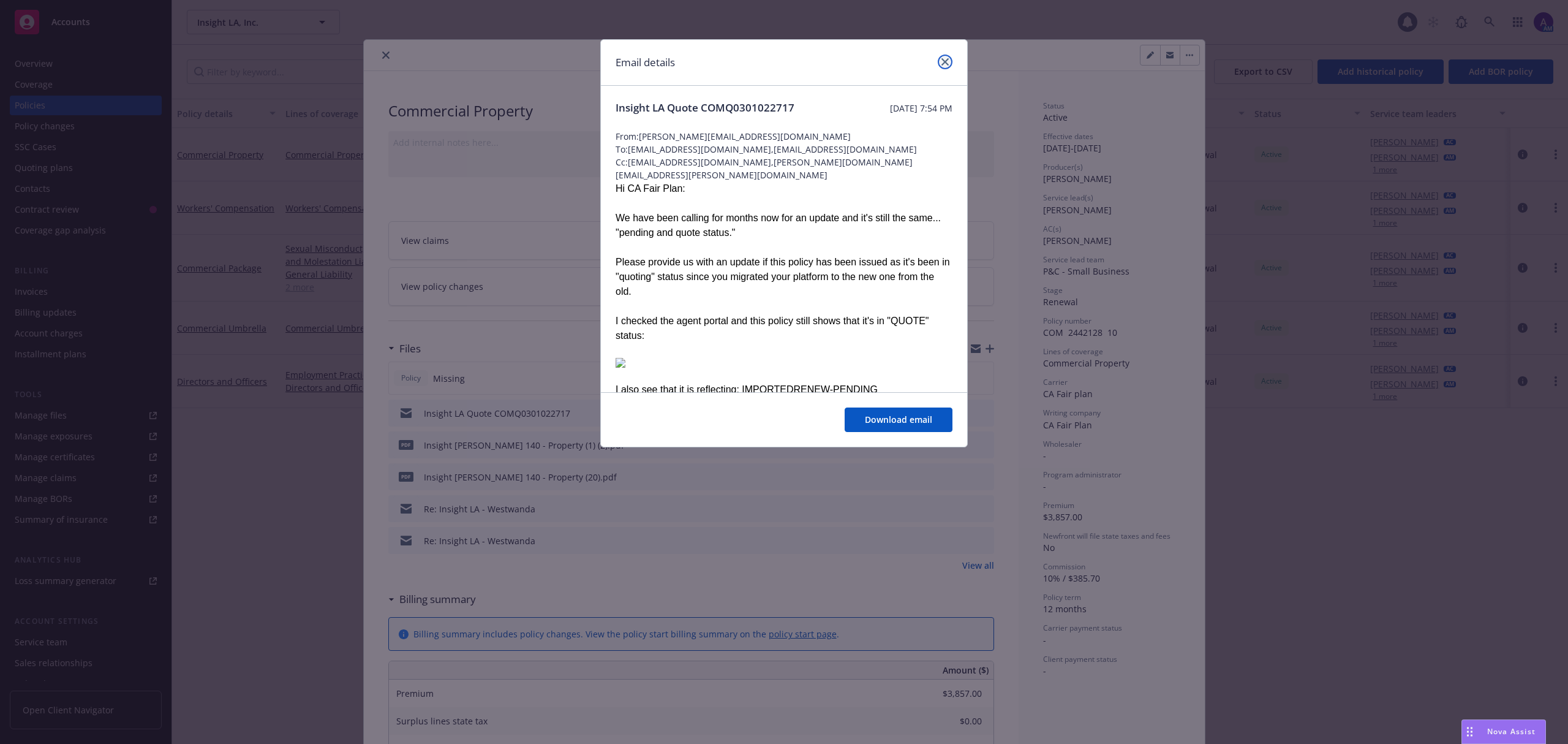
click at [946, 66] on link "close" at bounding box center [945, 61] width 15 height 15
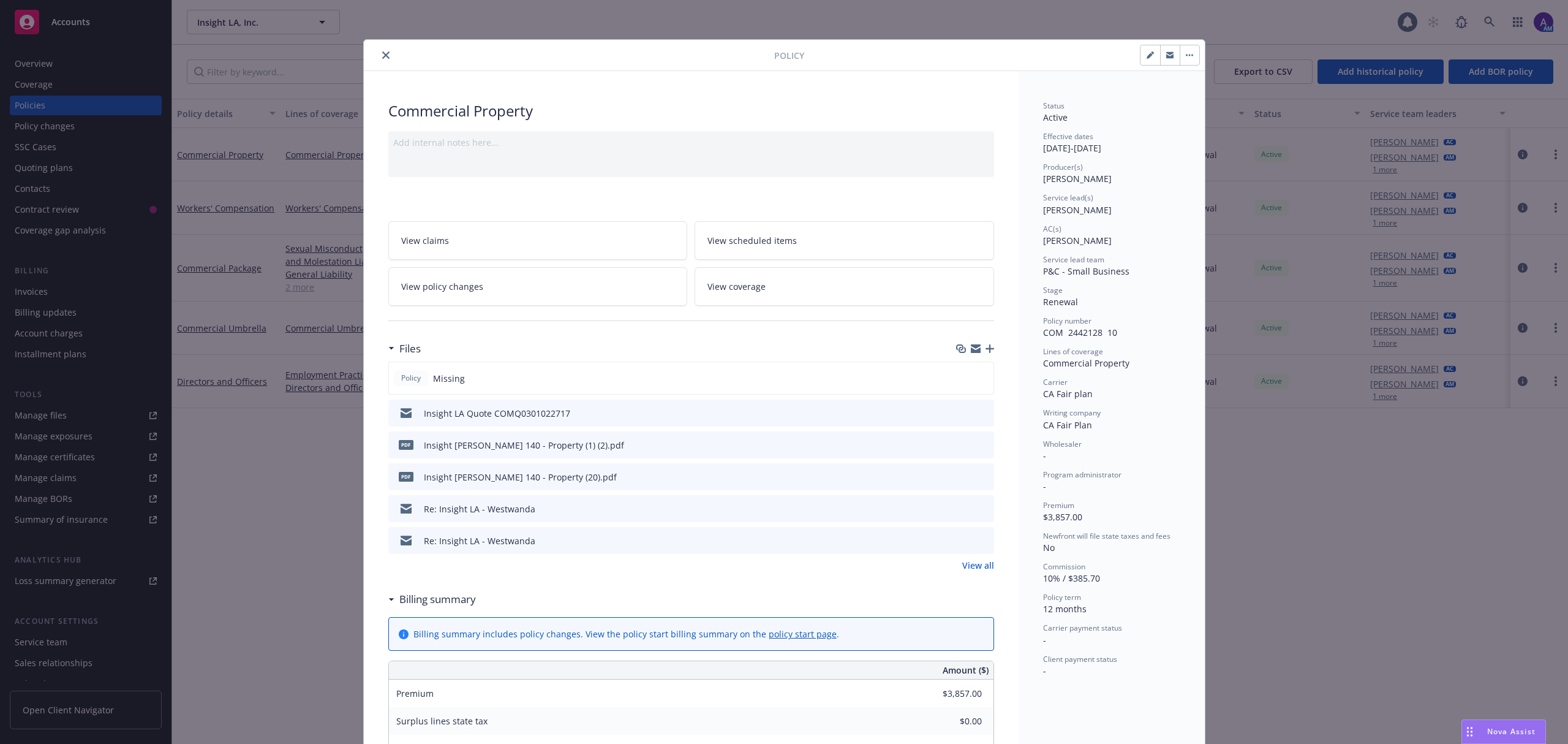
click at [978, 542] on icon "preview file" at bounding box center [982, 540] width 11 height 9
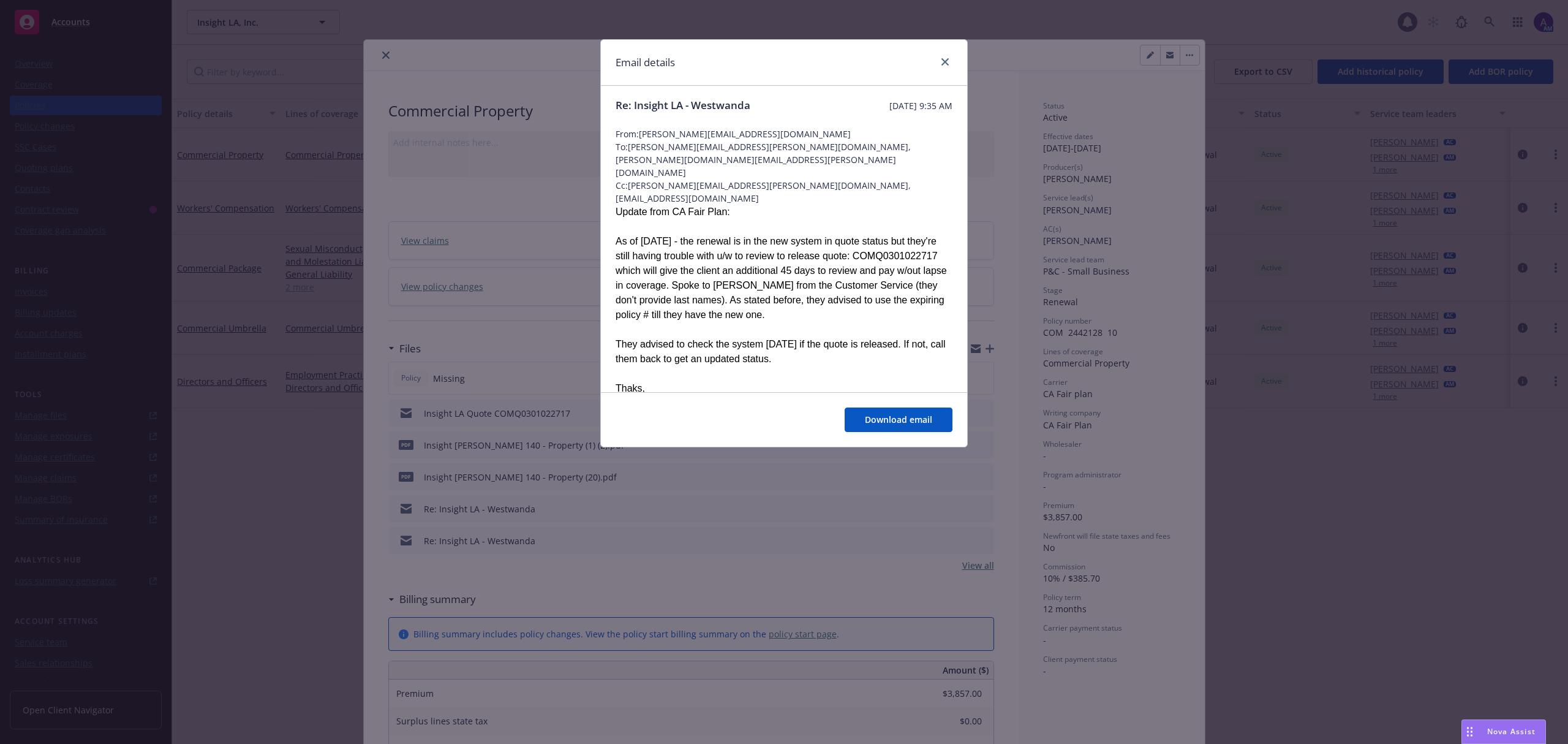
scroll to position [3, 0]
click at [945, 63] on icon "close" at bounding box center [945, 62] width 8 height 8
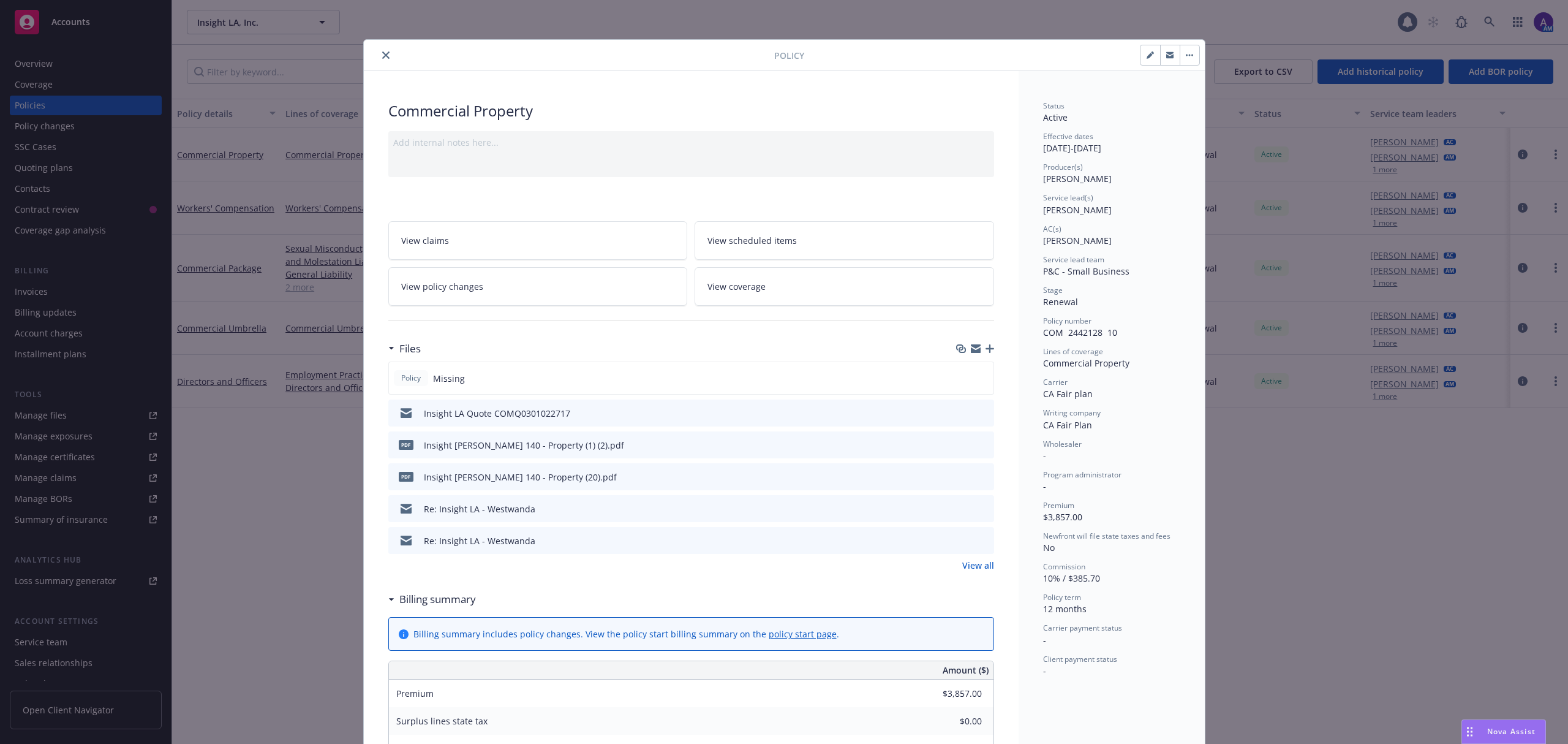
click at [378, 53] on button "close" at bounding box center [385, 55] width 15 height 15
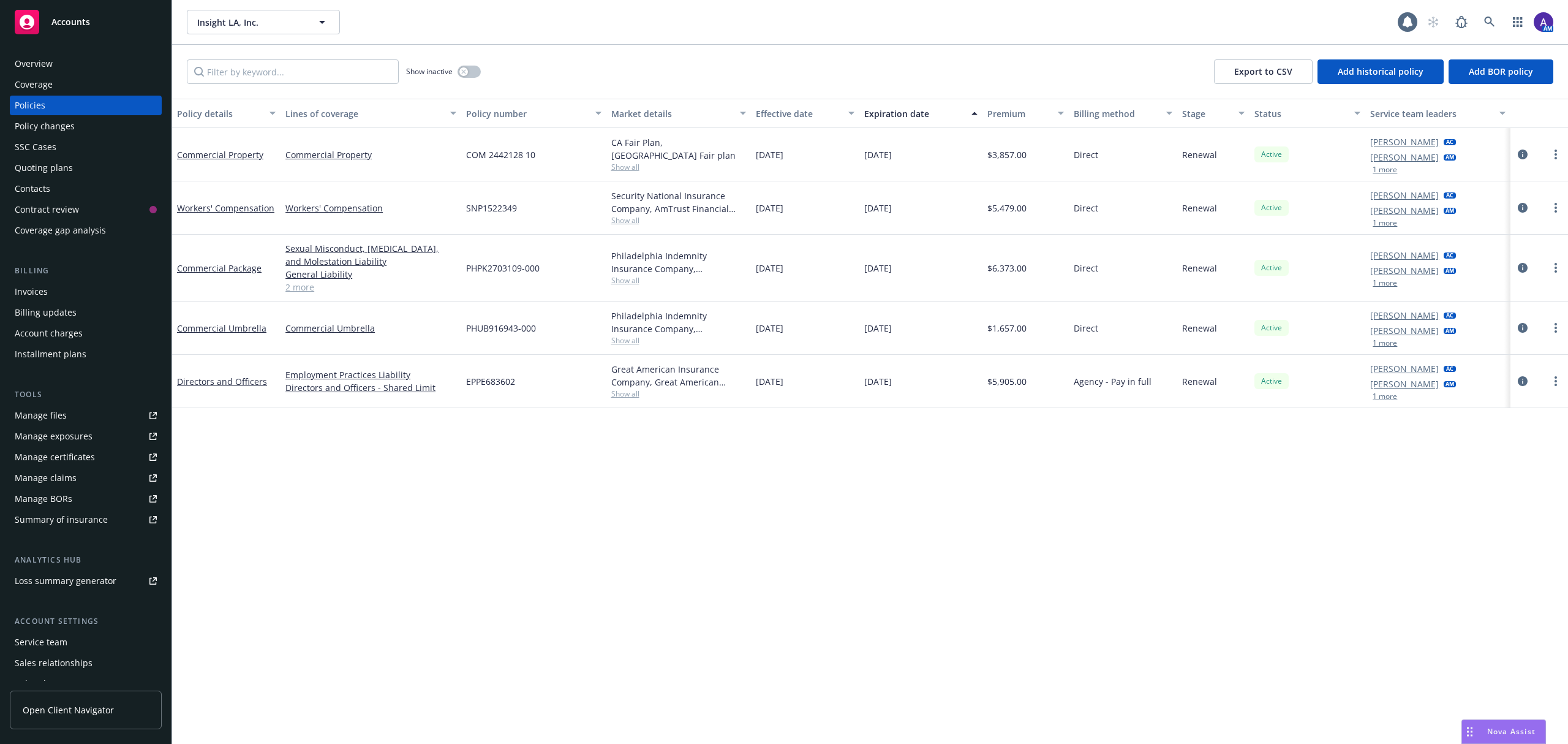
click at [77, 65] on div "Overview" at bounding box center [85, 63] width 142 height 20
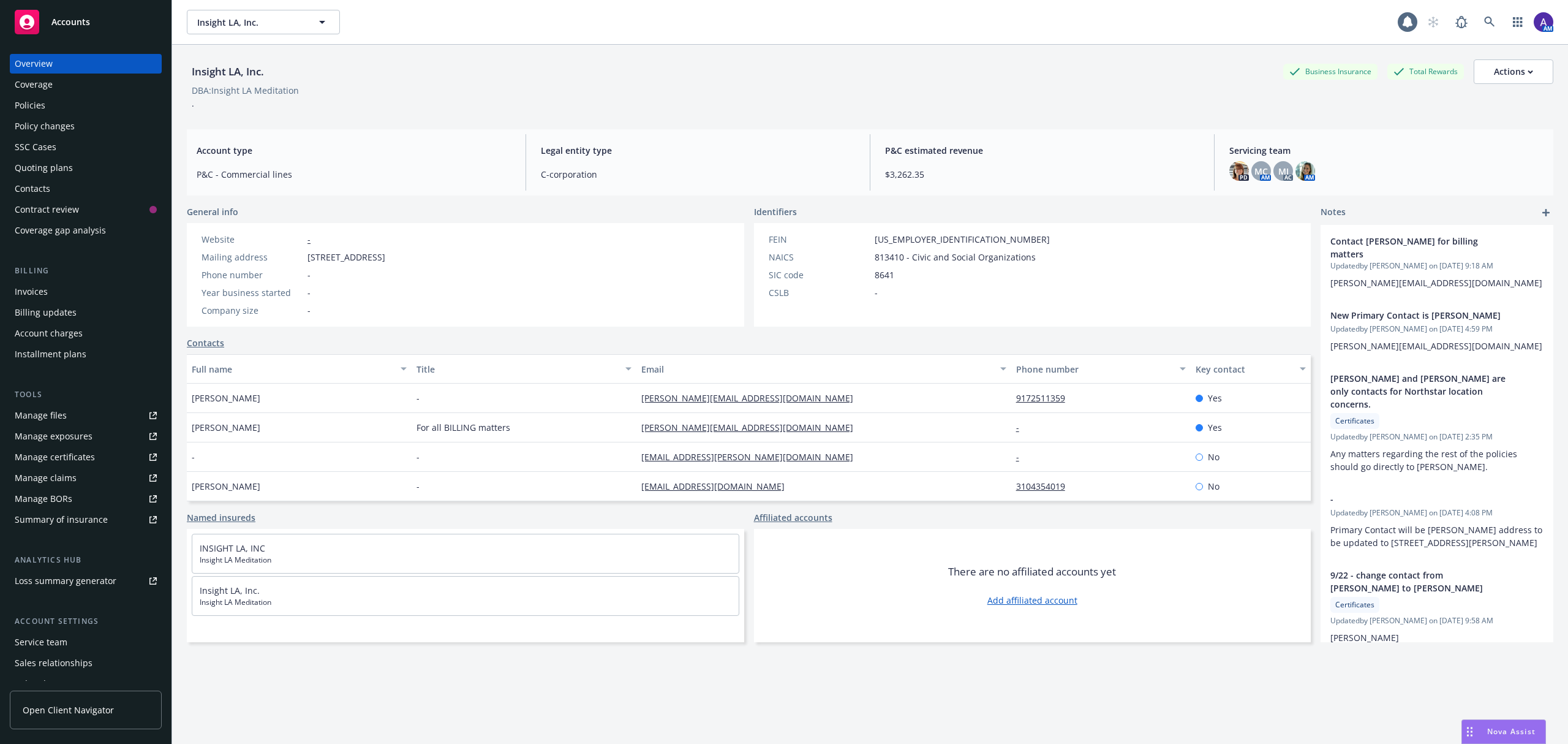
click at [234, 69] on div "Insight LA, Inc." at bounding box center [228, 72] width 82 height 16
copy div "Insight LA, Inc."
click at [32, 108] on div "Policies" at bounding box center [30, 105] width 30 height 20
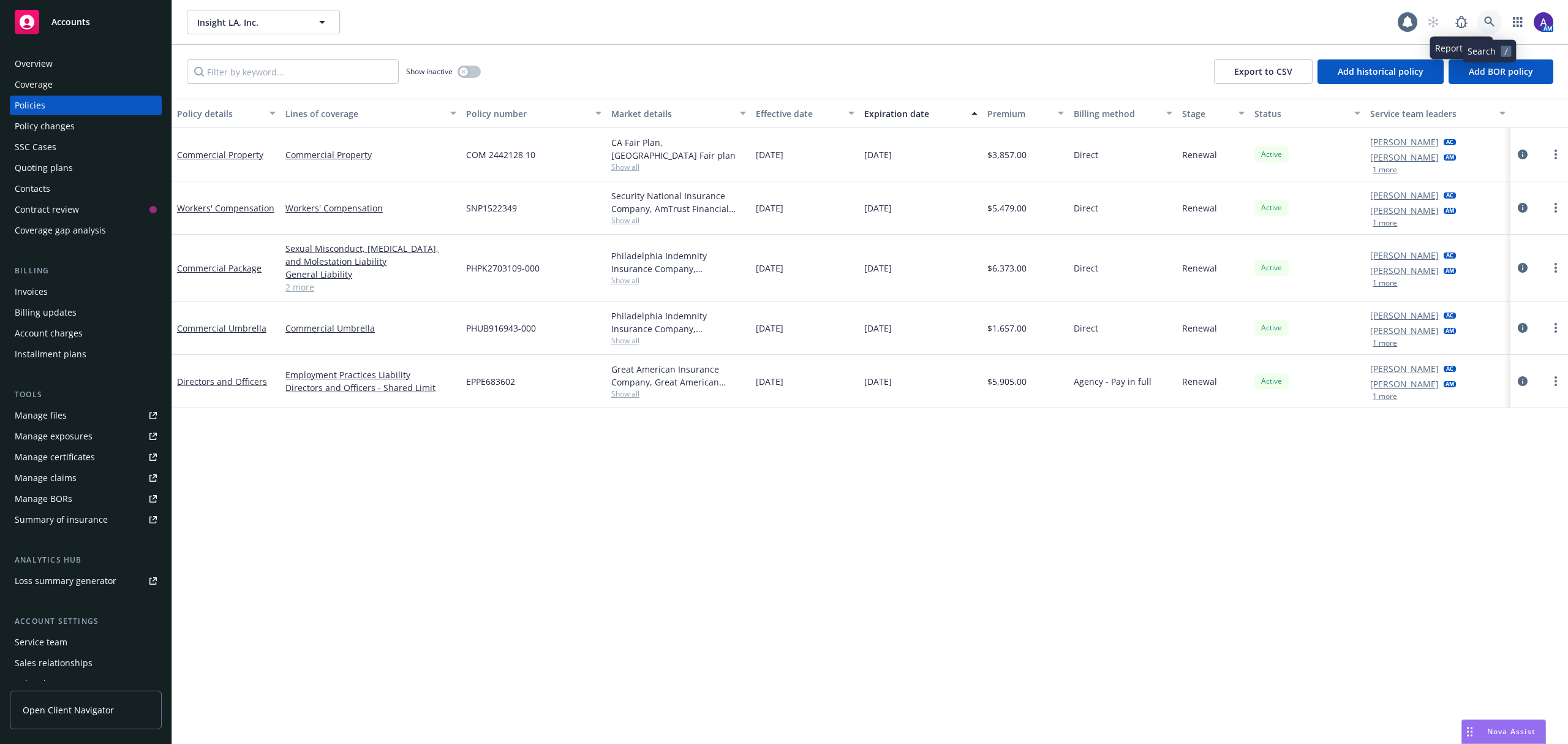
click at [1483, 27] on link at bounding box center [1490, 22] width 25 height 25
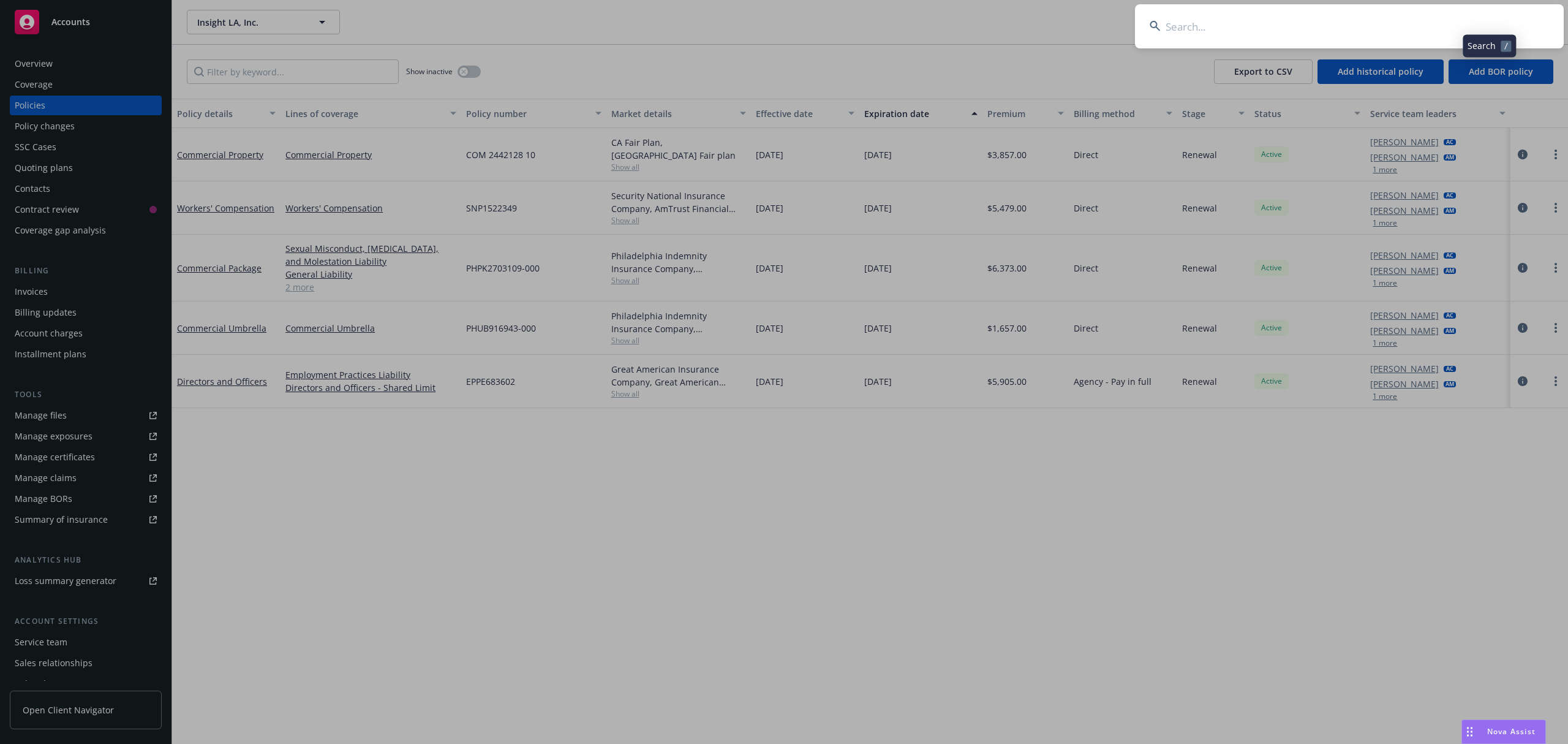
click at [1366, 17] on input at bounding box center [1350, 27] width 429 height 44
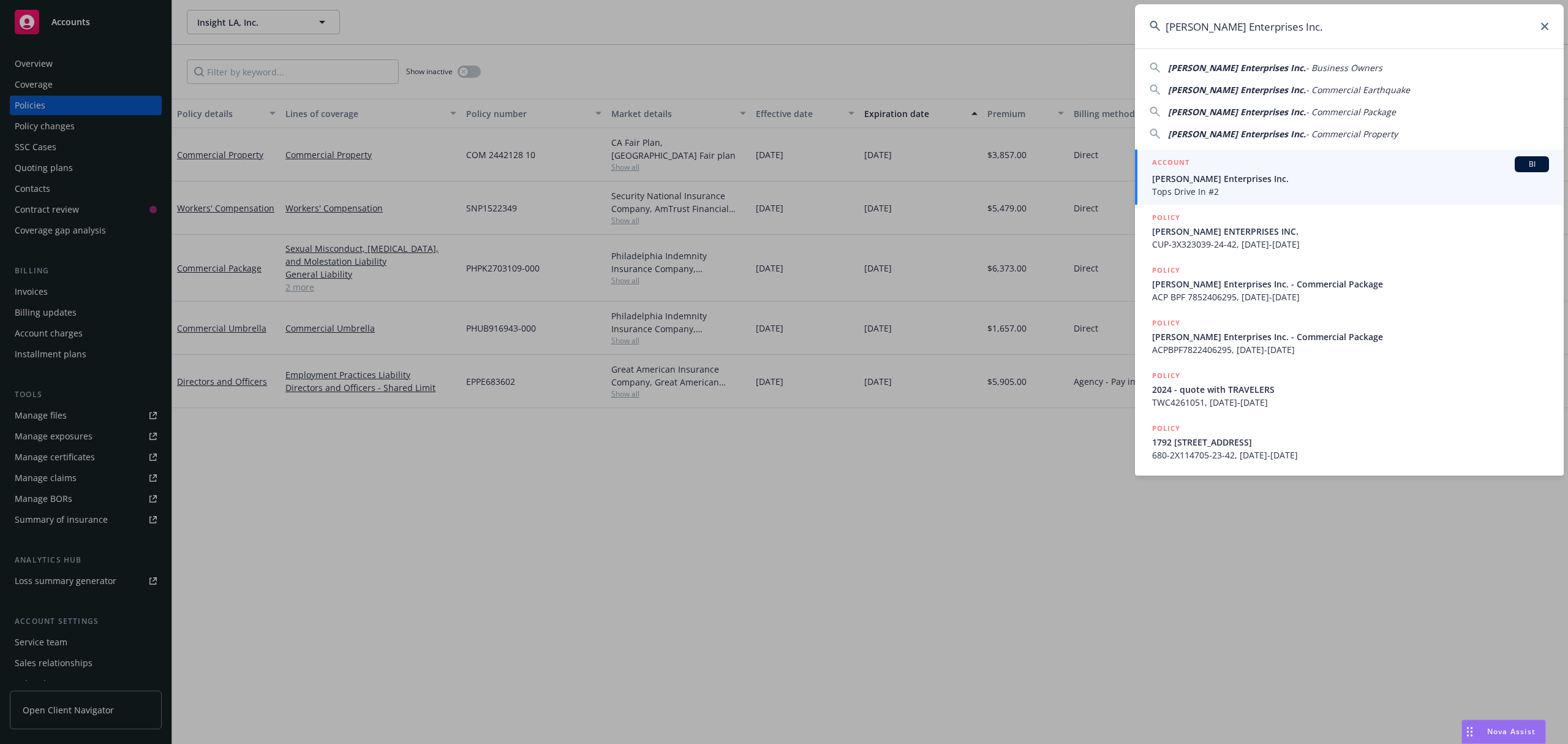
type input "[PERSON_NAME] Enterprises Inc."
click at [1233, 174] on span "[PERSON_NAME] Enterprises Inc." at bounding box center [1350, 179] width 397 height 13
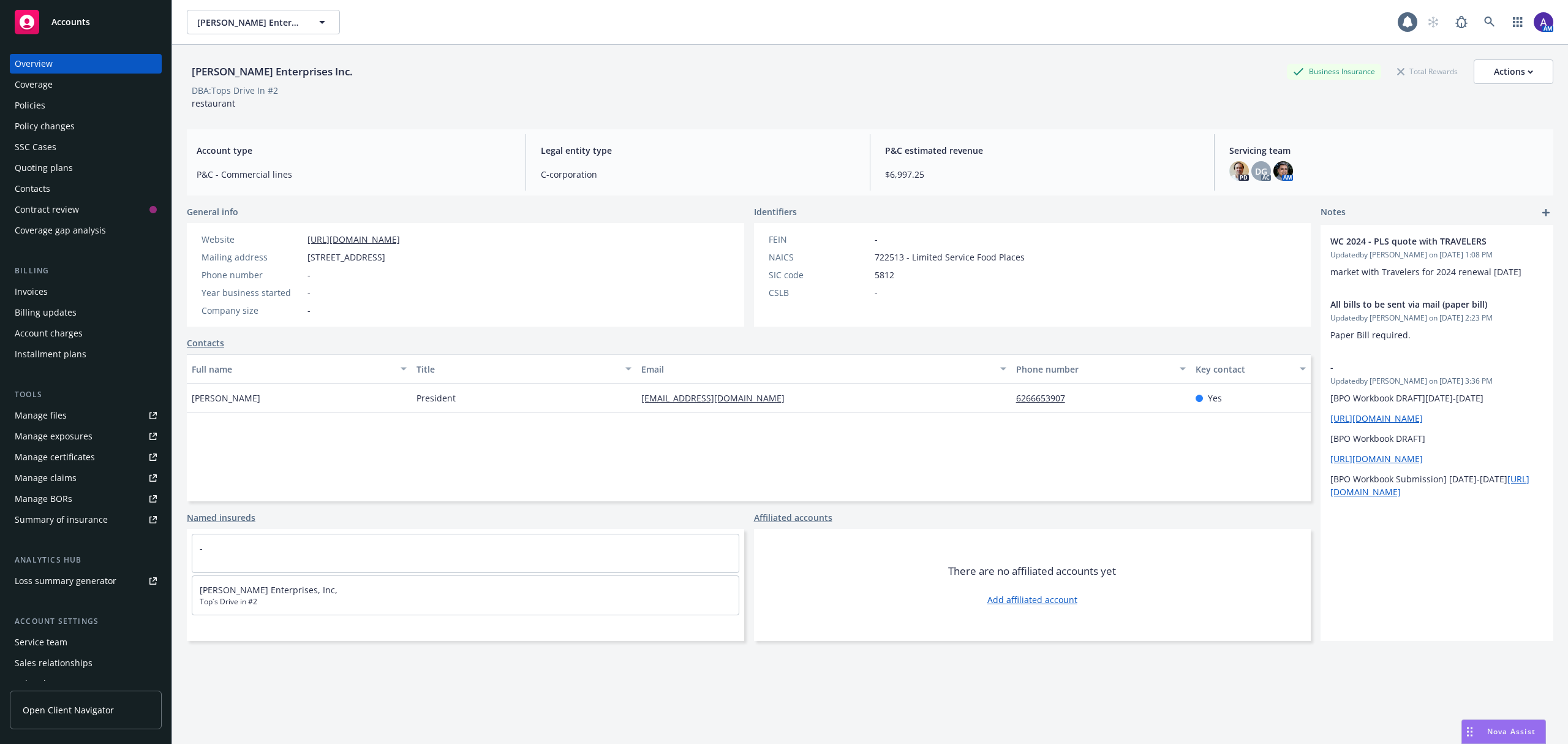
click at [28, 104] on div "Policies" at bounding box center [30, 105] width 30 height 20
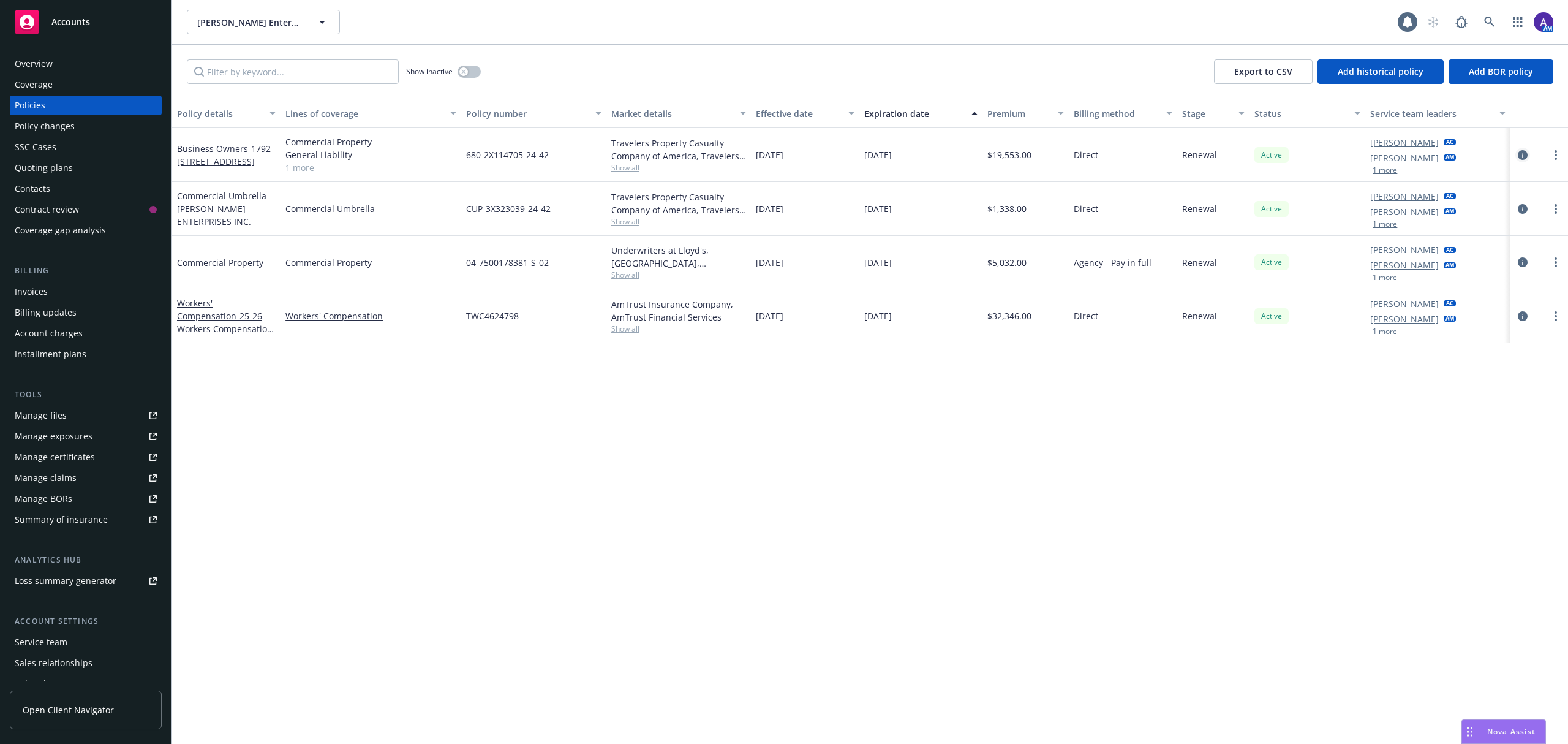
click at [1525, 158] on icon "circleInformation" at bounding box center [1522, 154] width 9 height 9
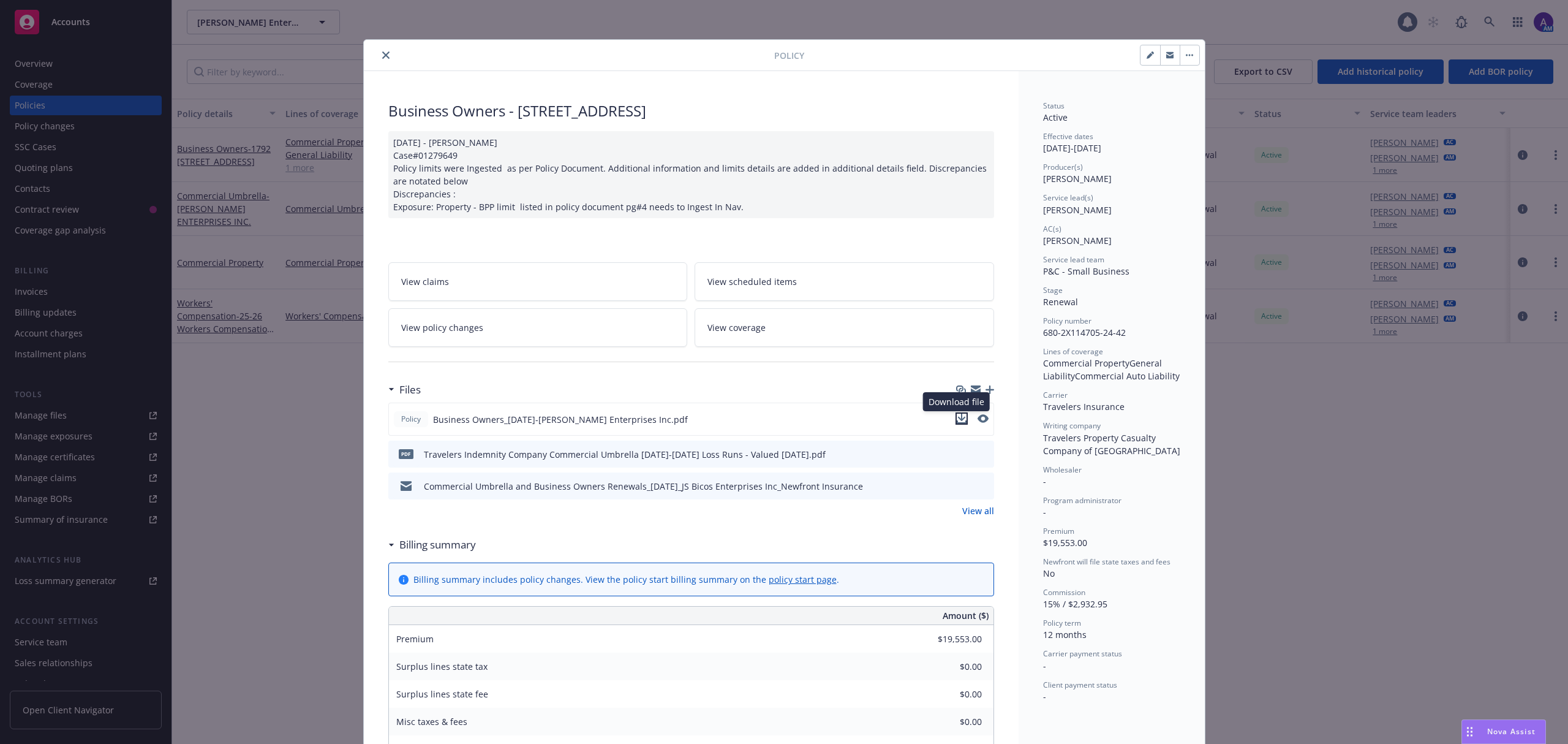
click at [957, 422] on icon "download file" at bounding box center [961, 418] width 9 height 9
click at [980, 455] on icon "preview file" at bounding box center [982, 454] width 11 height 9
click at [957, 455] on icon "download file" at bounding box center [962, 453] width 9 height 9
click at [268, 406] on div "Policy Business Owners - [STREET_ADDRESS] [DATE] - [PERSON_NAME] Case#01279649 …" at bounding box center [784, 372] width 1568 height 744
click at [382, 54] on icon "close" at bounding box center [386, 55] width 8 height 8
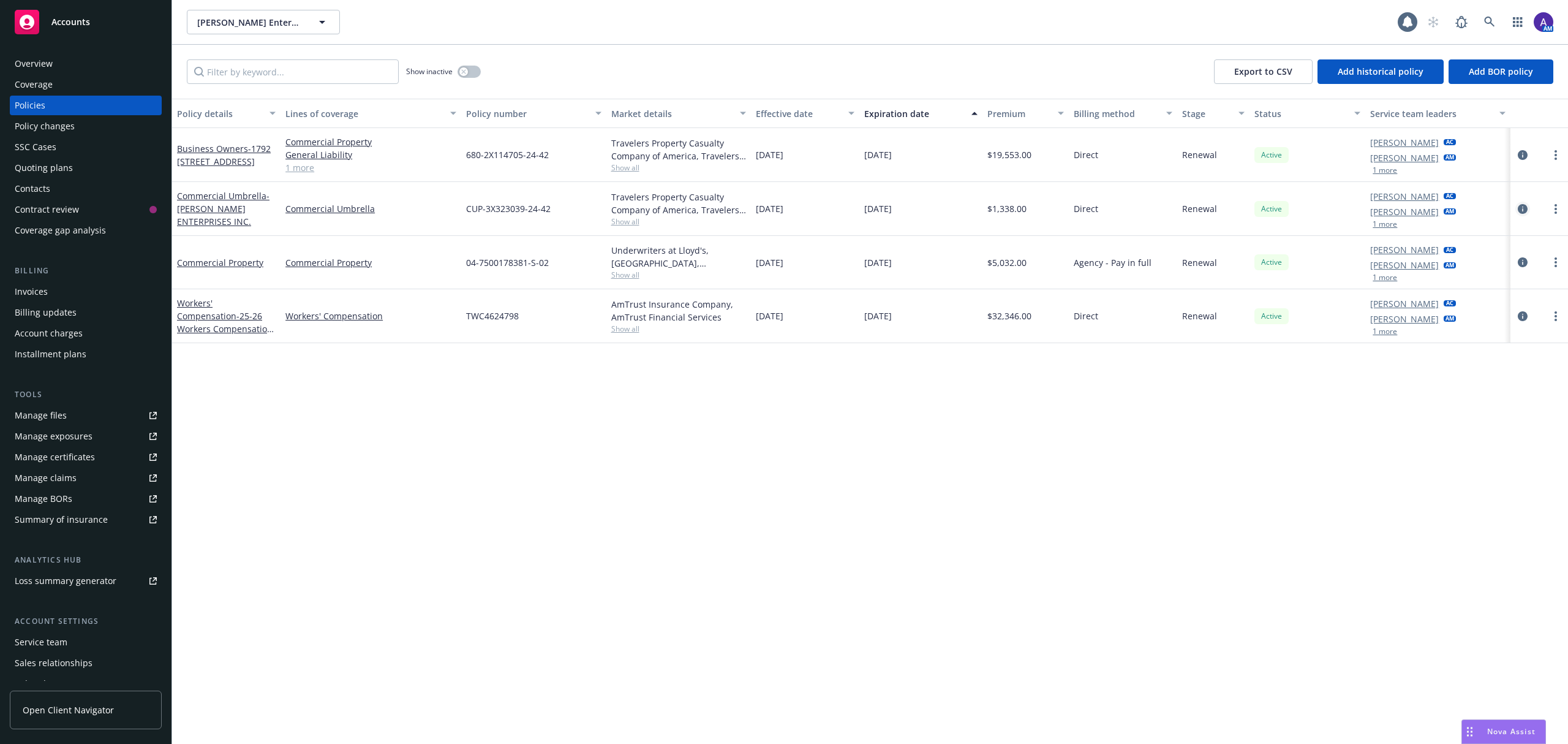
click at [1524, 208] on icon "circleInformation" at bounding box center [1522, 208] width 9 height 9
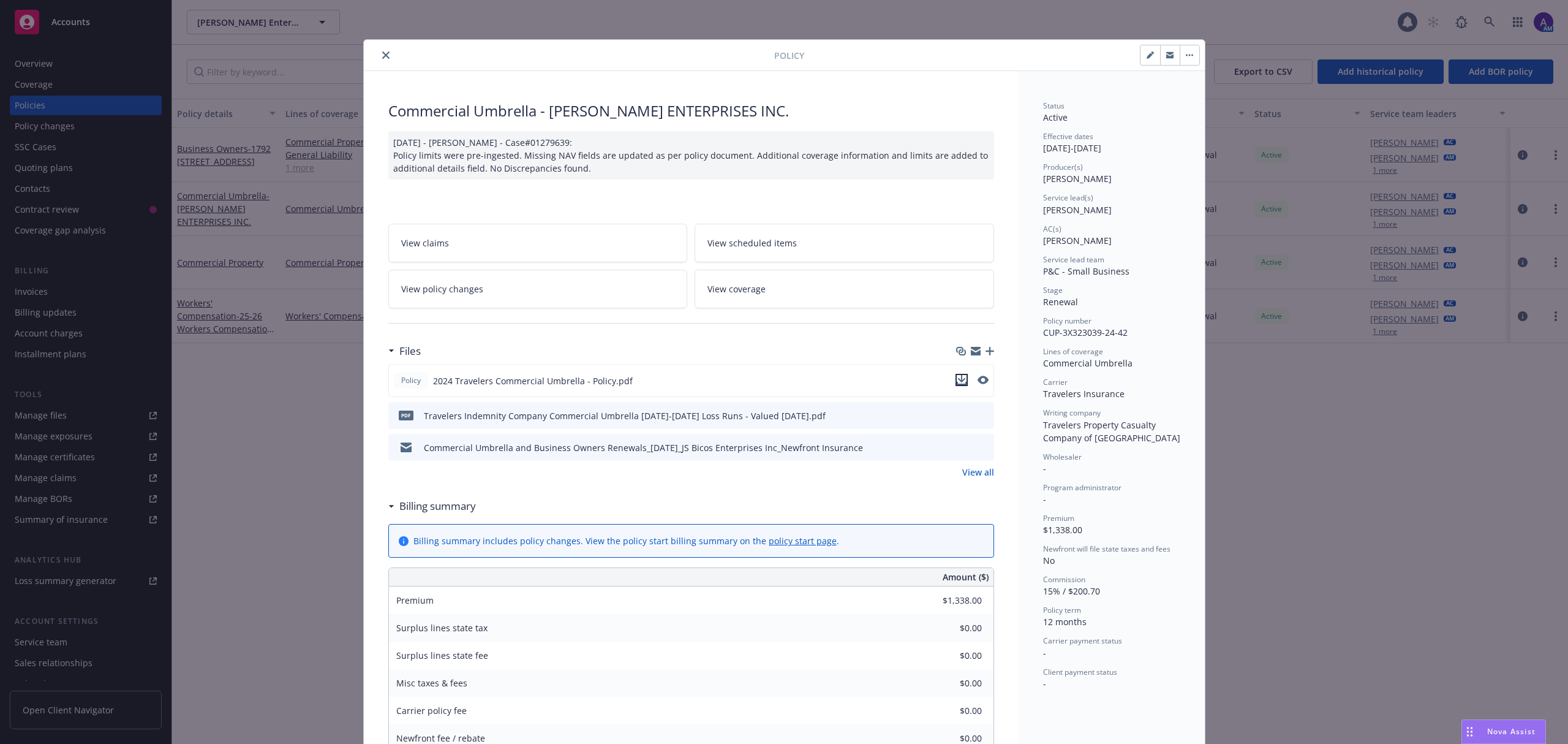
click at [957, 382] on icon "download file" at bounding box center [961, 379] width 9 height 9
click at [978, 413] on icon "preview file" at bounding box center [982, 415] width 11 height 9
click at [1294, 432] on div "Policy Commercial Umbrella - [PERSON_NAME] ENTERPRISES INC. [DATE] - [PERSON_NA…" at bounding box center [784, 372] width 1568 height 744
click at [383, 47] on div "Policy" at bounding box center [784, 55] width 841 height 31
click at [382, 52] on icon "close" at bounding box center [386, 55] width 8 height 8
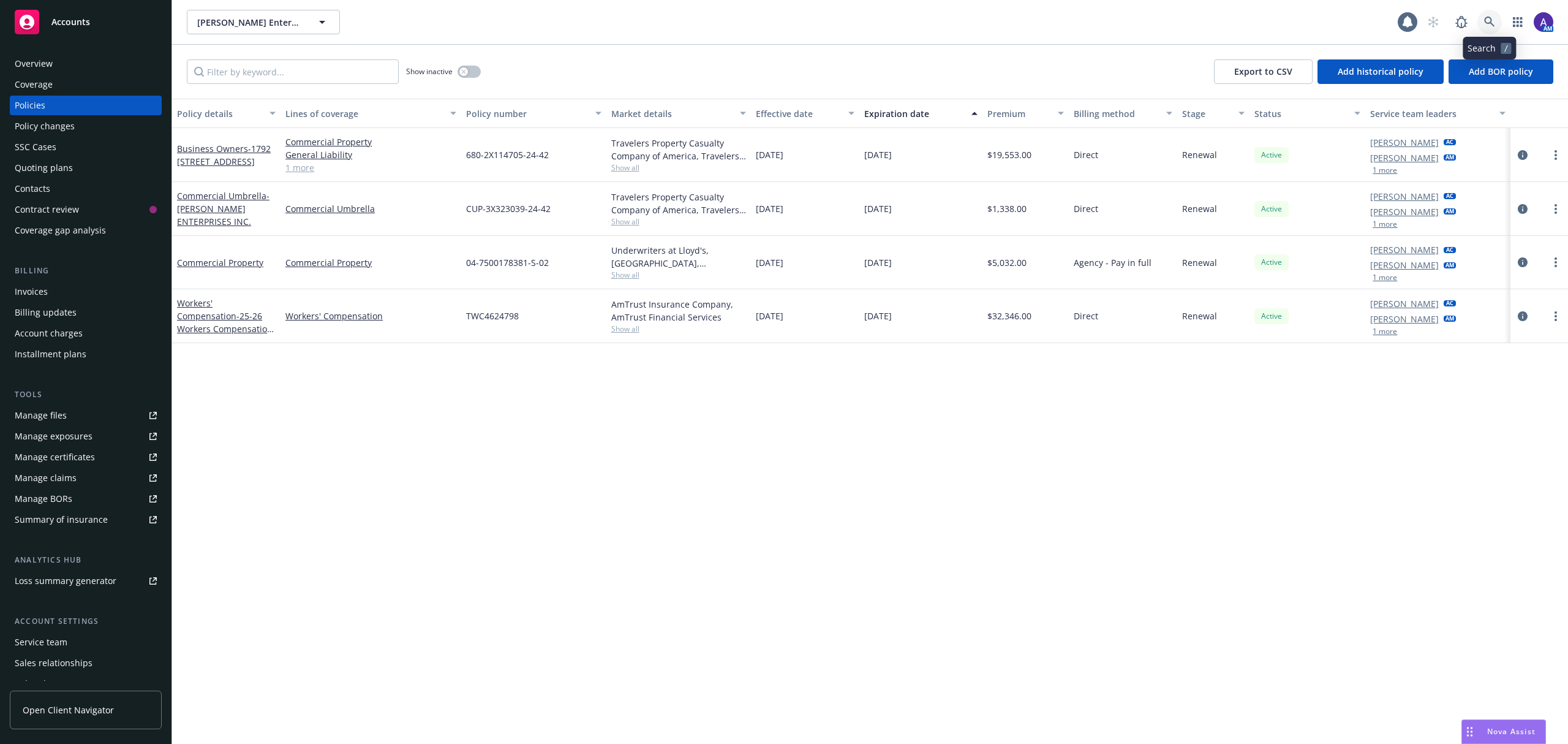
click at [1487, 23] on icon at bounding box center [1490, 22] width 10 height 10
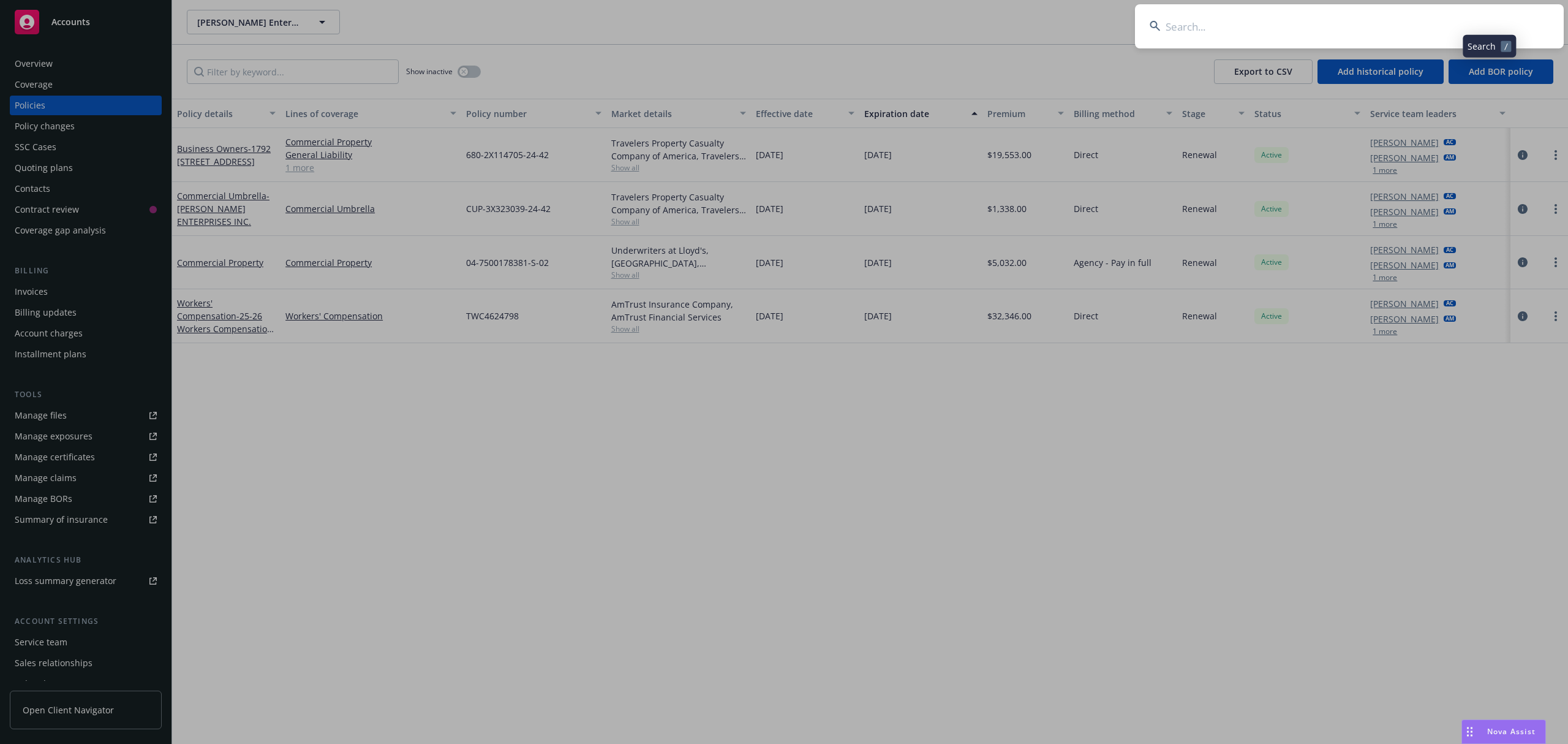
click at [1360, 29] on input at bounding box center [1350, 27] width 429 height 44
click at [1305, 25] on input at bounding box center [1350, 27] width 429 height 44
click at [1255, 21] on input at bounding box center [1350, 27] width 429 height 44
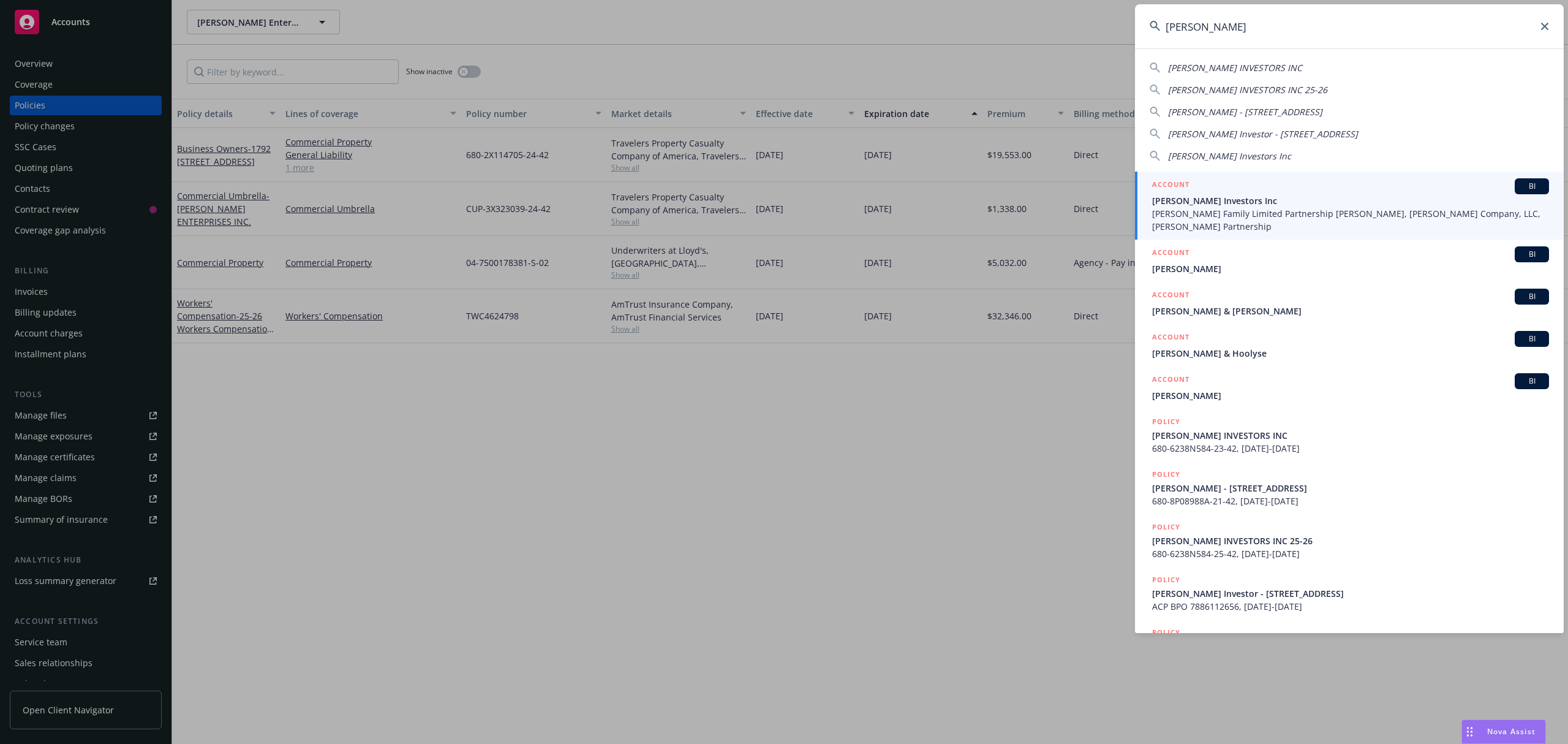
type input "[PERSON_NAME]"
click at [1291, 192] on div "ACCOUNT BI" at bounding box center [1350, 186] width 397 height 16
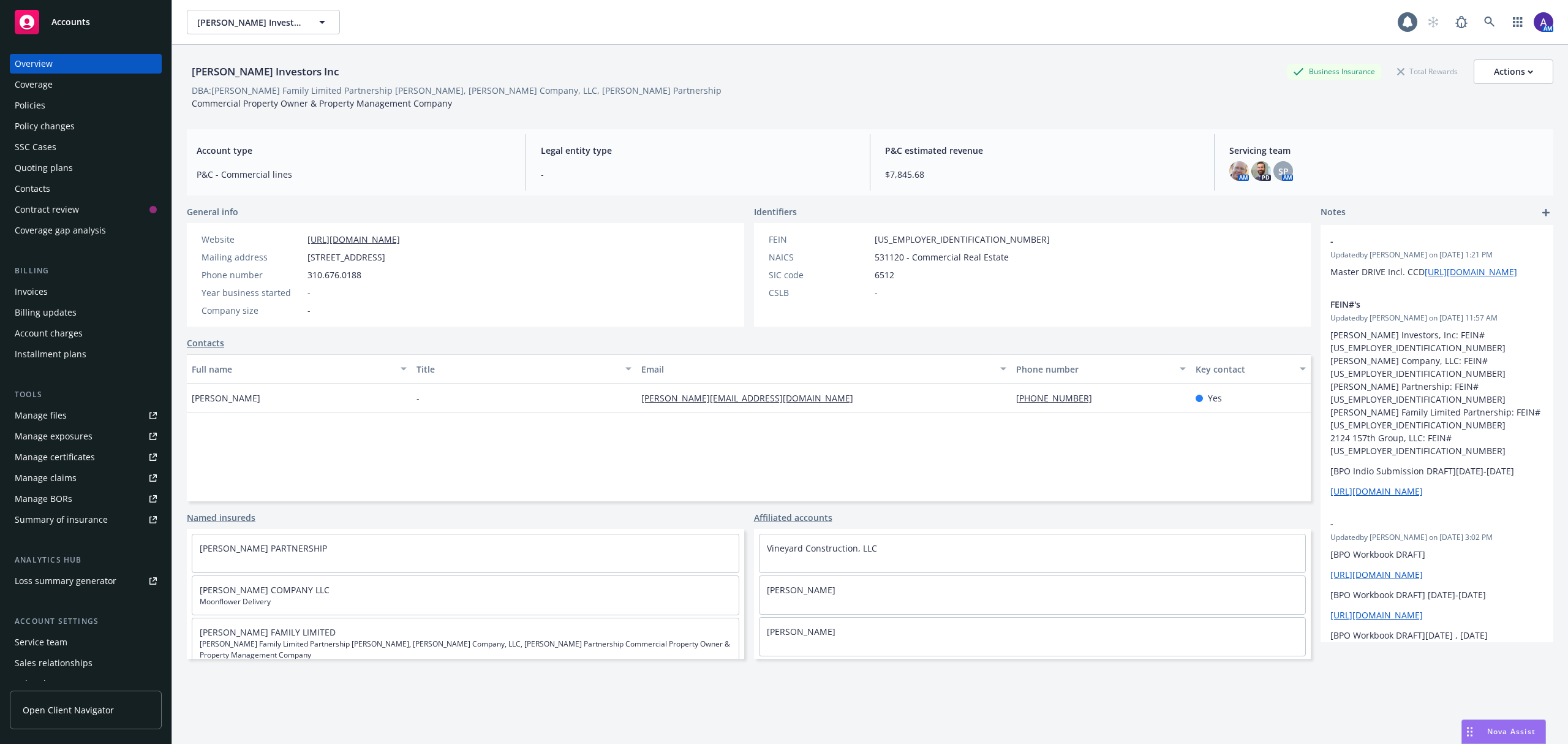
click at [29, 106] on div "Policies" at bounding box center [30, 105] width 30 height 20
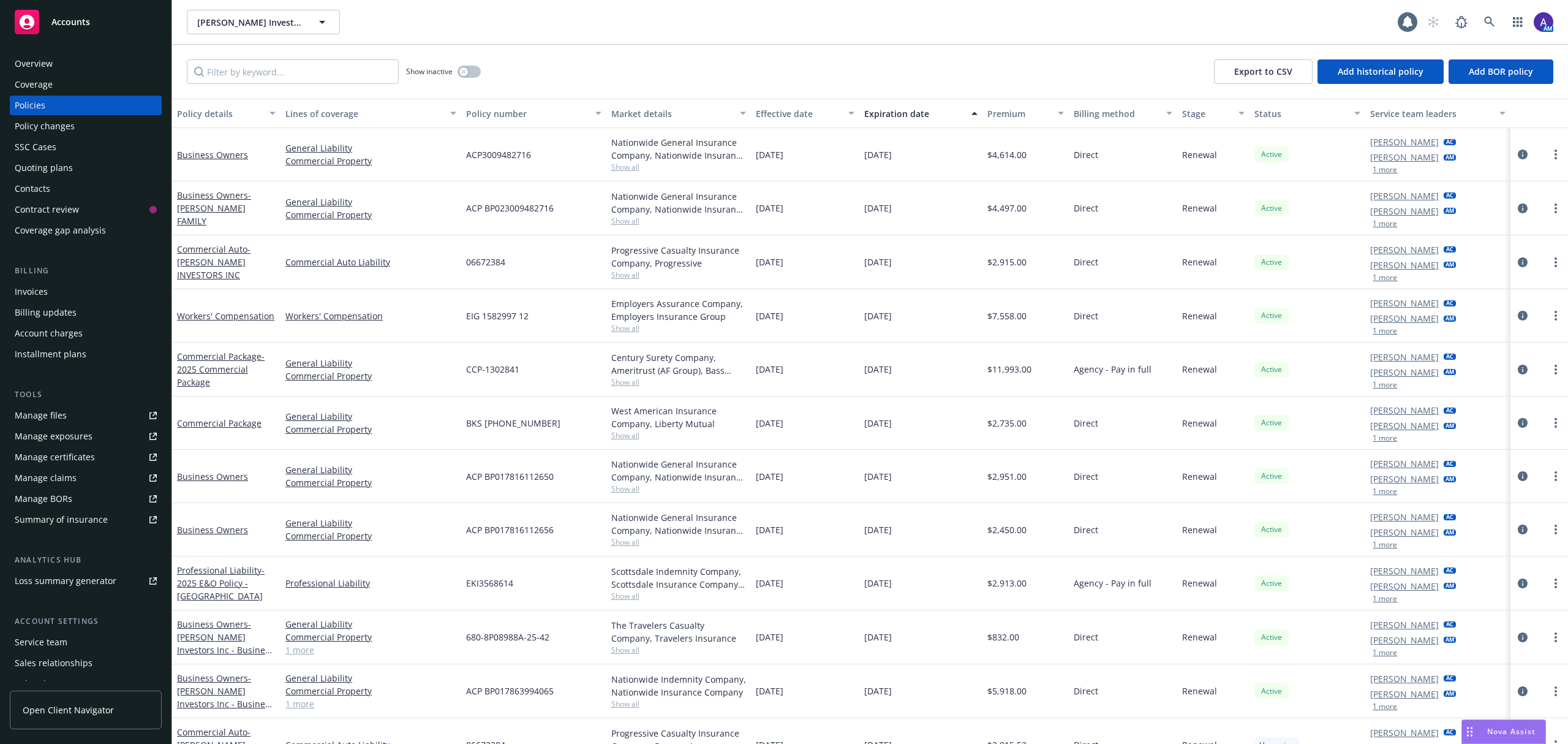
scroll to position [182, 0]
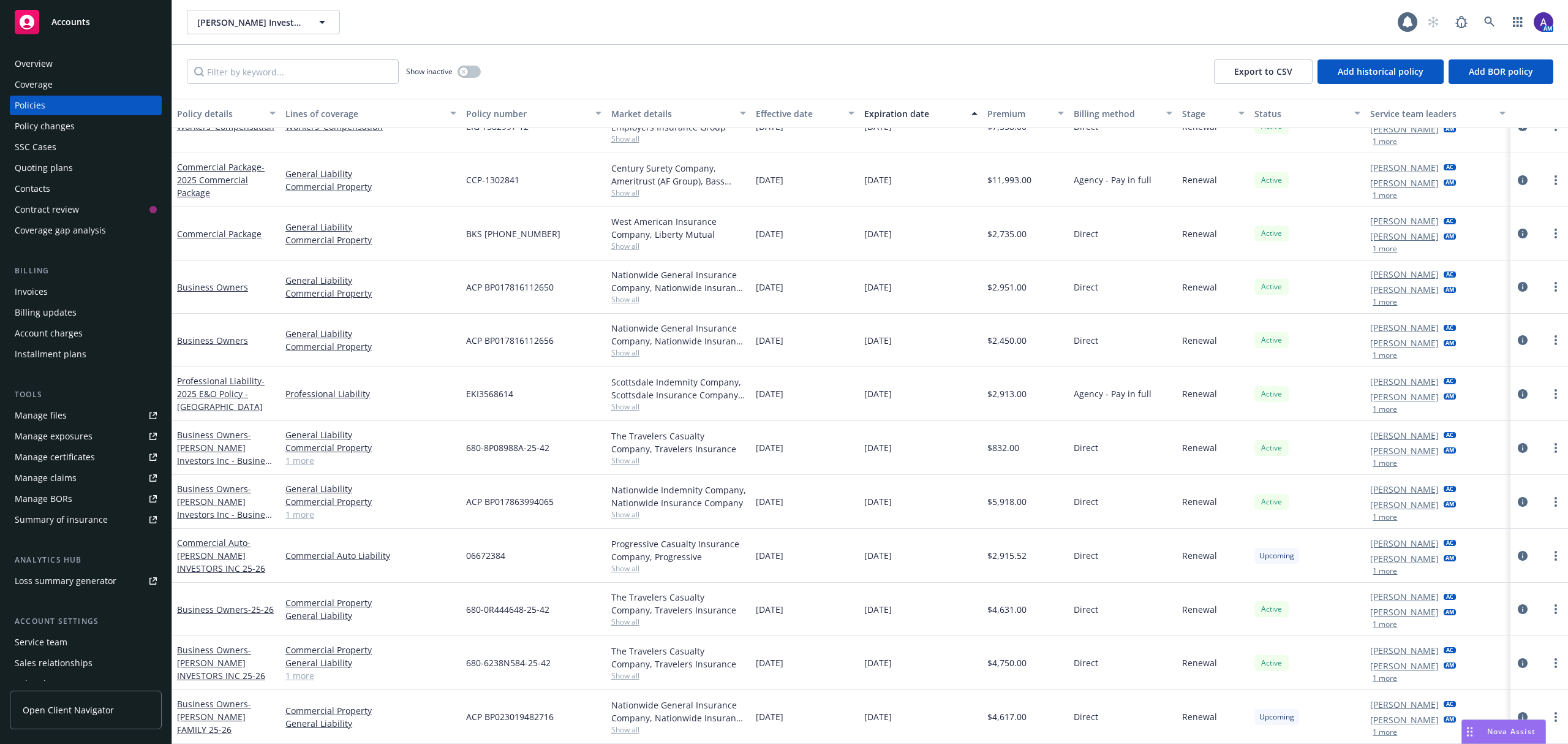
click at [33, 62] on div "Overview" at bounding box center [34, 63] width 38 height 20
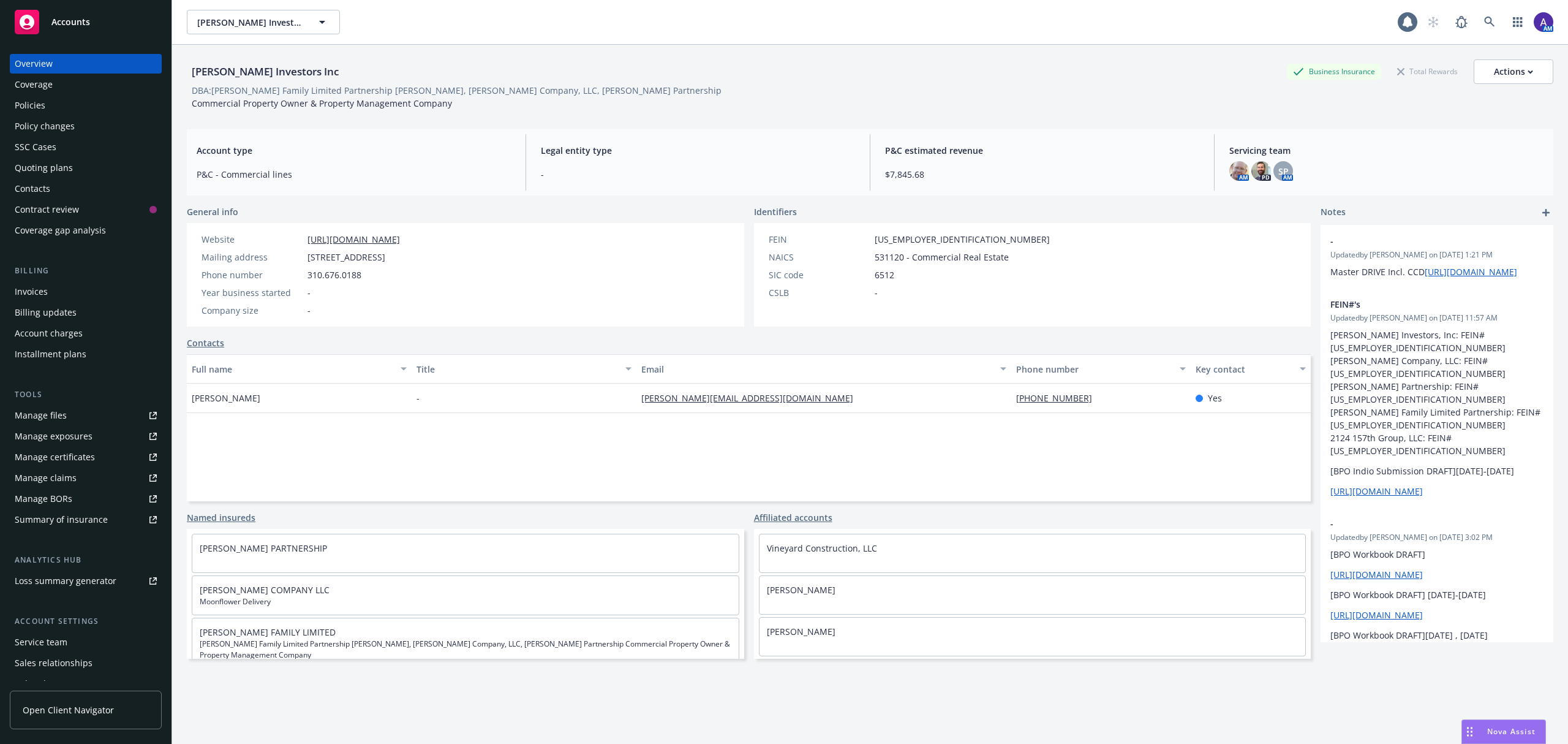
click at [67, 104] on div "Policies" at bounding box center [85, 105] width 142 height 20
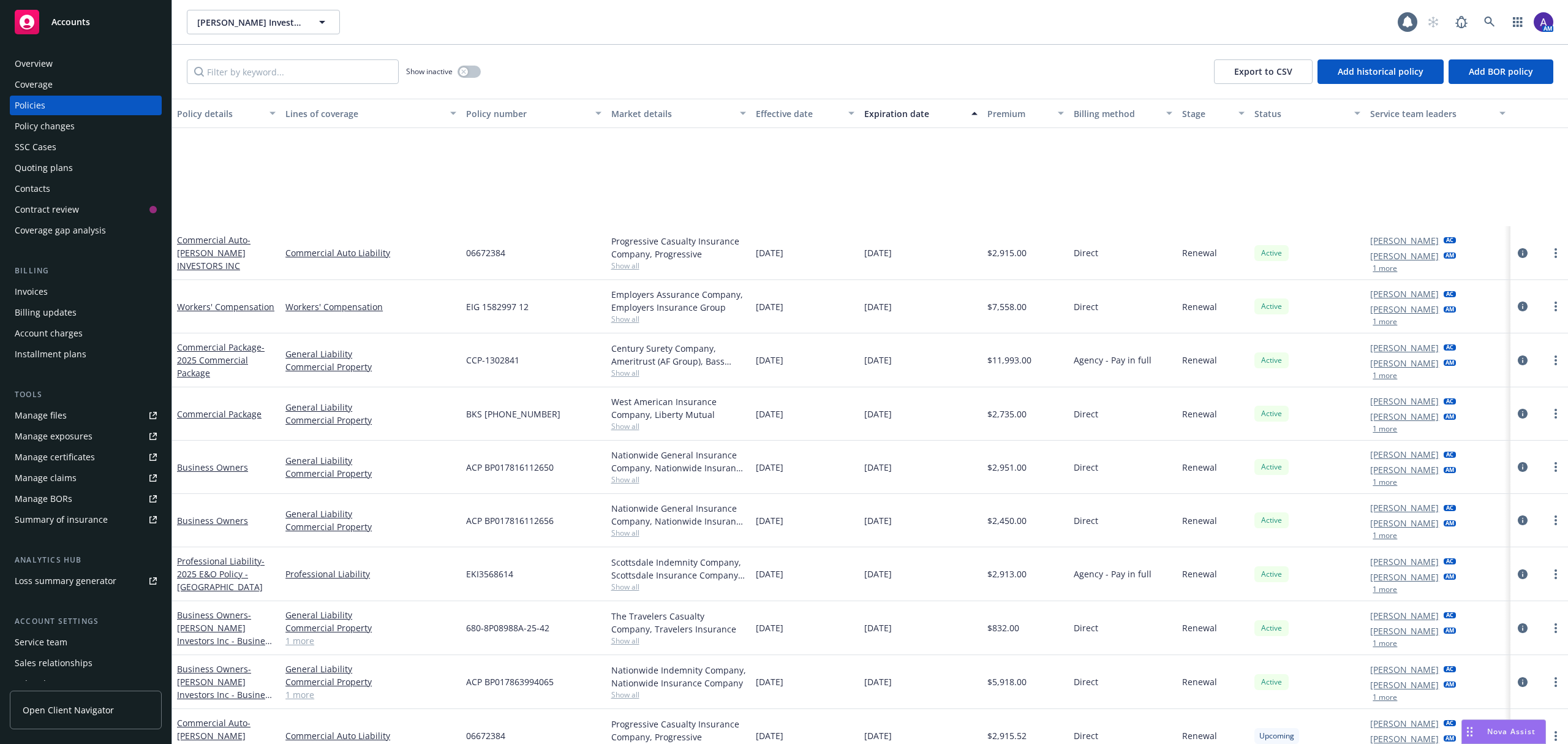
scroll to position [182, 0]
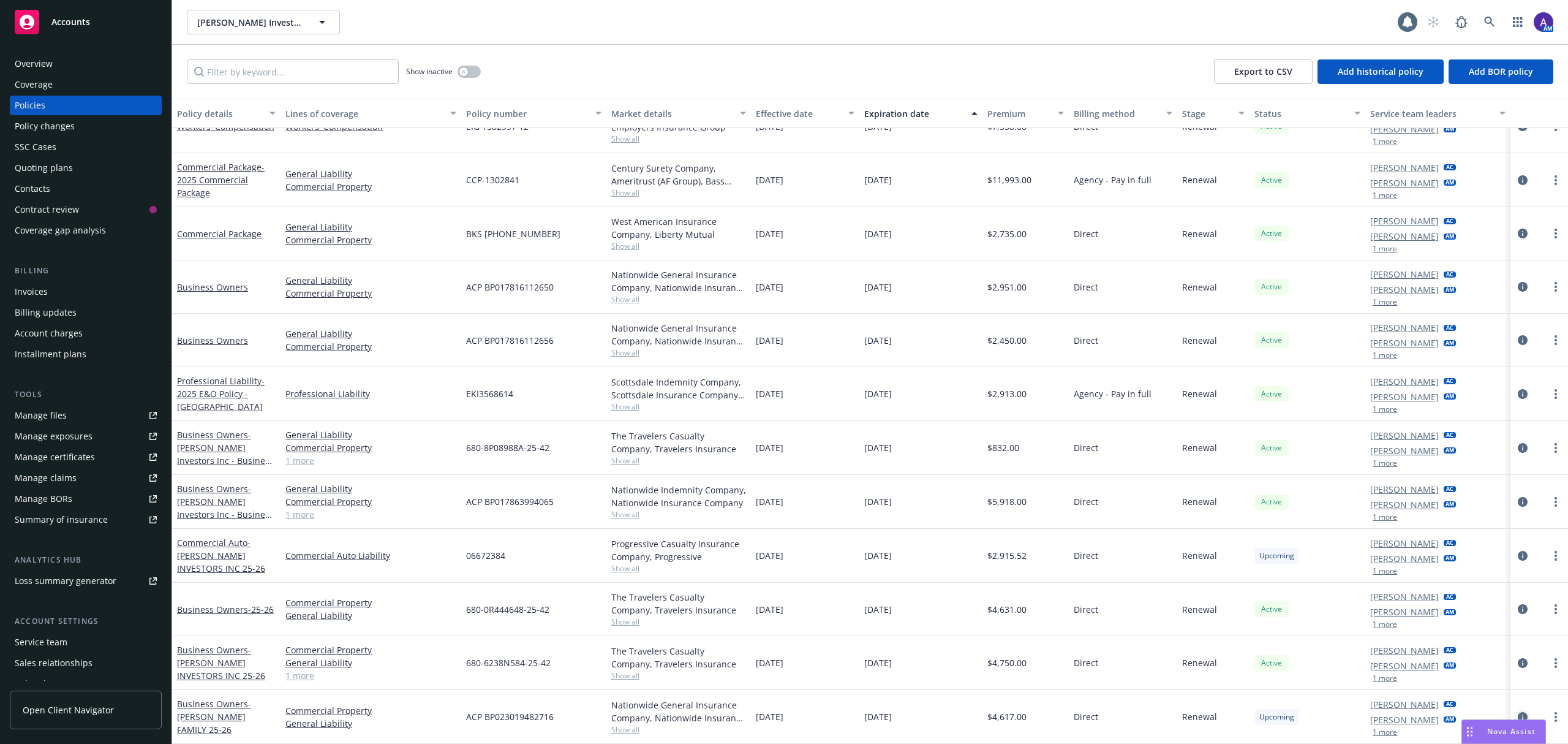
click at [1518, 717] on icon "circleInformation" at bounding box center [1522, 717] width 9 height 9
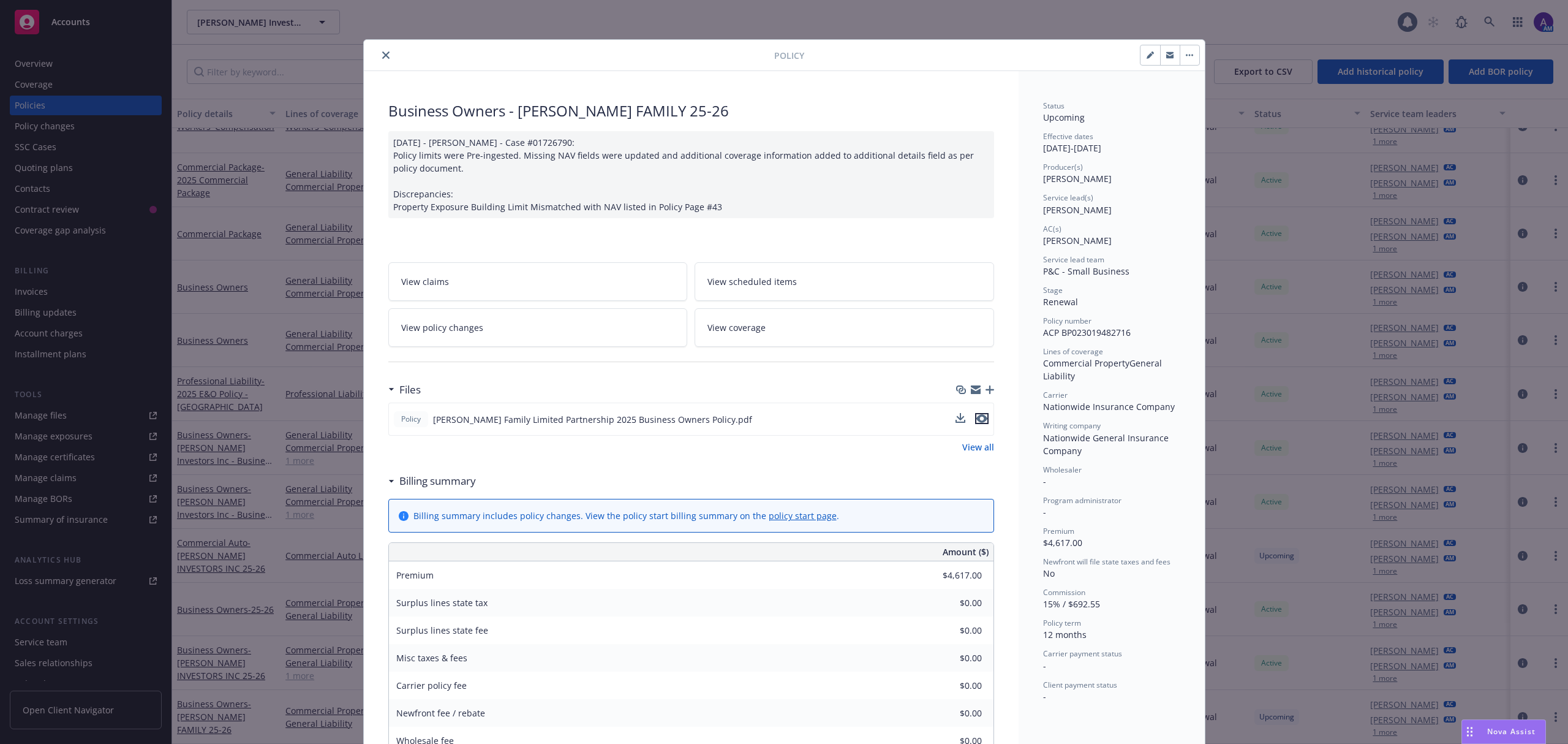
click at [978, 423] on icon "preview file" at bounding box center [981, 419] width 11 height 9
click at [383, 53] on icon "close" at bounding box center [386, 55] width 8 height 8
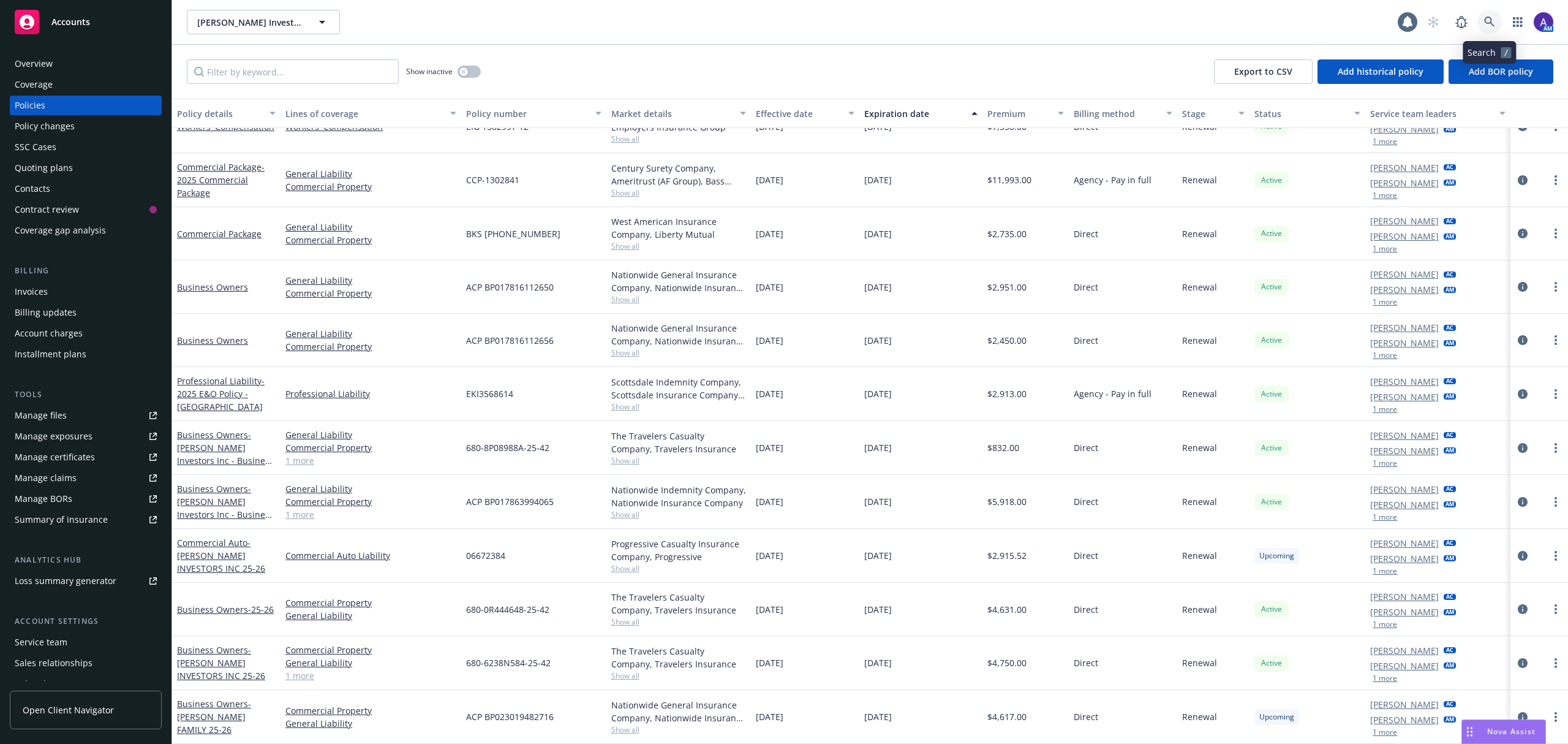
click at [1483, 15] on link at bounding box center [1490, 22] width 25 height 25
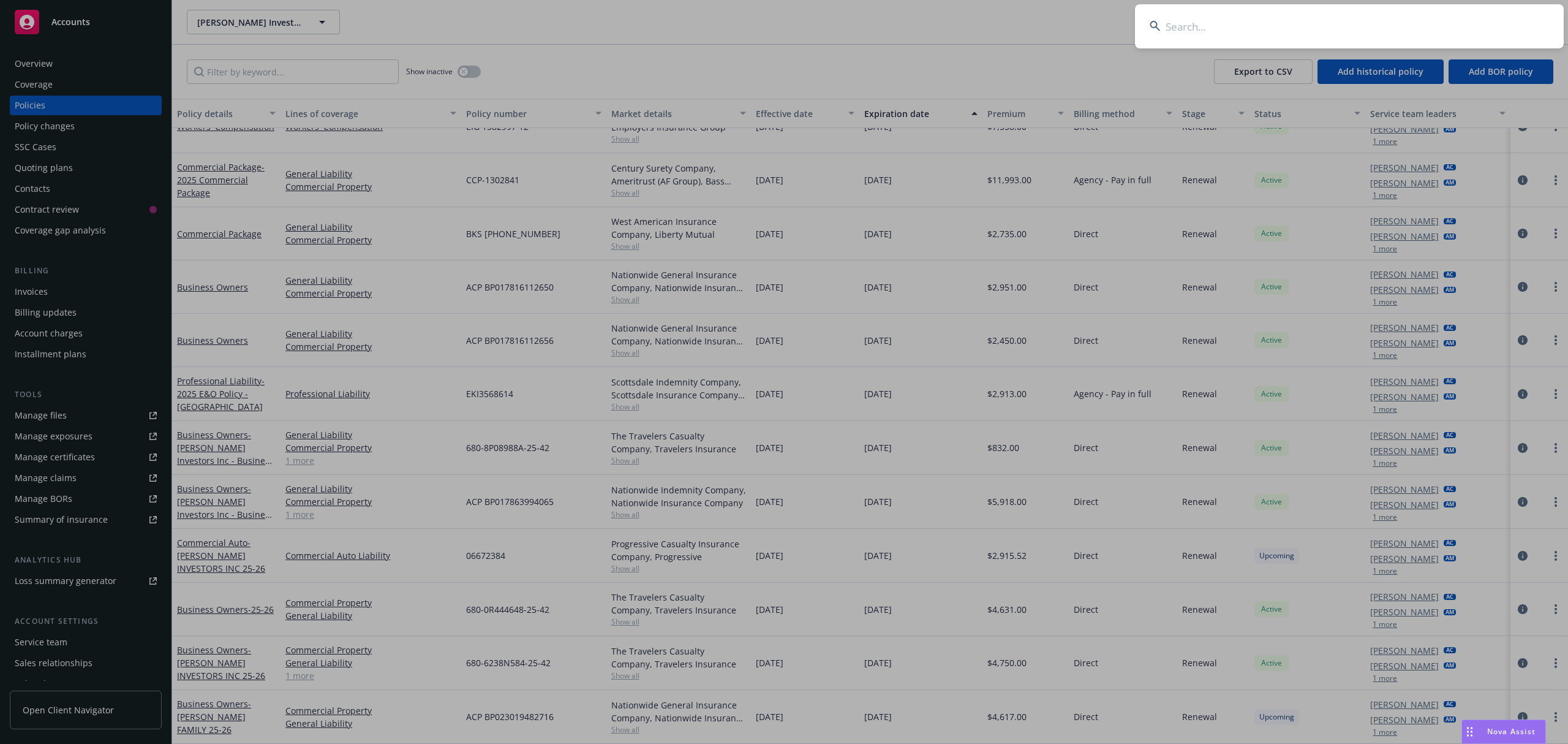
click at [1402, 20] on input at bounding box center [1350, 27] width 429 height 44
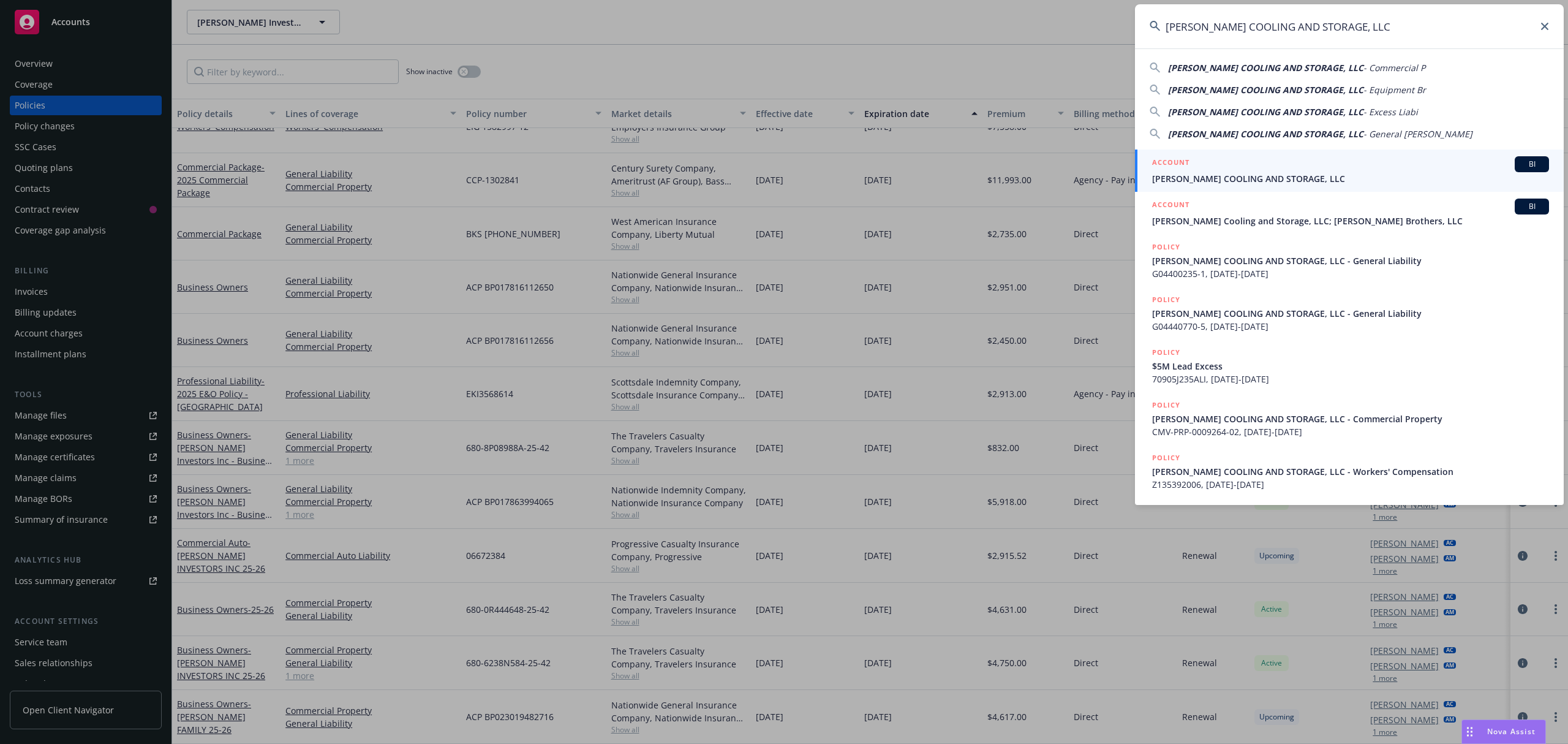
type input "[PERSON_NAME] COOLING AND STORAGE, LLC"
click at [1268, 172] on span "[PERSON_NAME] COOLING AND STORAGE, LLC" at bounding box center [1350, 179] width 397 height 13
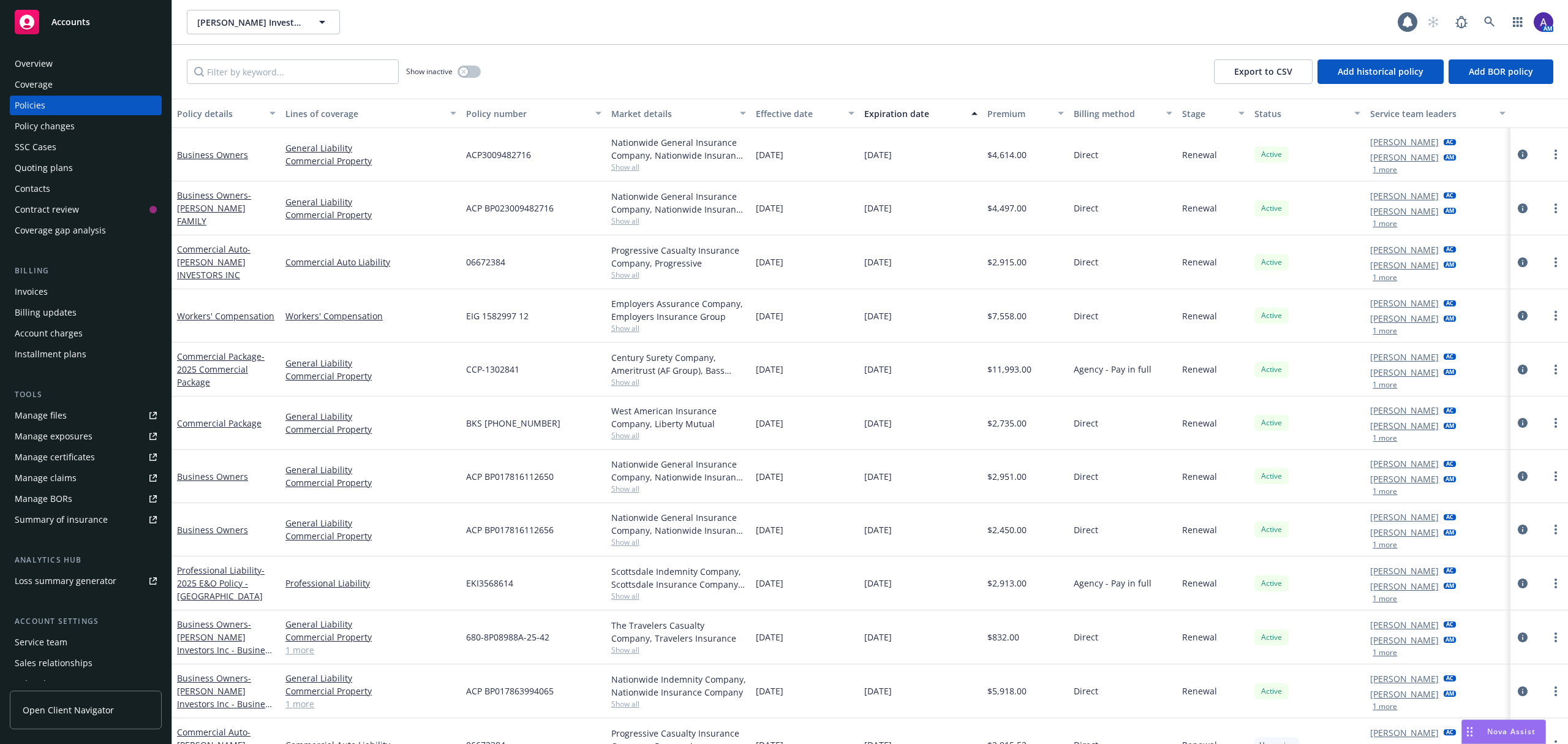
scroll to position [182, 0]
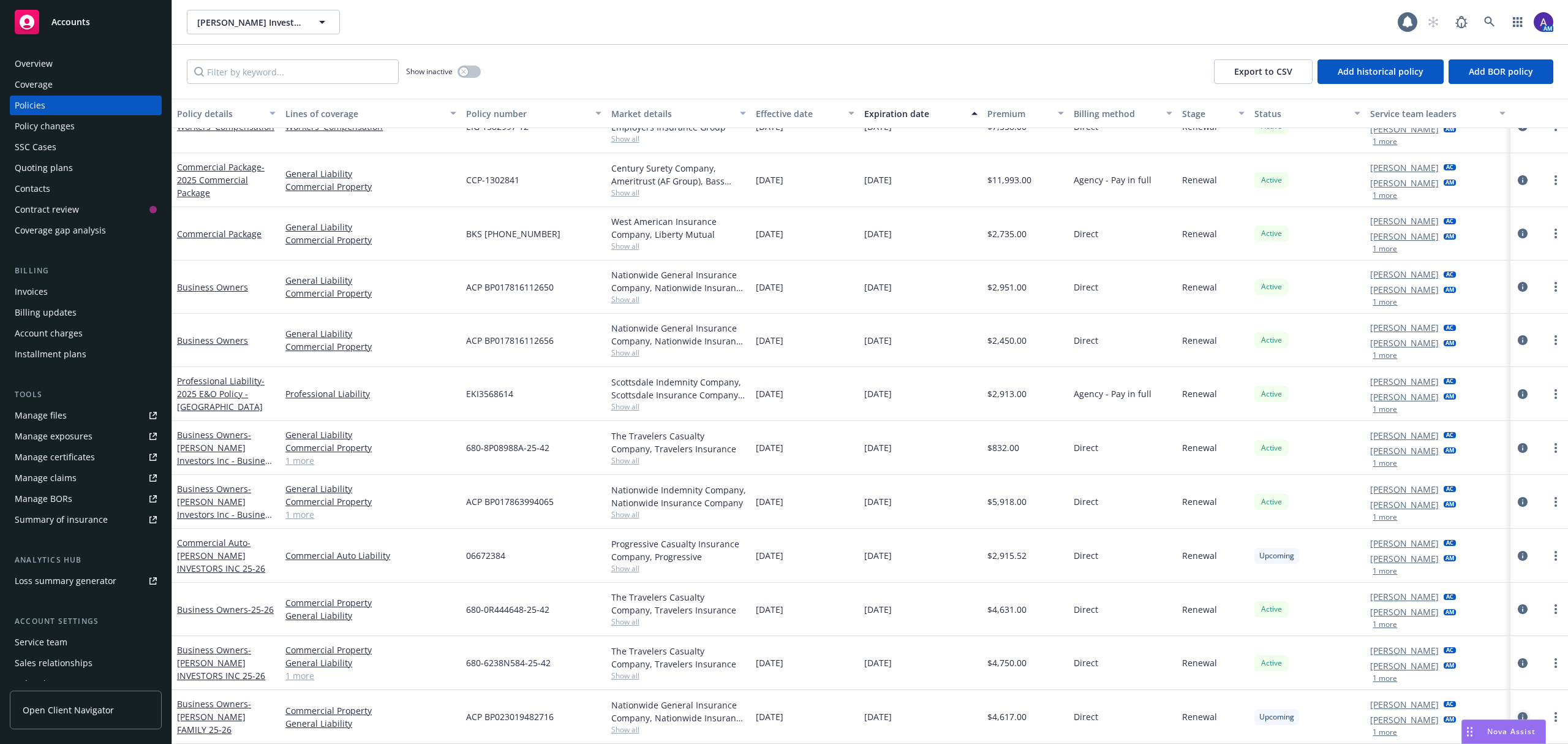
click at [1518, 715] on icon "circleInformation" at bounding box center [1522, 717] width 9 height 9
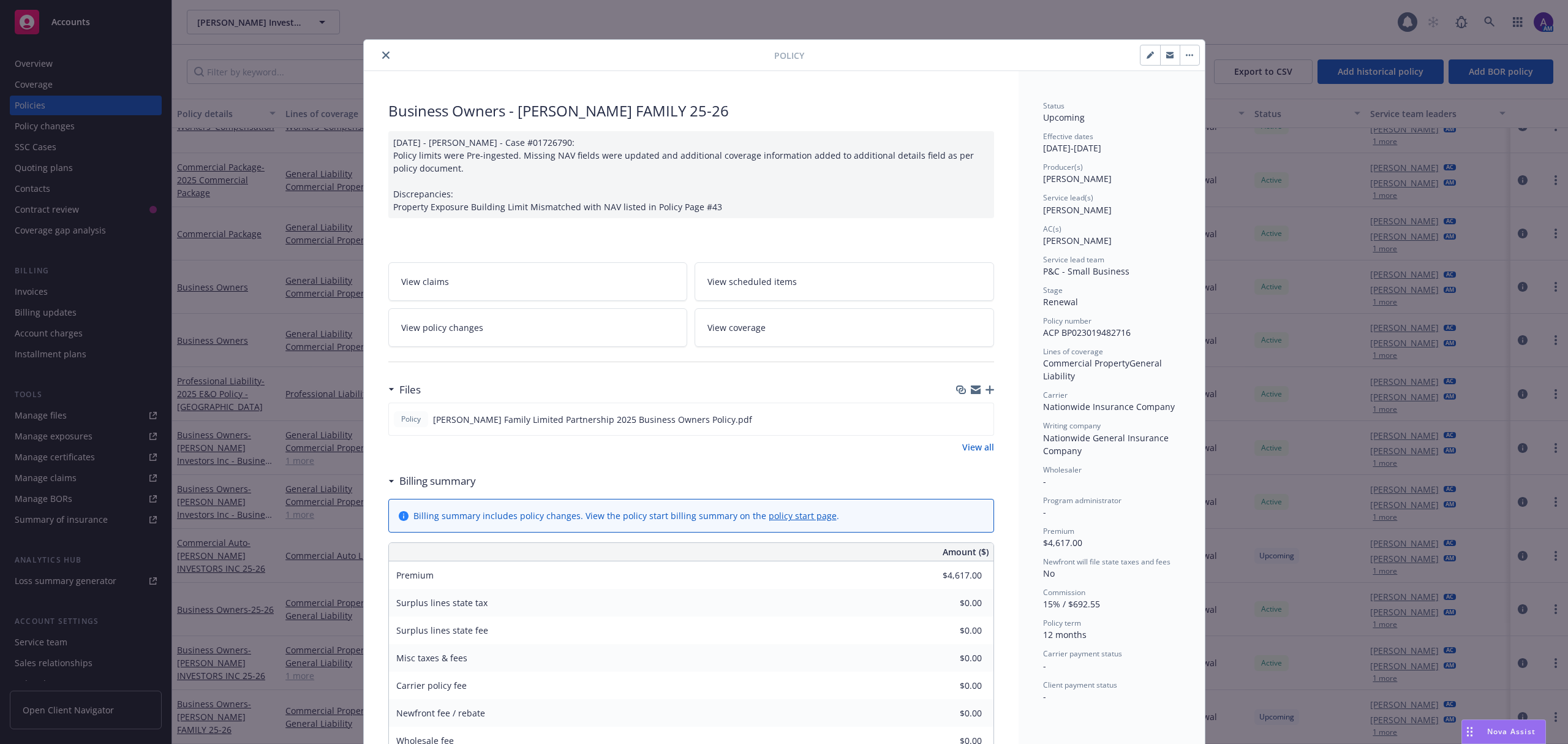
scroll to position [37, 0]
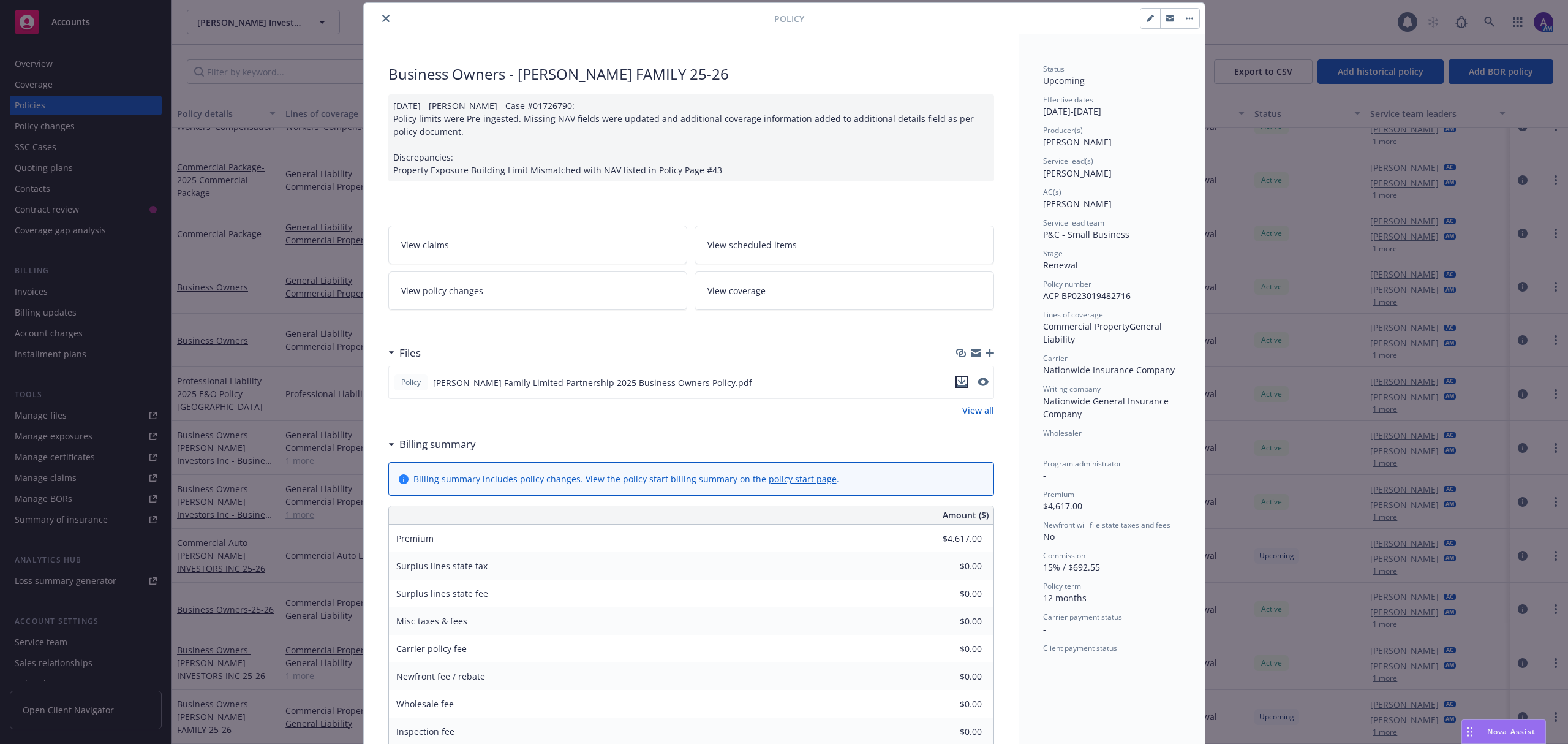
click at [957, 384] on icon "download file" at bounding box center [961, 381] width 9 height 9
click at [1467, 30] on div "Policy Business Owners - [PERSON_NAME] FAMILY 25-26 [DATE] - [PERSON_NAME] - Ca…" at bounding box center [784, 372] width 1568 height 744
click at [1490, 18] on div "Policy Business Owners - [PERSON_NAME] FAMILY 25-26 [DATE] - [PERSON_NAME] - Ca…" at bounding box center [784, 372] width 1568 height 744
click at [1335, 223] on div "Policy Business Owners - [PERSON_NAME] FAMILY 25-26 [DATE] - [PERSON_NAME] - Ca…" at bounding box center [784, 372] width 1568 height 744
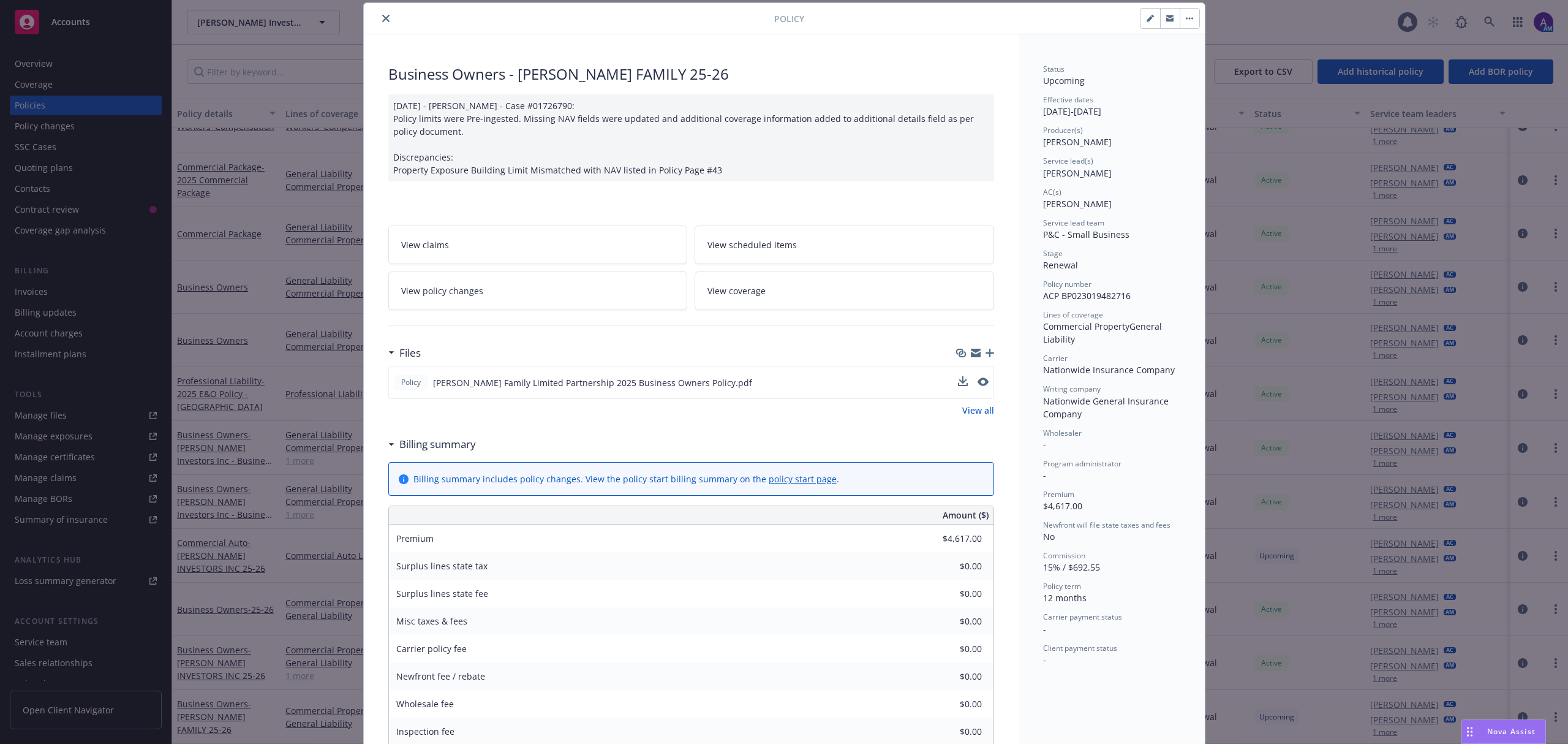
click at [382, 17] on icon "close" at bounding box center [386, 18] width 8 height 8
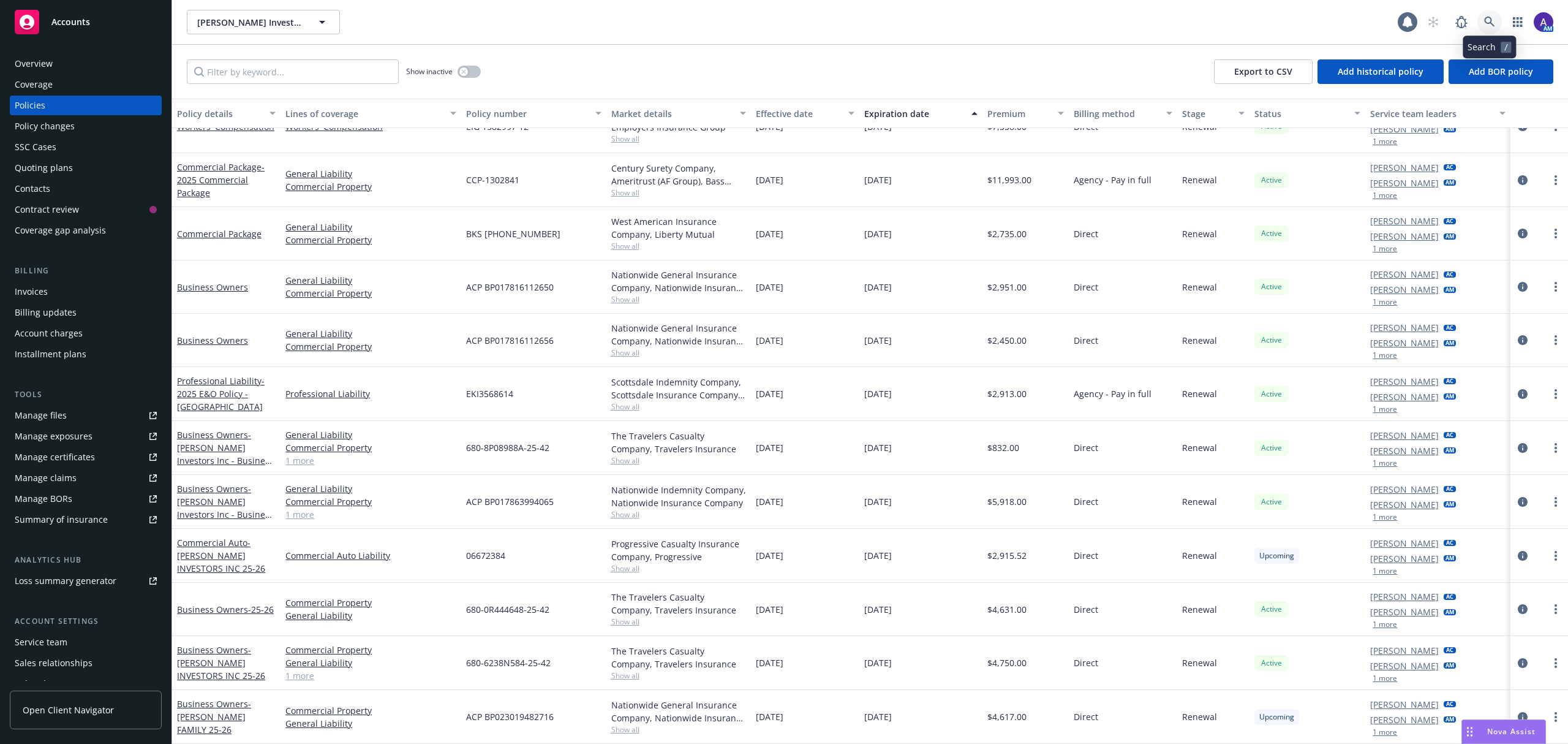
click at [1495, 23] on icon at bounding box center [1490, 22] width 11 height 11
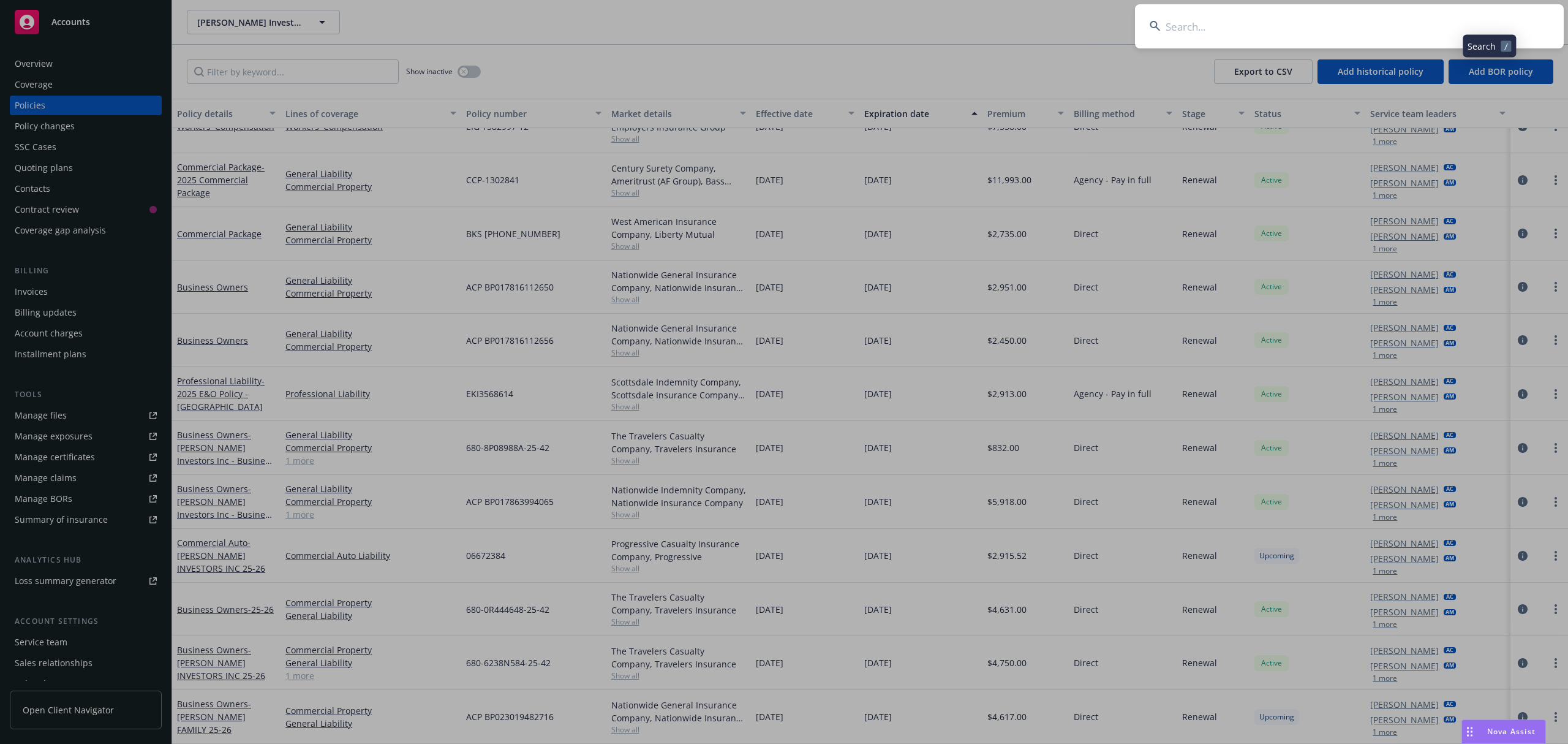
click at [1412, 12] on input at bounding box center [1350, 27] width 429 height 44
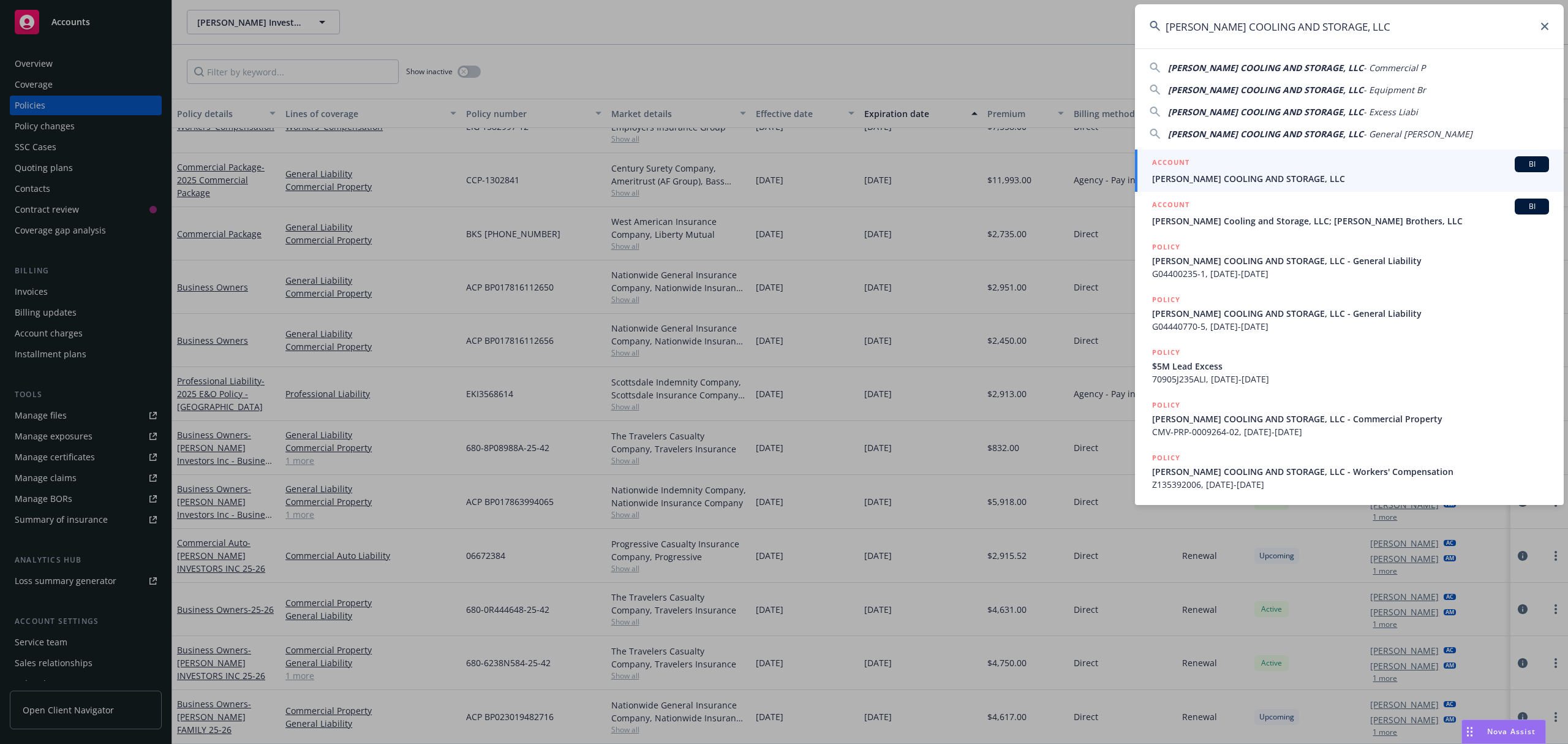
type input "[PERSON_NAME] COOLING AND STORAGE, LLC"
click at [1241, 174] on span "[PERSON_NAME] COOLING AND STORAGE, LLC" at bounding box center [1350, 179] width 397 height 13
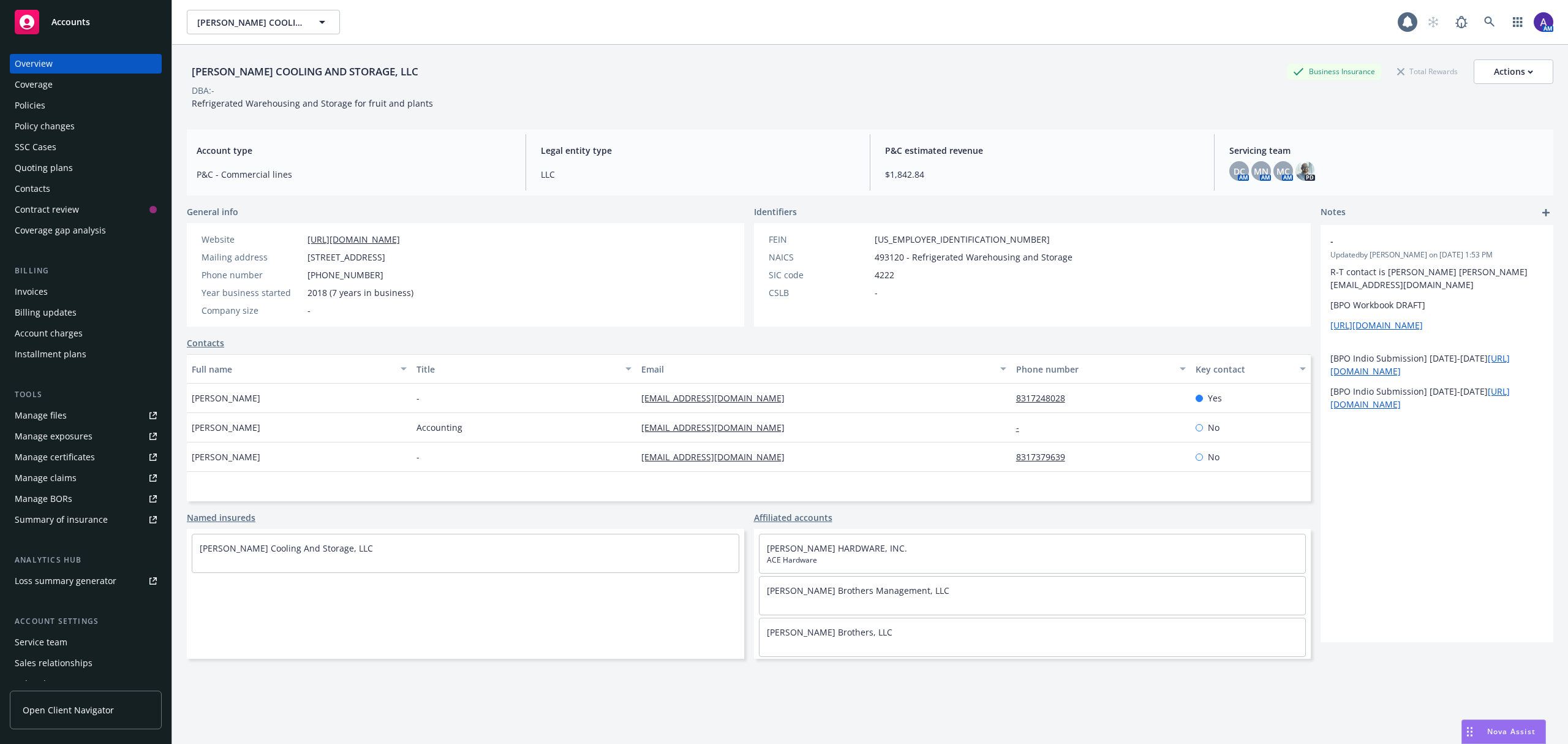
click at [76, 98] on div "Policies" at bounding box center [85, 105] width 142 height 20
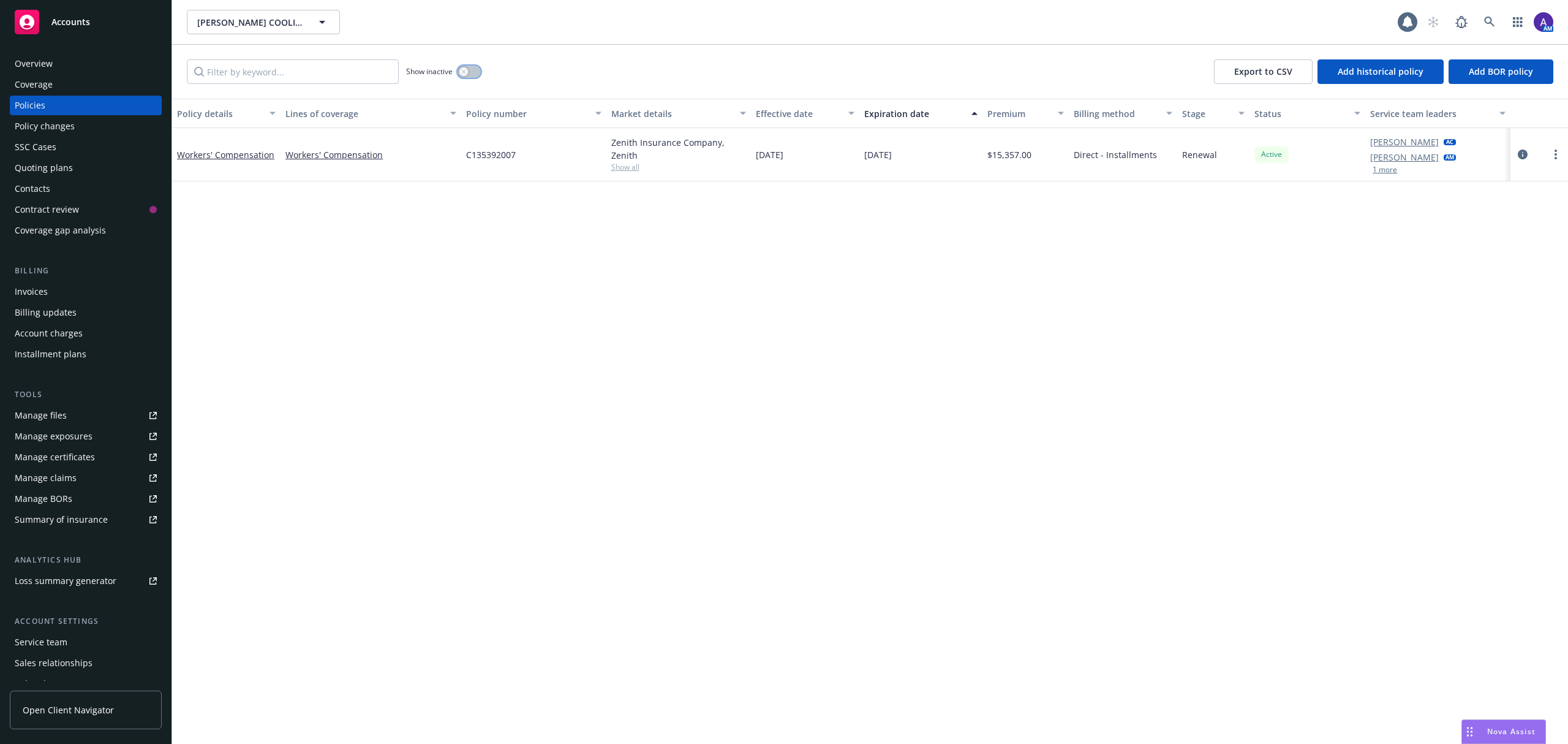
click at [468, 72] on div "button" at bounding box center [464, 72] width 9 height 9
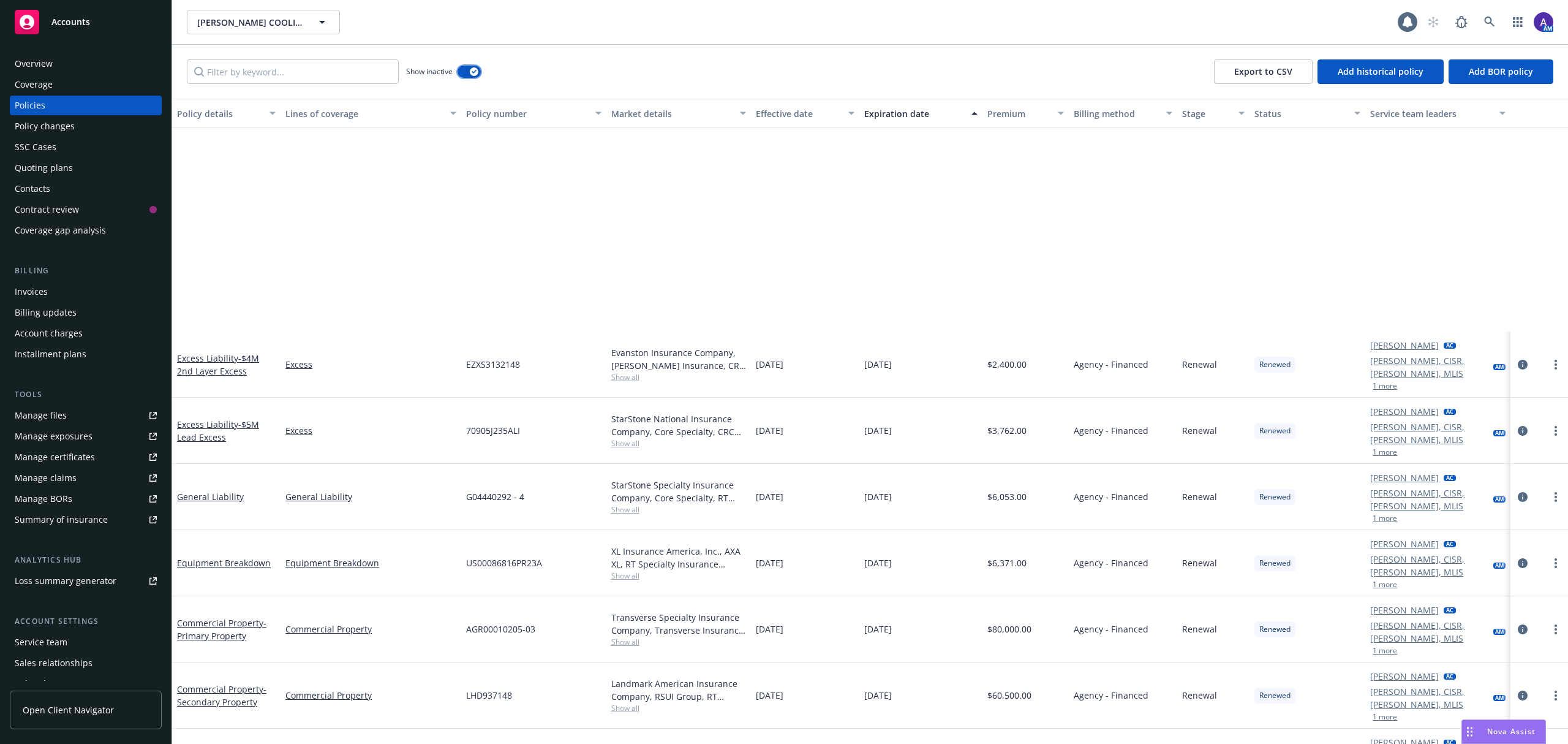
scroll to position [1443, 0]
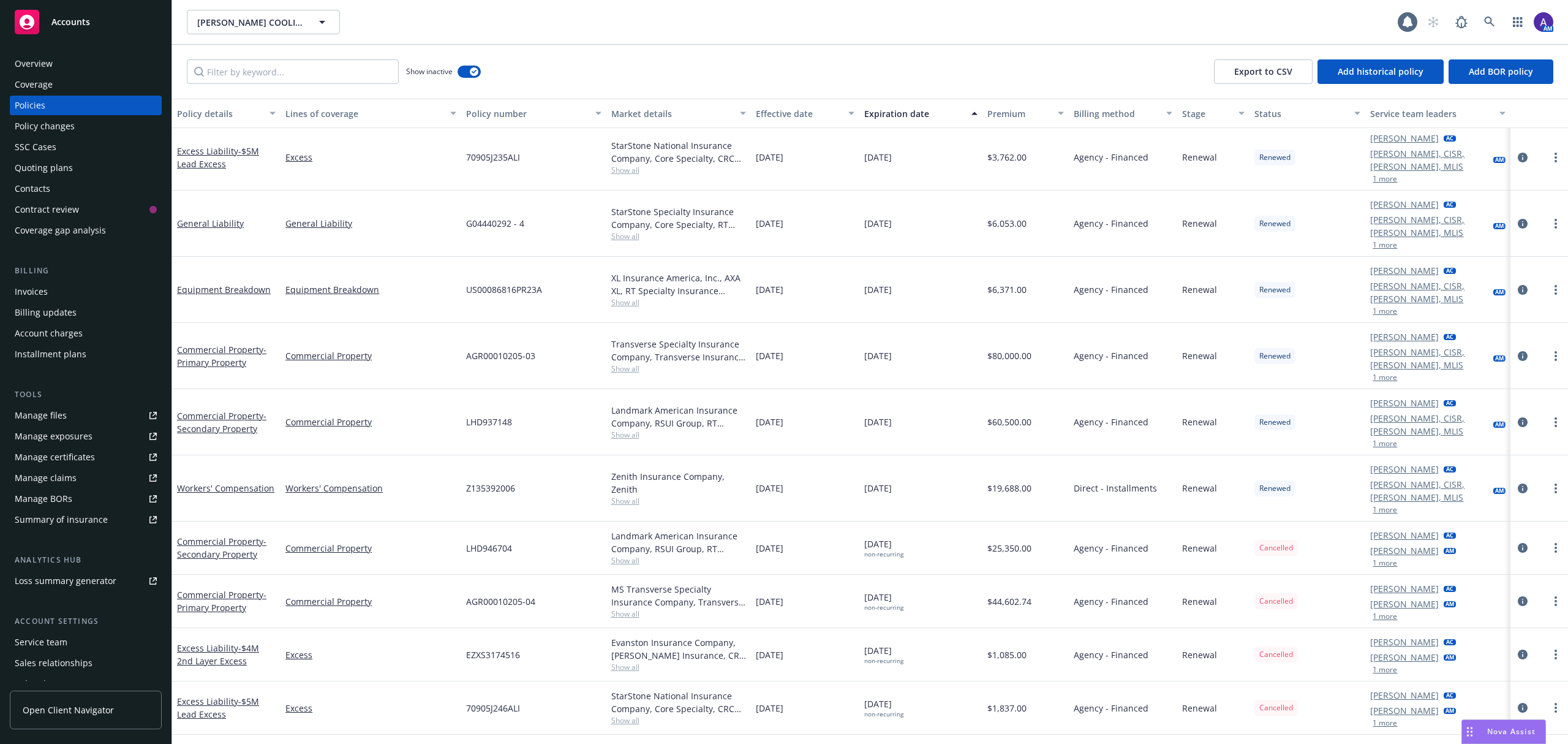
click at [1372, 613] on button "1 more" at bounding box center [1384, 617] width 25 height 8
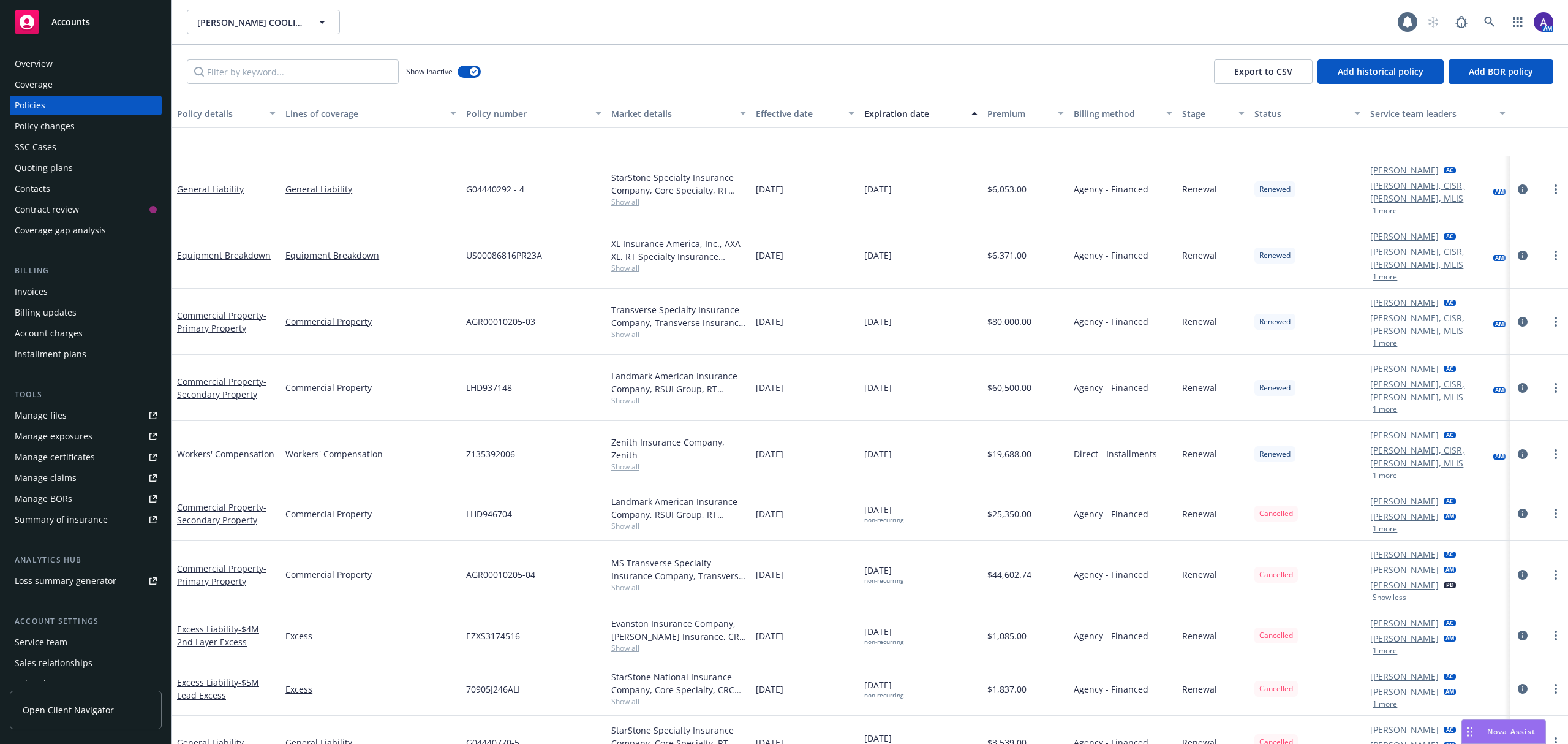
scroll to position [1516, 0]
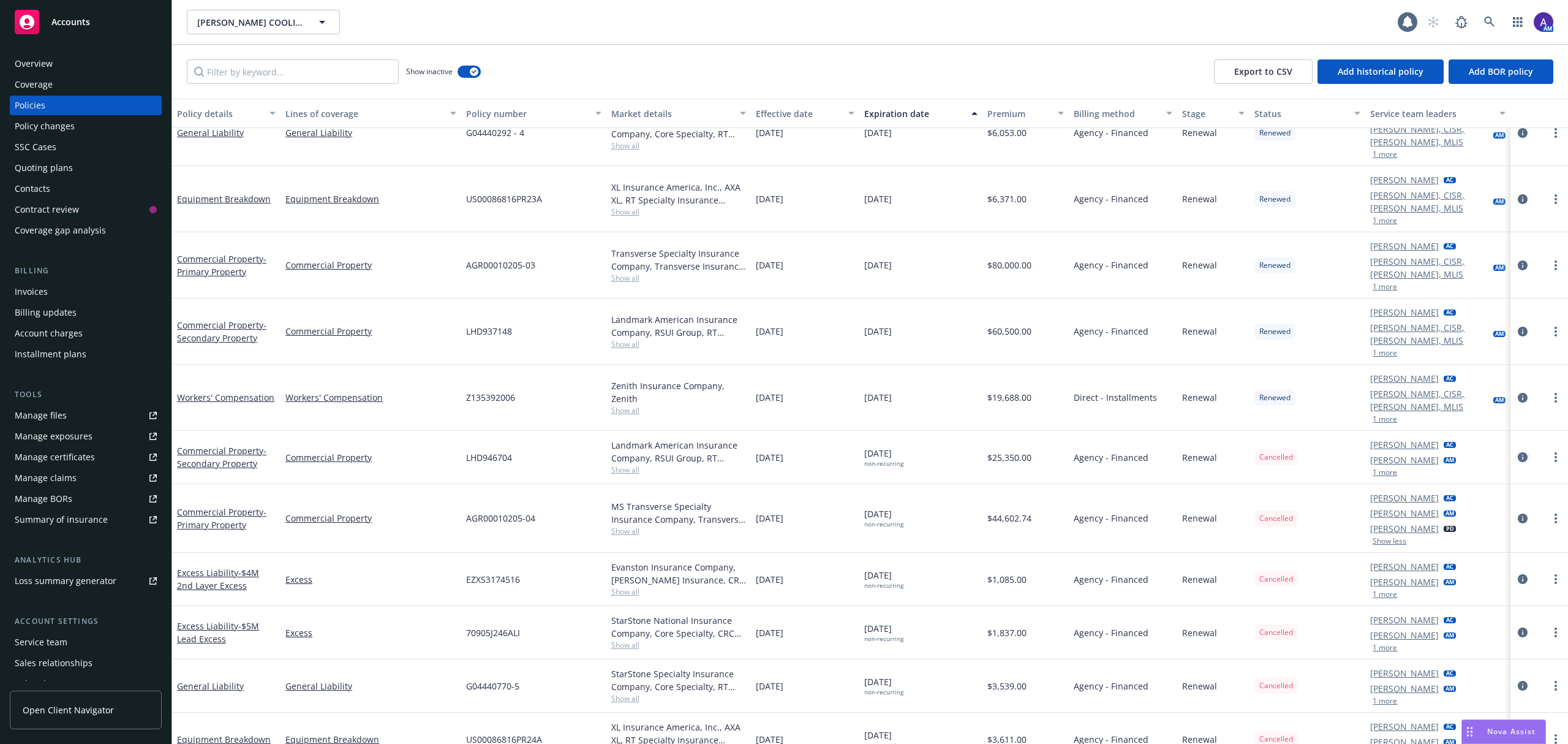
click at [1518, 452] on icon "circleInformation" at bounding box center [1522, 457] width 9 height 9
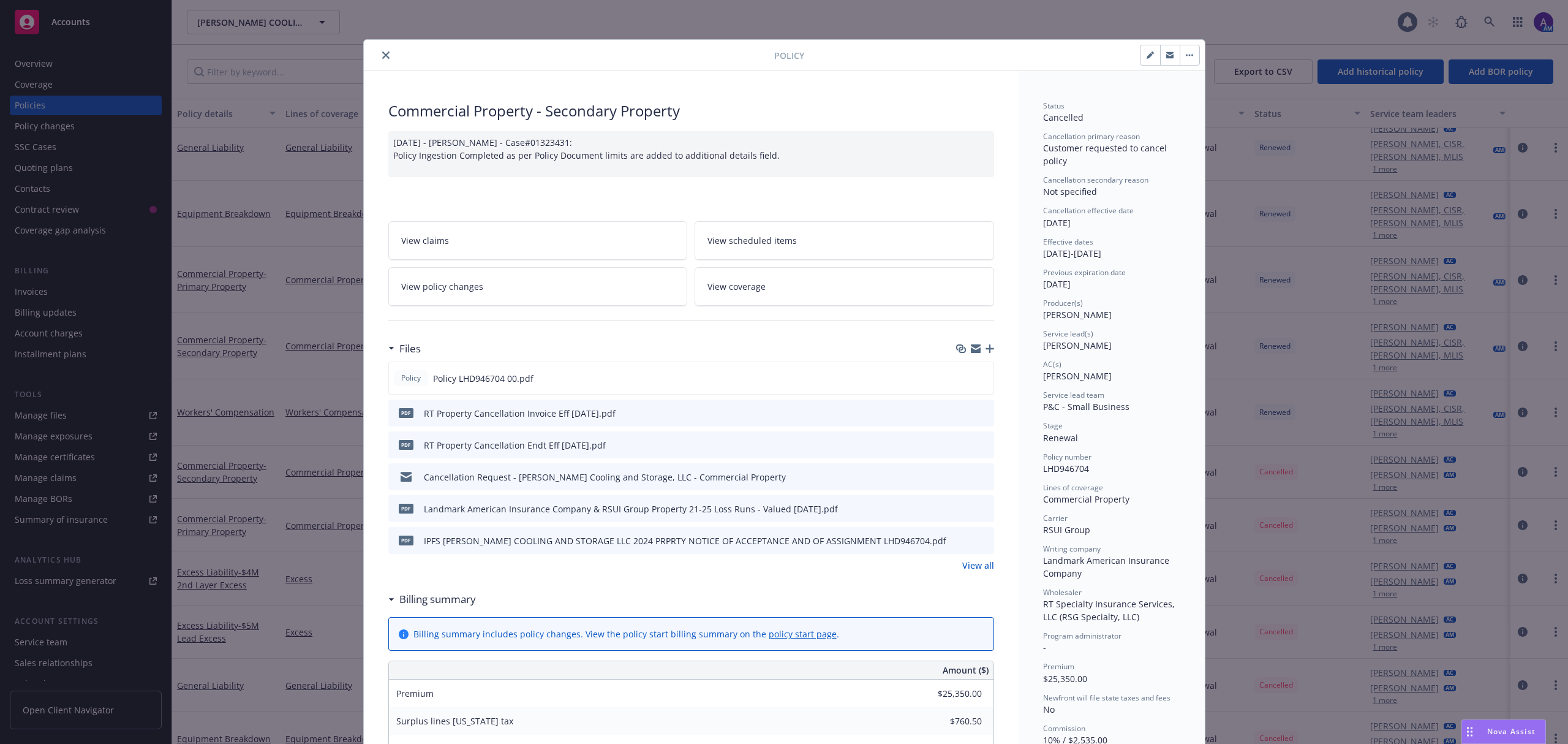
click at [978, 412] on icon "preview file" at bounding box center [982, 413] width 11 height 9
click at [369, 51] on div at bounding box center [571, 55] width 406 height 15
click at [382, 57] on icon "close" at bounding box center [386, 55] width 8 height 8
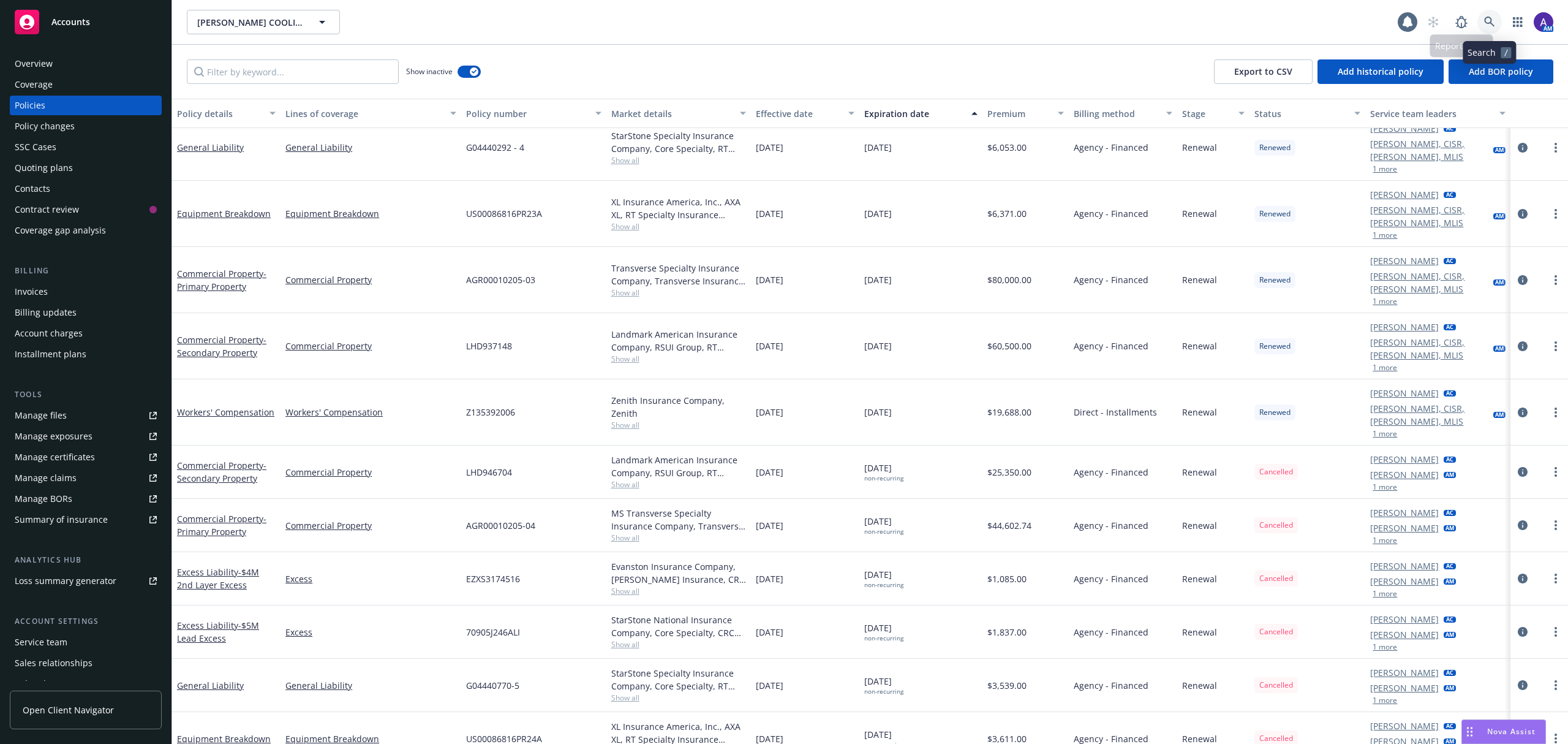
click at [1491, 23] on icon at bounding box center [1490, 22] width 10 height 10
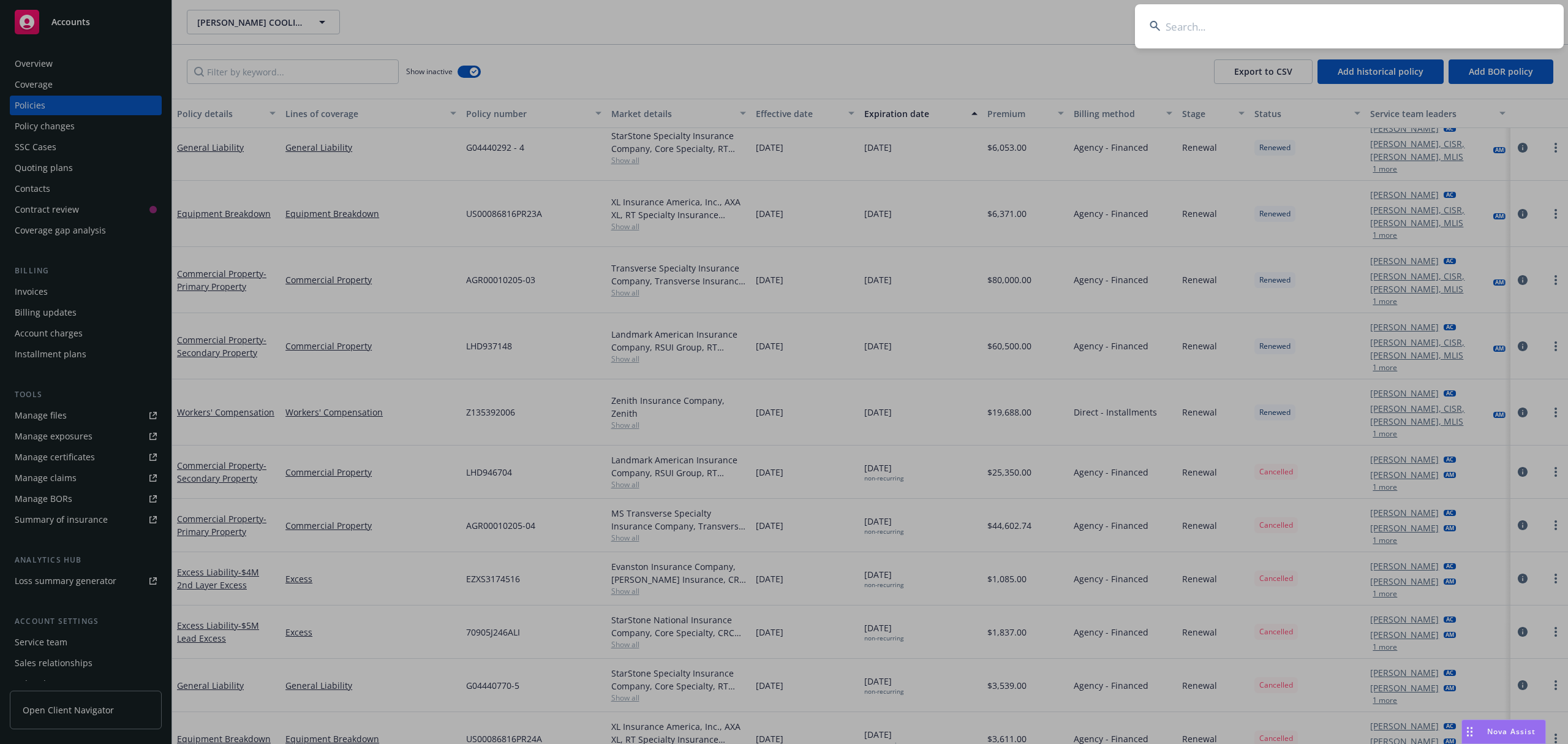
click at [1360, 13] on input at bounding box center [1350, 27] width 429 height 44
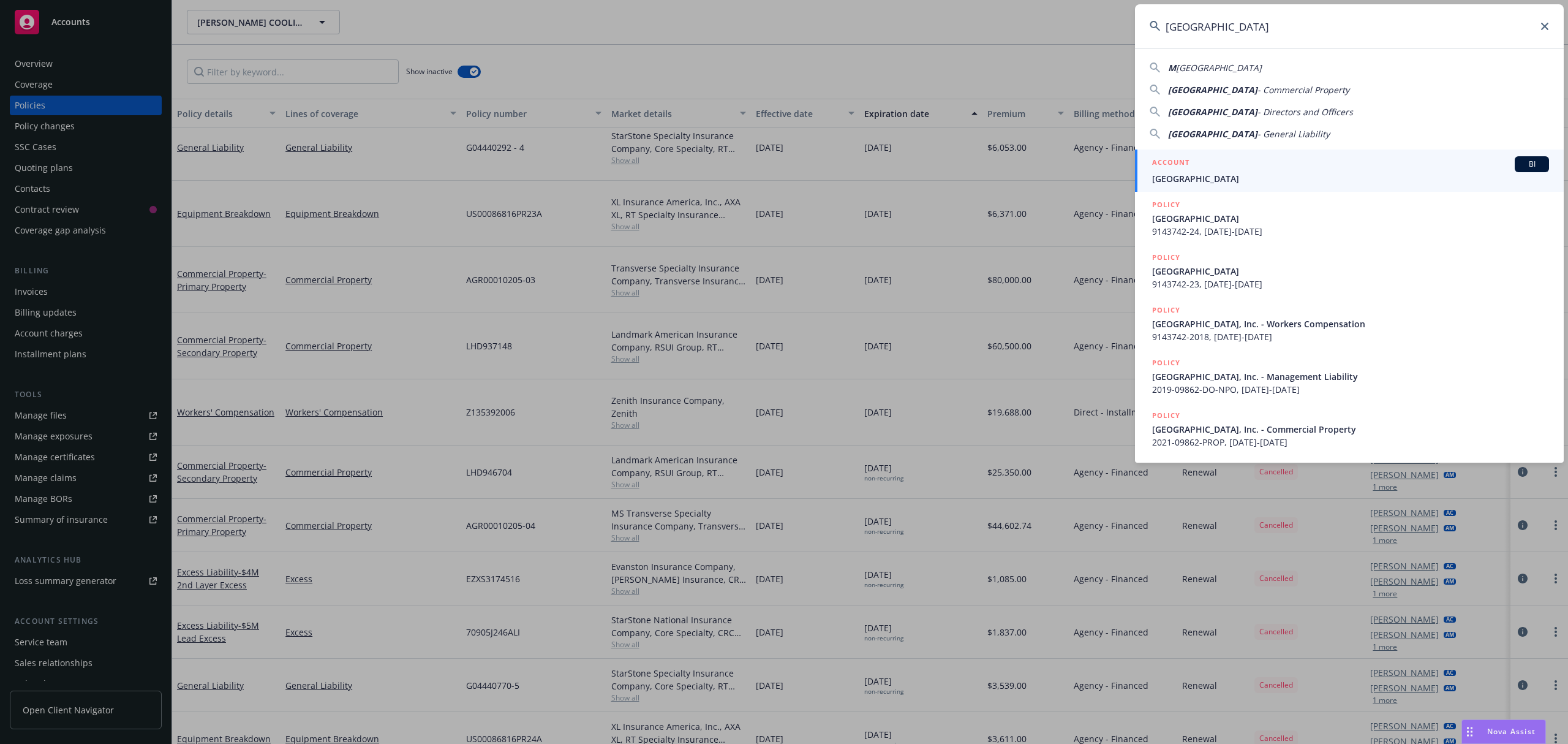
type input "[GEOGRAPHIC_DATA]"
click at [1234, 180] on span "[GEOGRAPHIC_DATA]" at bounding box center [1350, 179] width 397 height 13
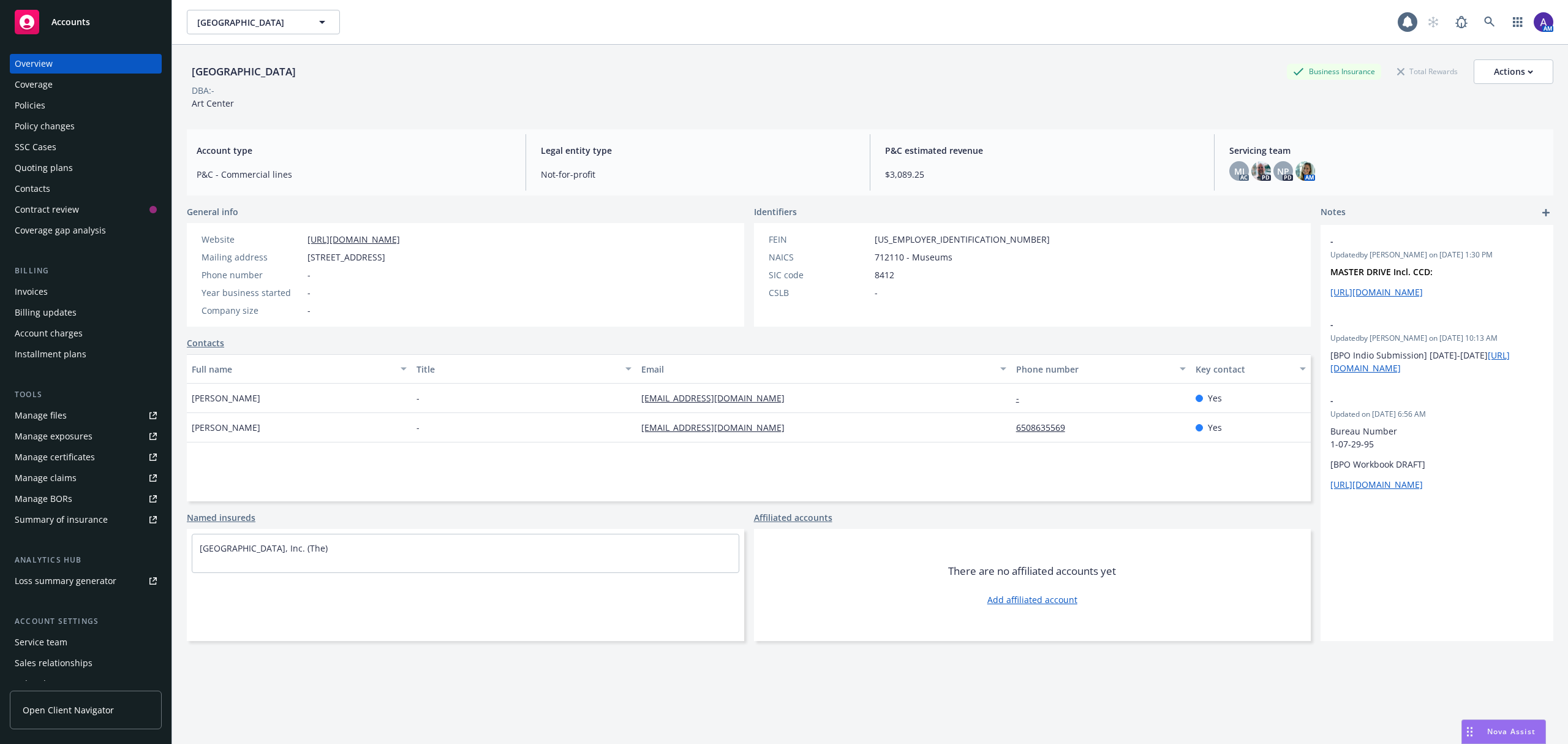
click at [47, 104] on div "Policies" at bounding box center [85, 105] width 142 height 20
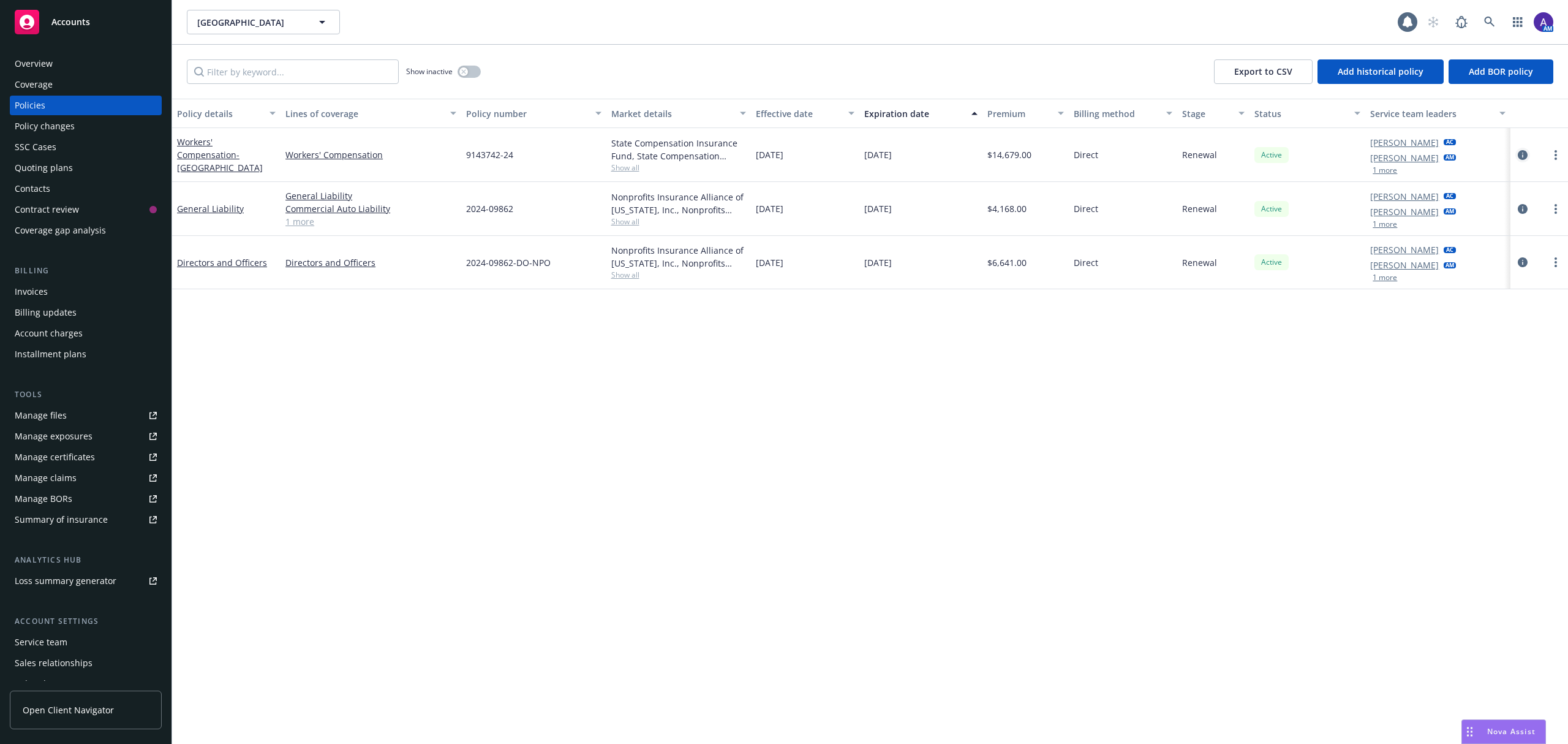
click at [1519, 154] on icon "circleInformation" at bounding box center [1522, 154] width 9 height 9
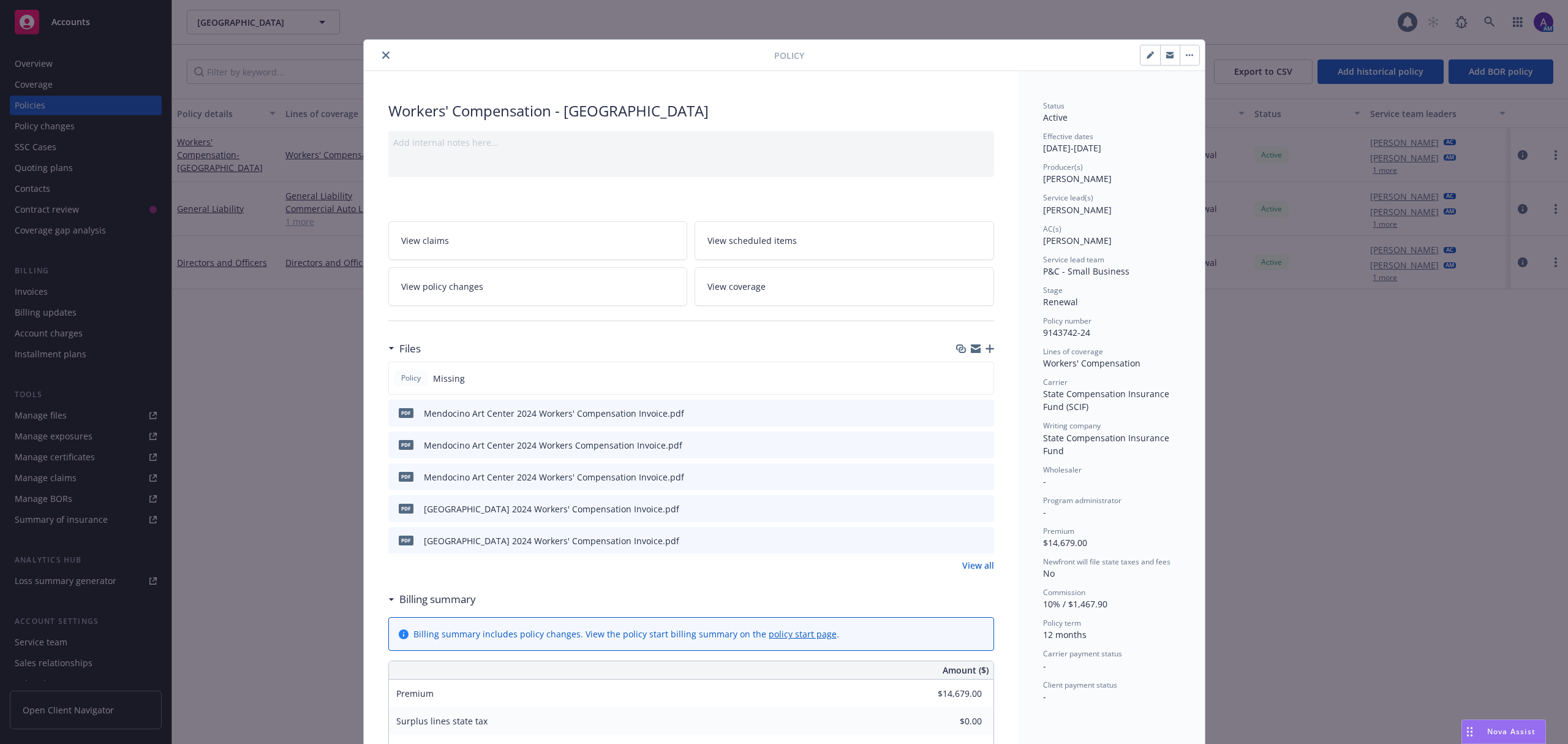
click at [983, 570] on link "View all" at bounding box center [978, 565] width 32 height 13
